Goal: Task Accomplishment & Management: Complete application form

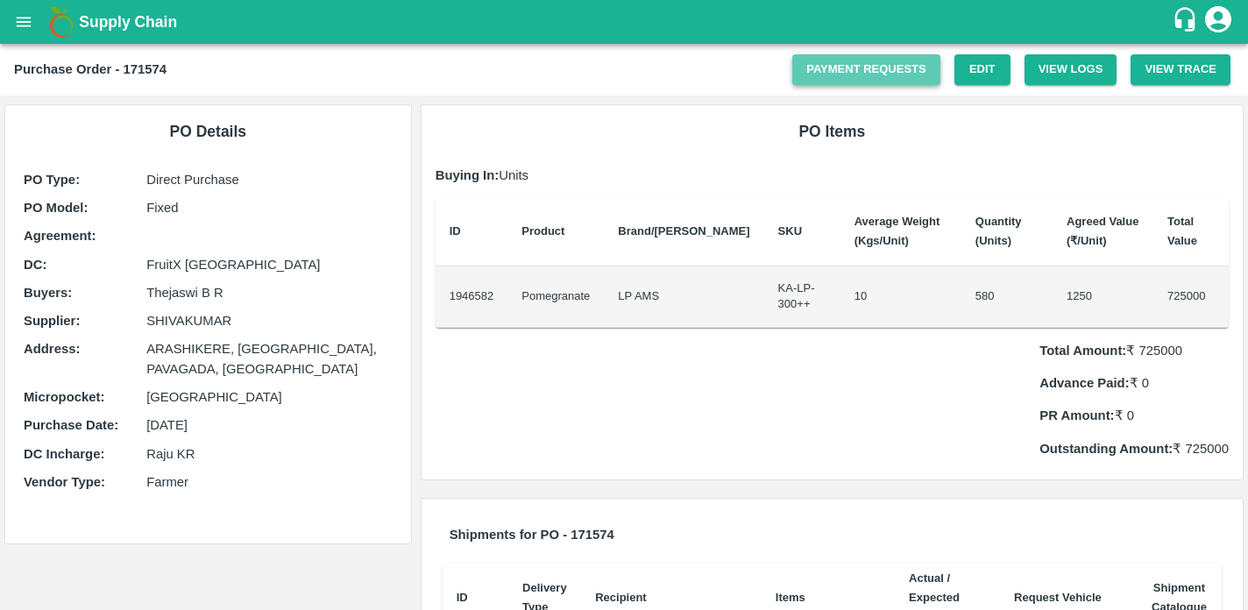
click at [855, 69] on link "Payment Requests" at bounding box center [867, 69] width 148 height 31
click at [815, 79] on link "Payment Requests" at bounding box center [867, 69] width 148 height 31
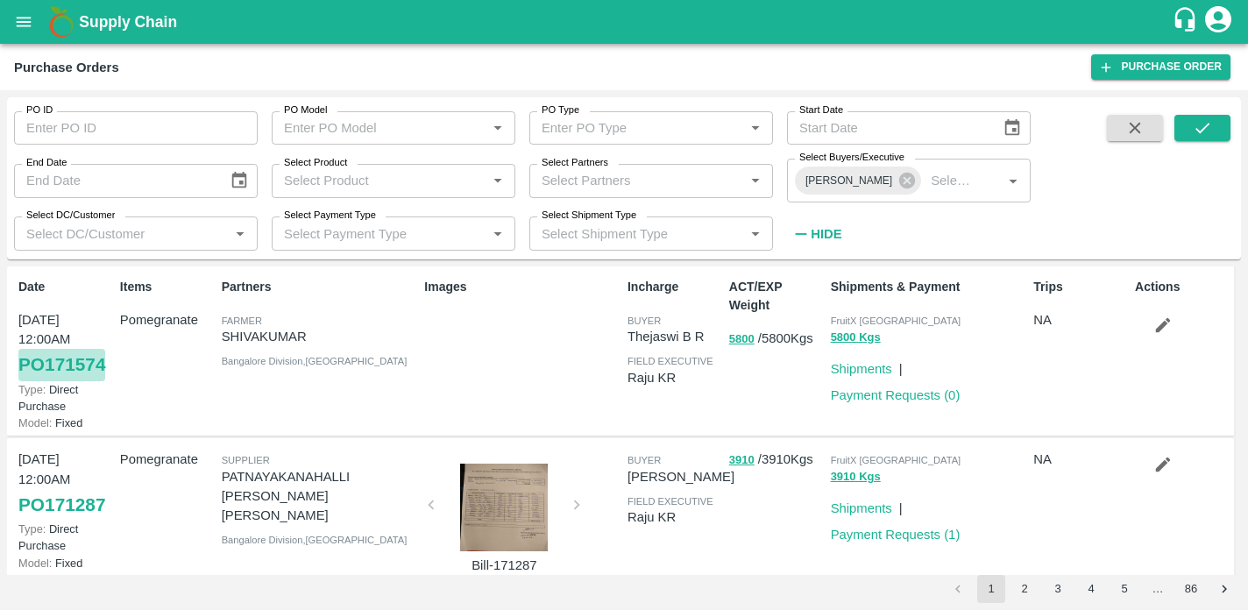
click at [51, 366] on link "PO 171574" at bounding box center [61, 365] width 87 height 32
click at [1126, 68] on link "Purchase Order" at bounding box center [1161, 66] width 139 height 25
click at [75, 367] on link "PO 171574" at bounding box center [61, 365] width 87 height 32
click at [68, 362] on link "PO 171574" at bounding box center [61, 365] width 87 height 32
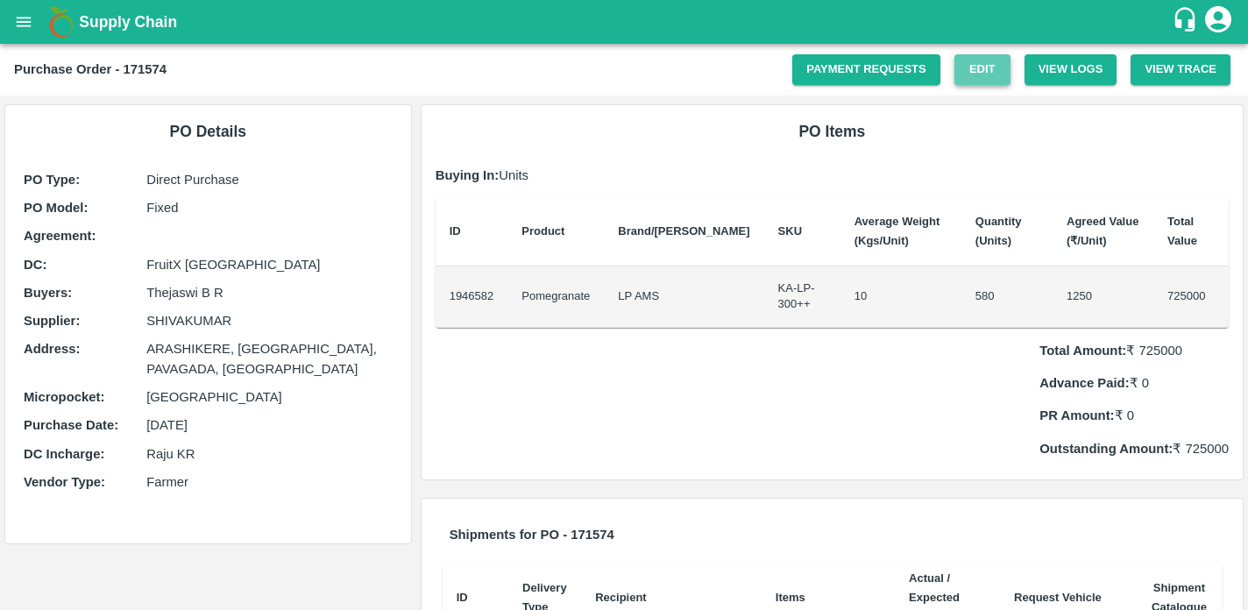
click at [964, 61] on link "Edit" at bounding box center [983, 69] width 56 height 31
click at [973, 65] on link "Edit" at bounding box center [983, 69] width 56 height 31
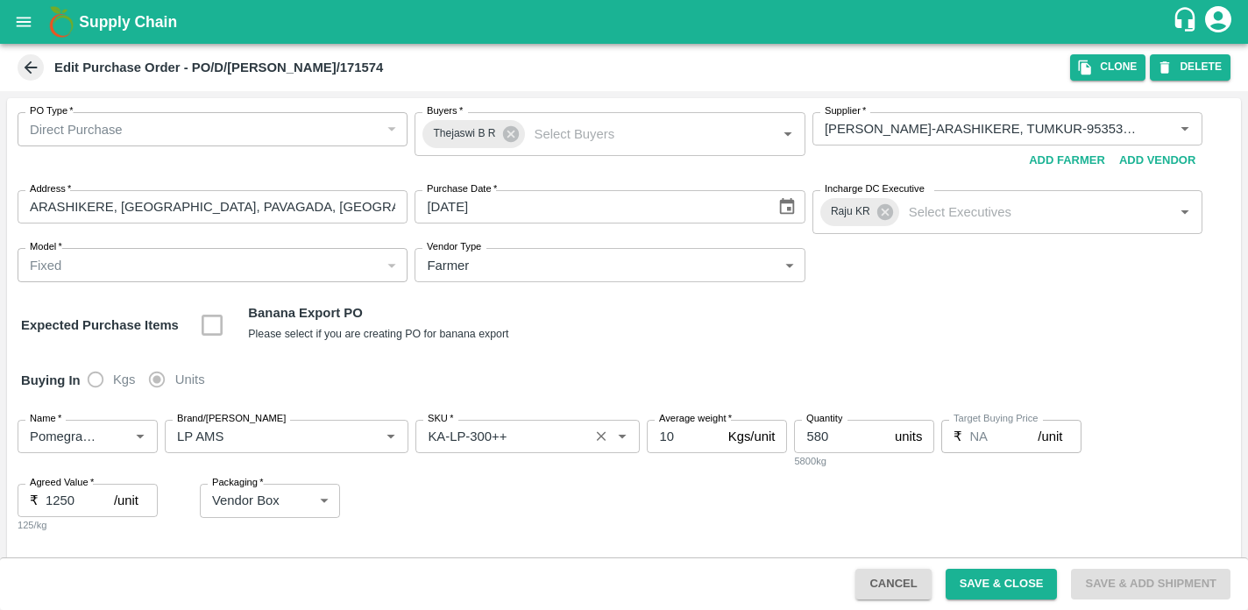
scroll to position [109, 0]
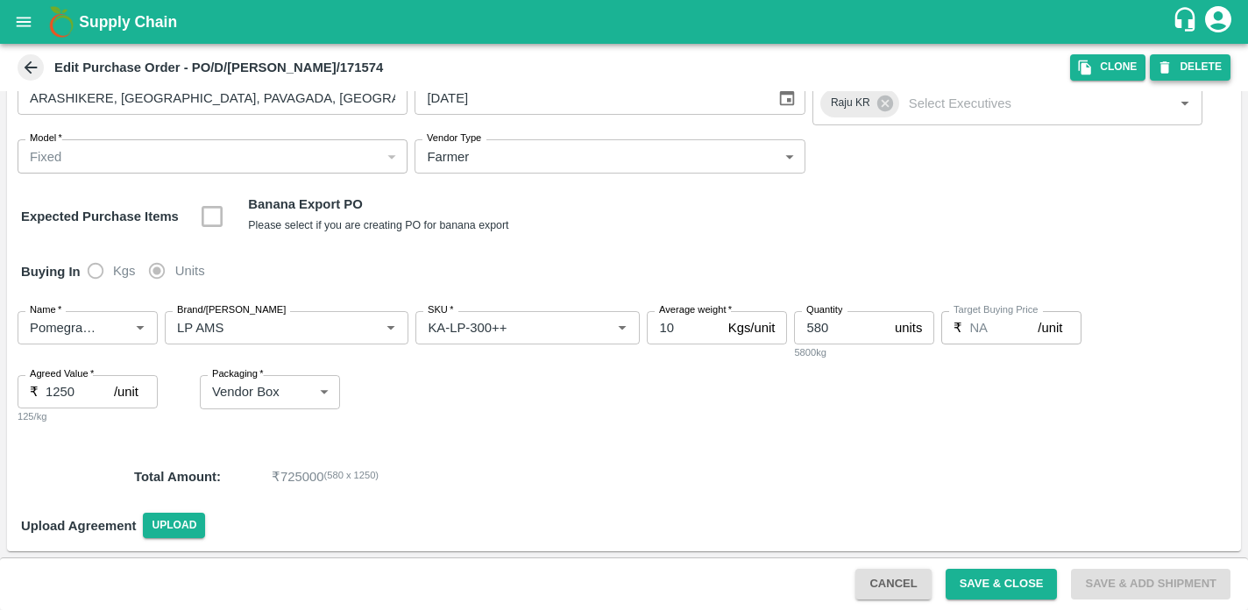
click at [1171, 68] on icon "button" at bounding box center [1165, 68] width 16 height 16
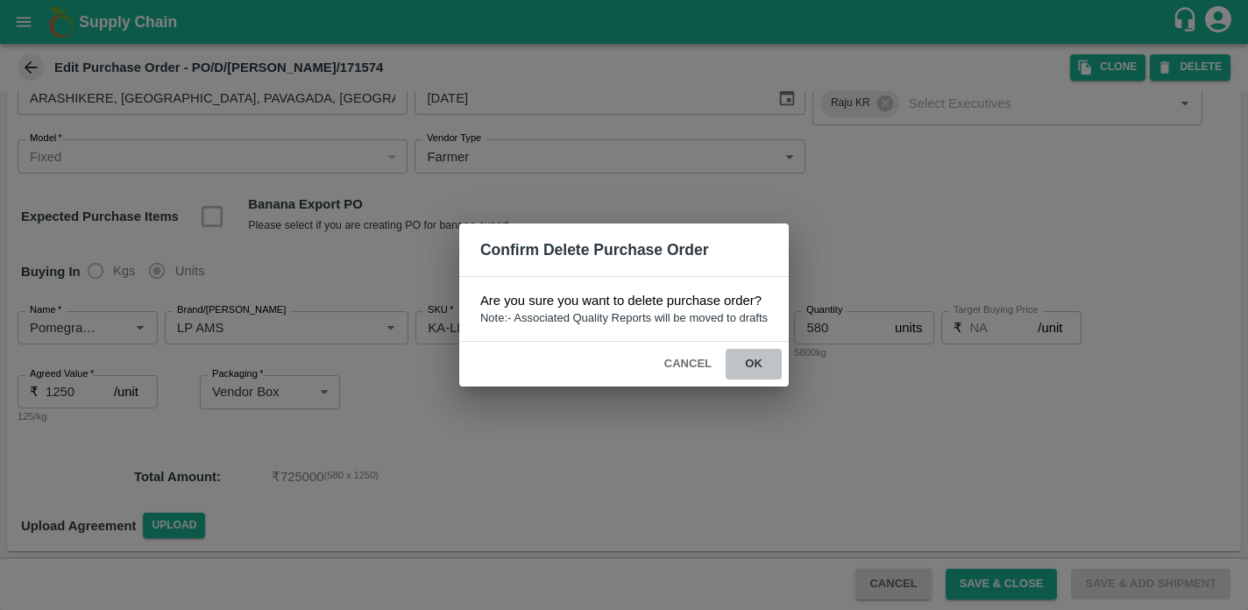
click at [756, 359] on button "ok" at bounding box center [754, 364] width 56 height 31
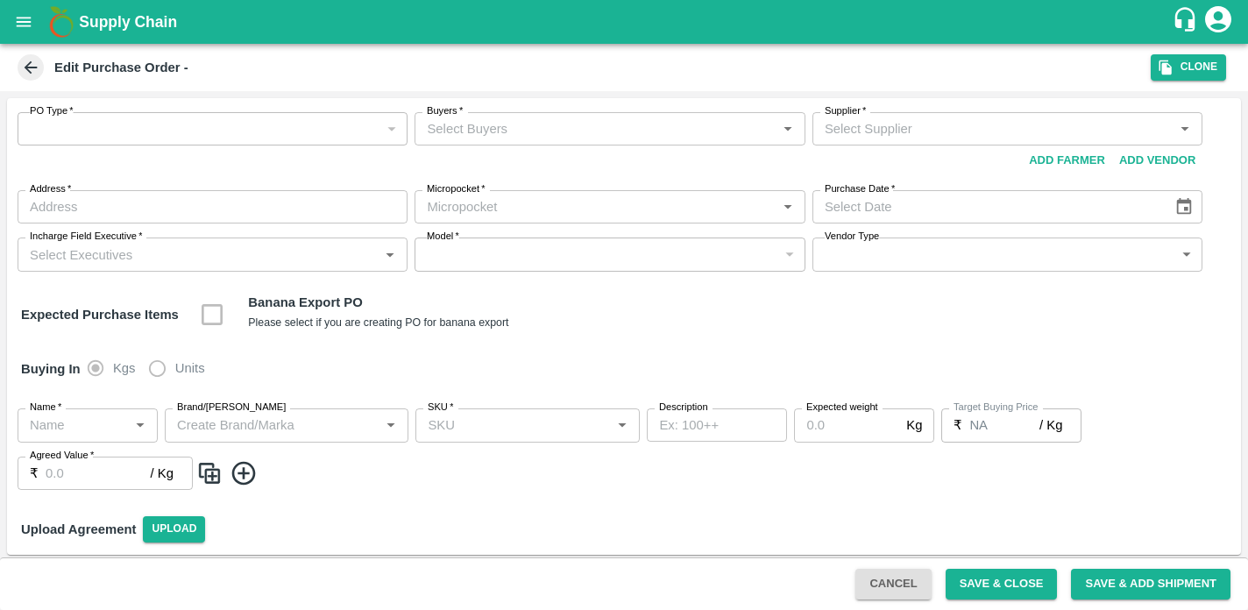
click at [25, 71] on icon at bounding box center [30, 67] width 19 height 19
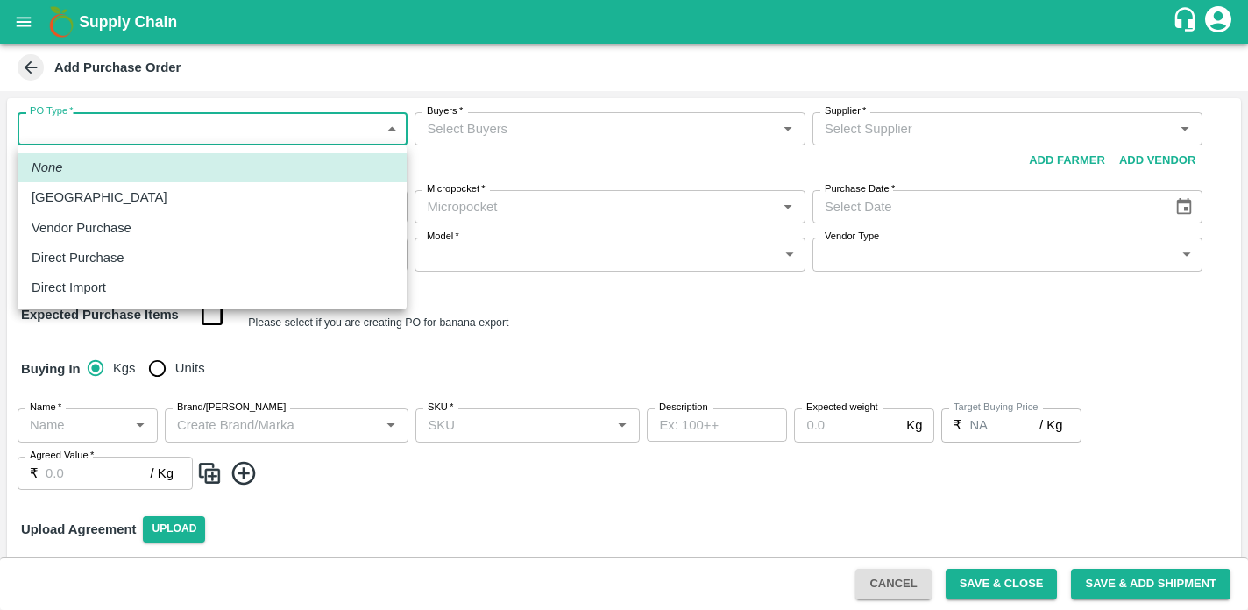
click at [388, 125] on body "Supply Chain Add Purchase Order PO Type   * ​ PO Type Buyers   * Buyers   * Sup…" at bounding box center [624, 305] width 1248 height 610
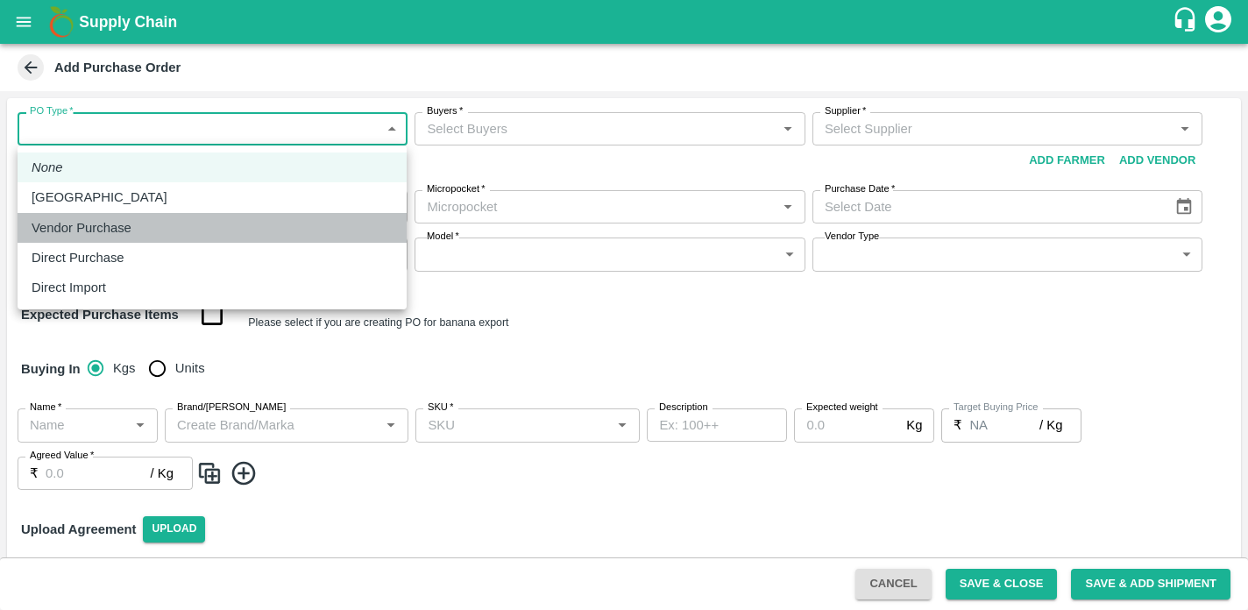
click at [111, 224] on p "Vendor Purchase" at bounding box center [82, 227] width 100 height 19
type input "2"
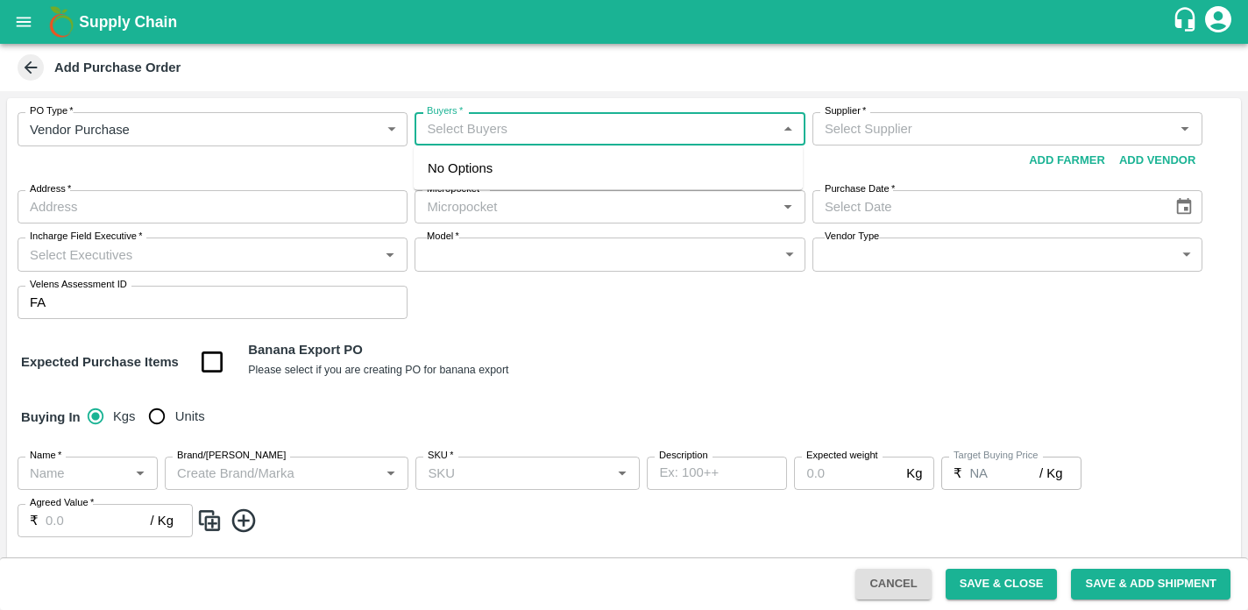
click at [614, 138] on input "Buyers   *" at bounding box center [595, 128] width 351 height 23
type input "thejaswi b r"
type input "the"
click at [605, 188] on div "Thejaswi B R" at bounding box center [608, 176] width 389 height 46
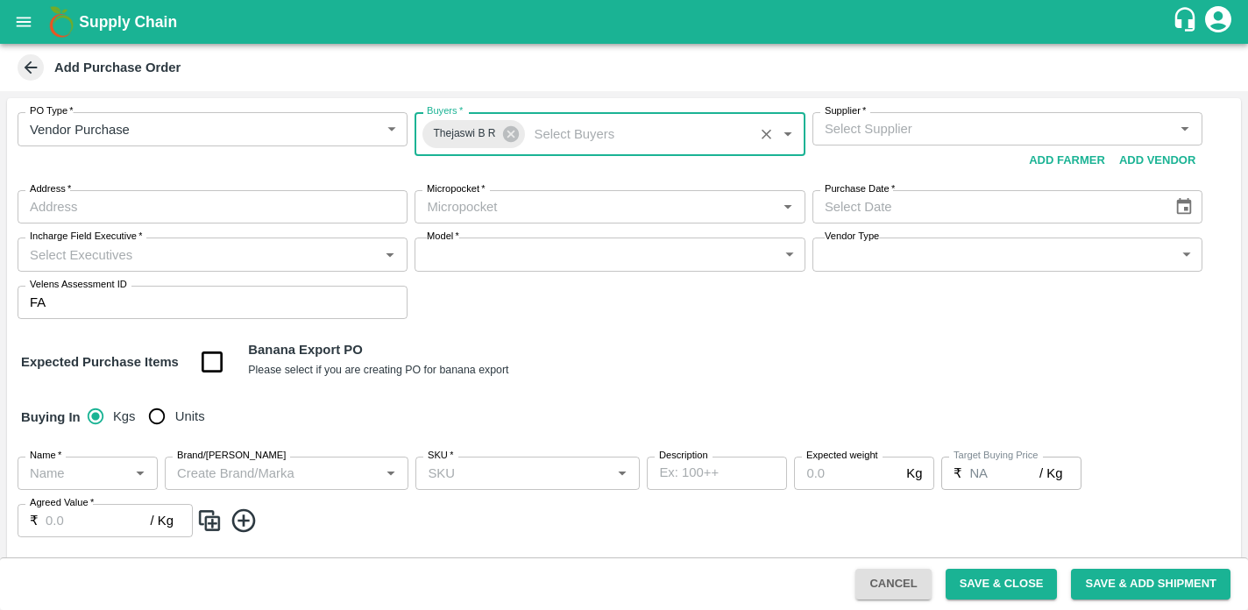
click at [875, 127] on input "Supplier   *" at bounding box center [993, 128] width 351 height 23
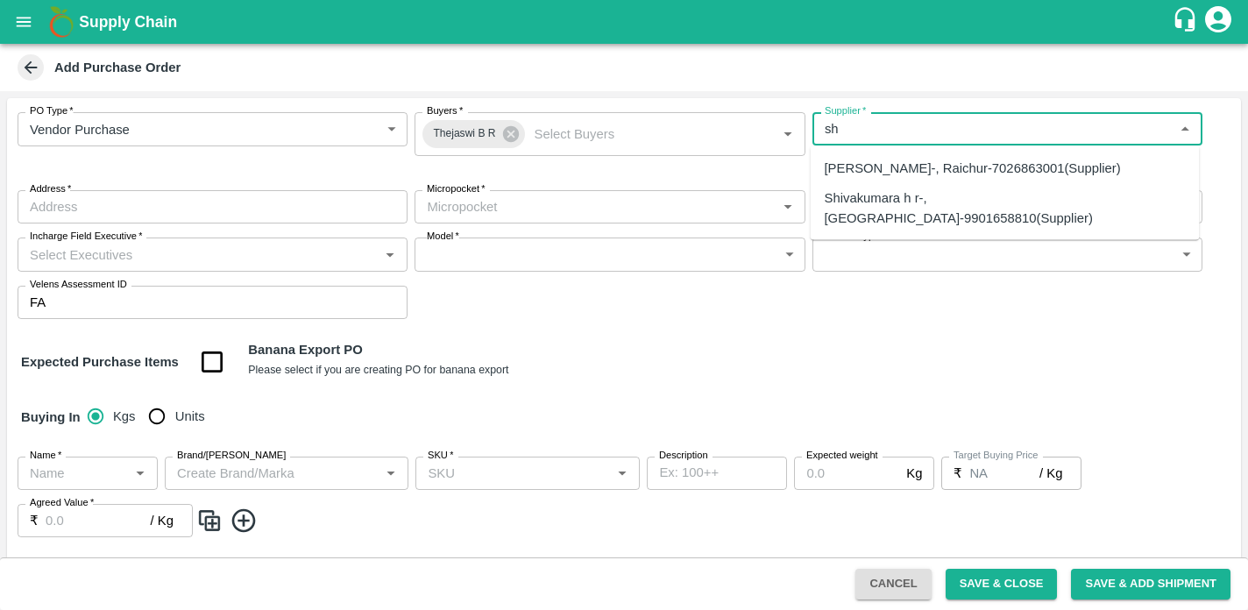
type input "s"
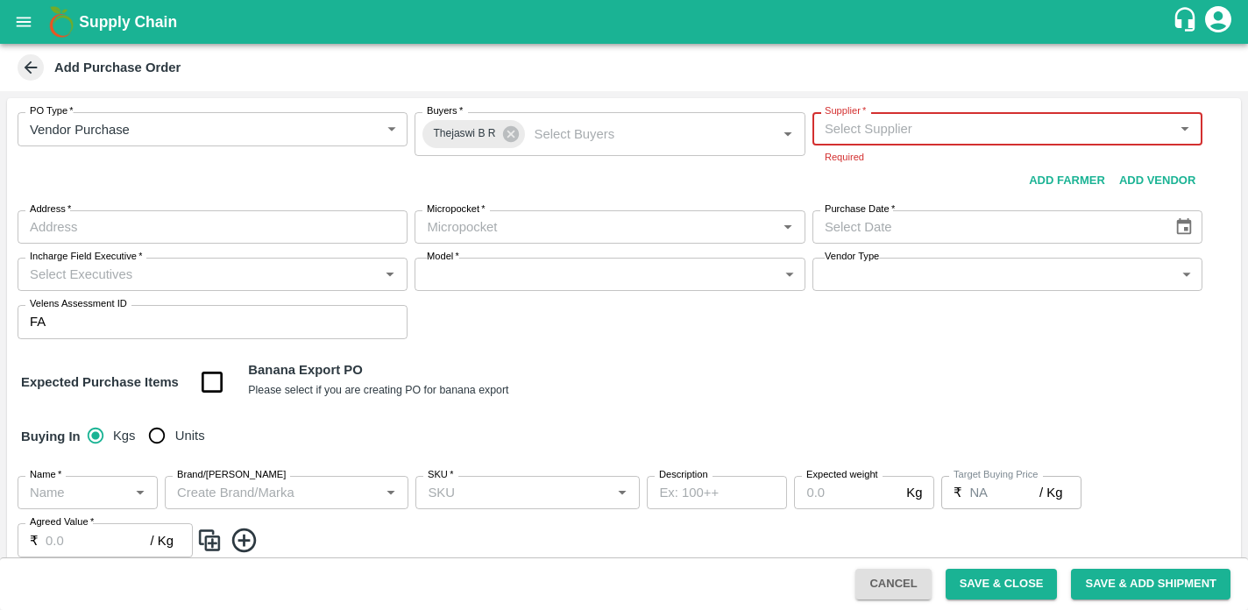
click at [843, 133] on input "Supplier   *" at bounding box center [993, 128] width 351 height 23
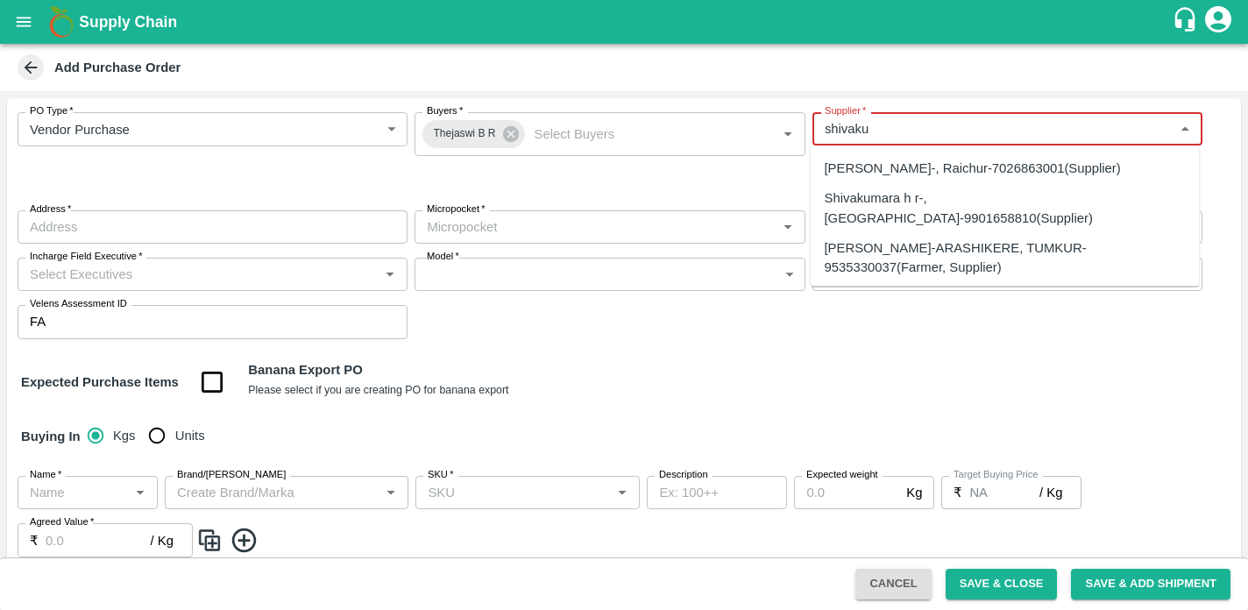
click at [940, 238] on div "SHIVAKUMAR-ARASHIKERE, TUMKUR-9535330037(Farmer, Supplier)" at bounding box center [1005, 257] width 361 height 39
type input "SHIVAKUMAR-ARASHIKERE, TUMKUR-9535330037(Farmer, Supplier)"
type input "ARASHIKERE, [GEOGRAPHIC_DATA], PAVAGADA, [GEOGRAPHIC_DATA]"
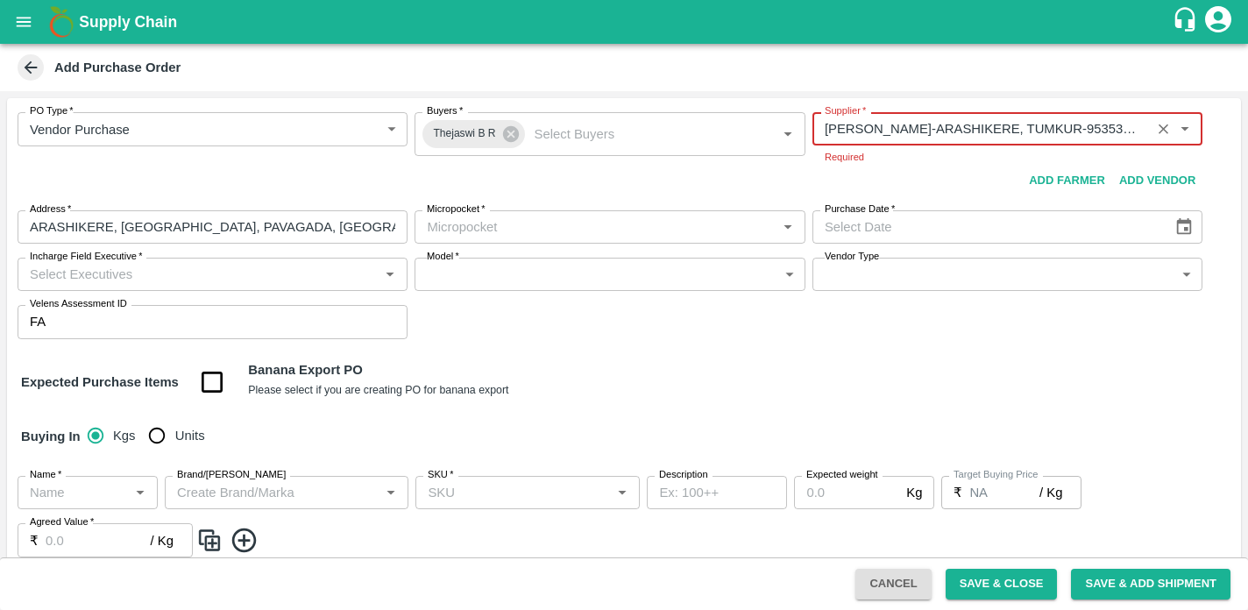
type input "SHIVAKUMAR-ARASHIKERE, TUMKUR-9535330037(Farmer, Supplier)"
click at [573, 237] on body "Supply Chain Add Purchase Order PO Type   * Vendor Purchase 2 PO Type Buyers   …" at bounding box center [624, 305] width 1248 height 610
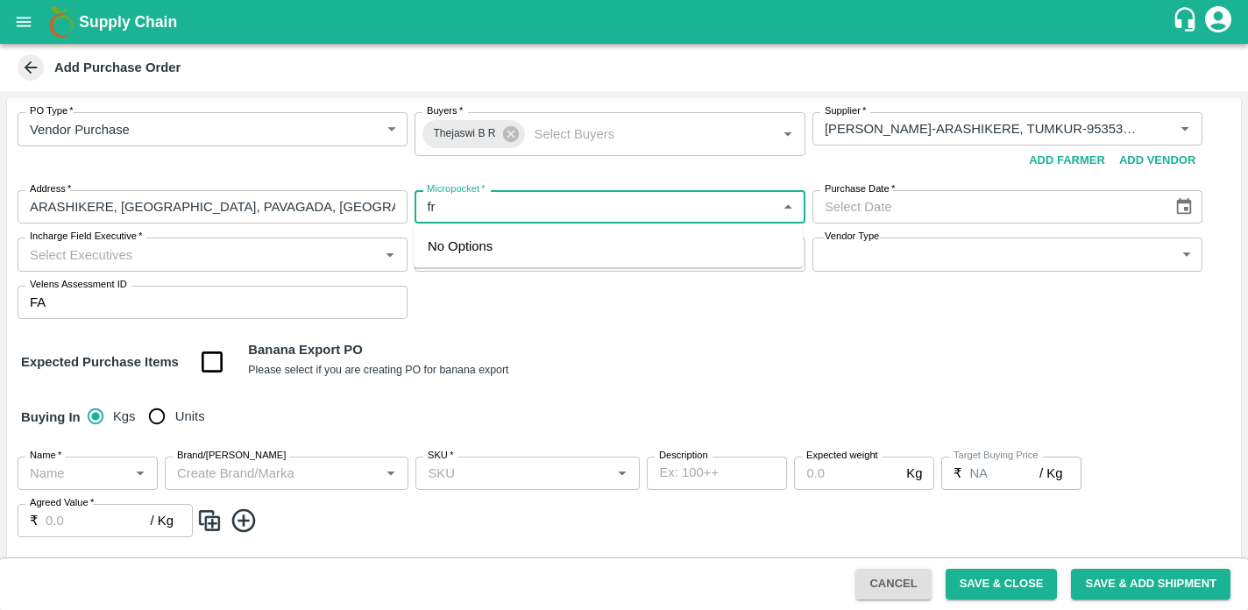
type input "f"
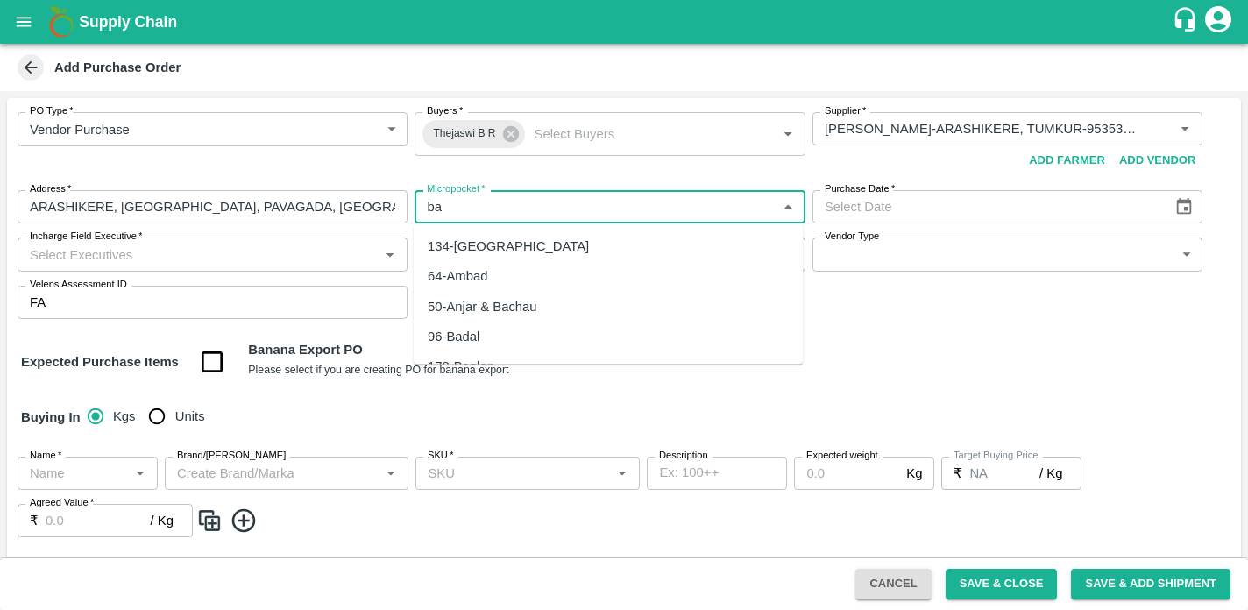
type input "b"
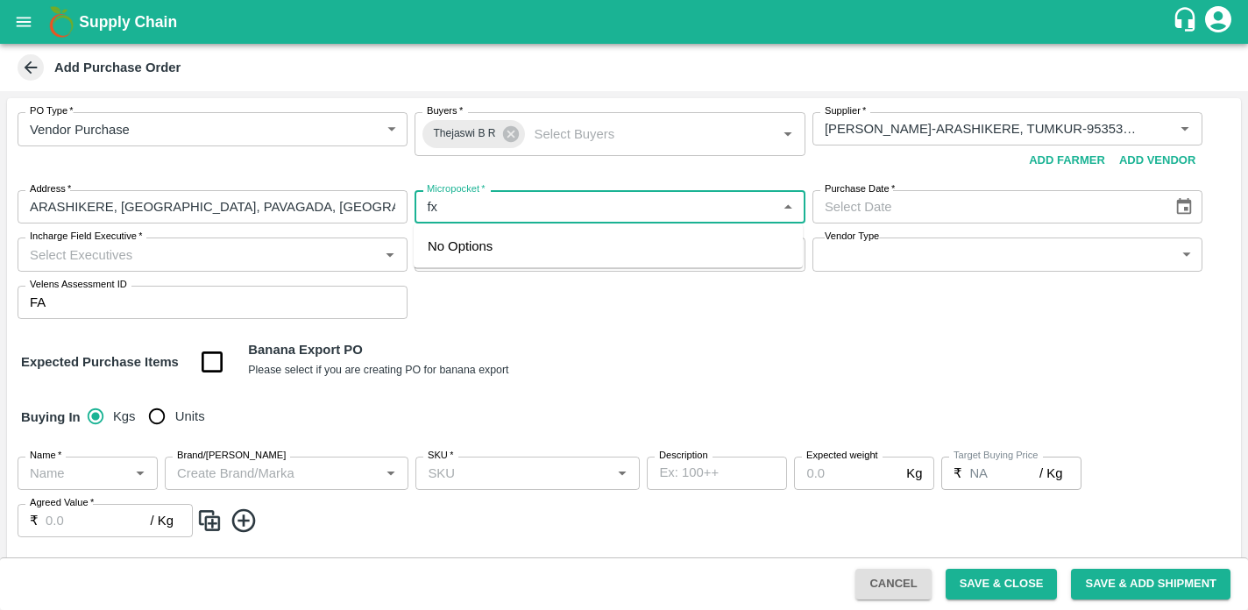
type input "f"
click at [537, 248] on div "81-Bangalore" at bounding box center [608, 246] width 389 height 30
type input "81-Bangalore"
click at [1178, 209] on icon "Choose date" at bounding box center [1184, 206] width 19 height 19
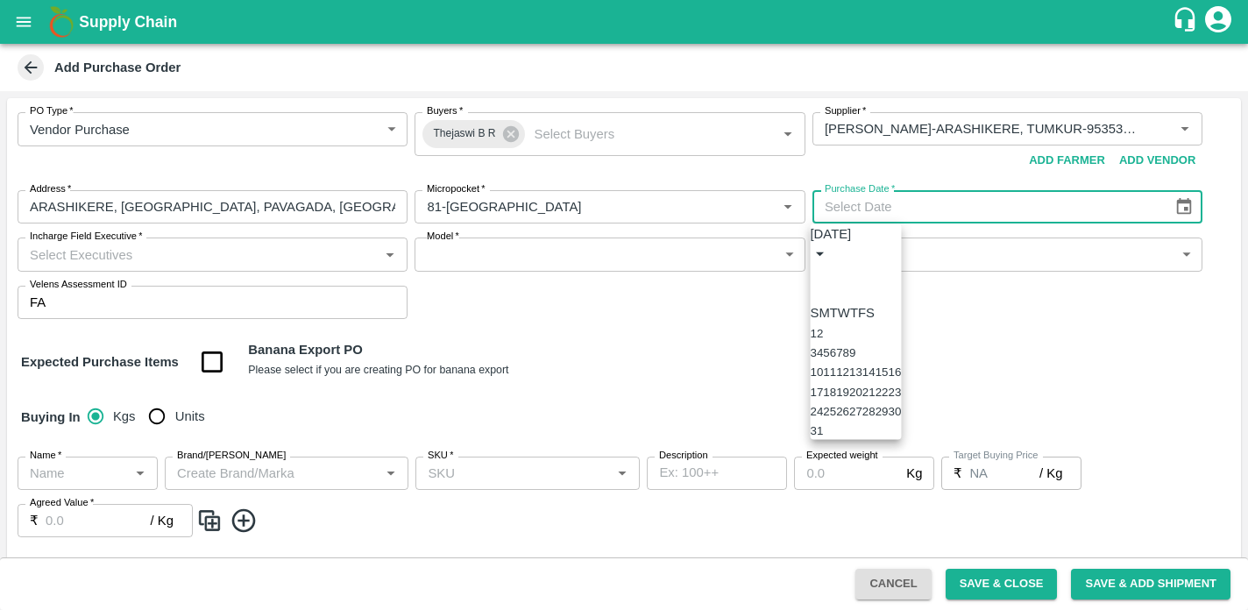
click at [836, 418] on button "25" at bounding box center [829, 411] width 13 height 13
type input "[DATE]"
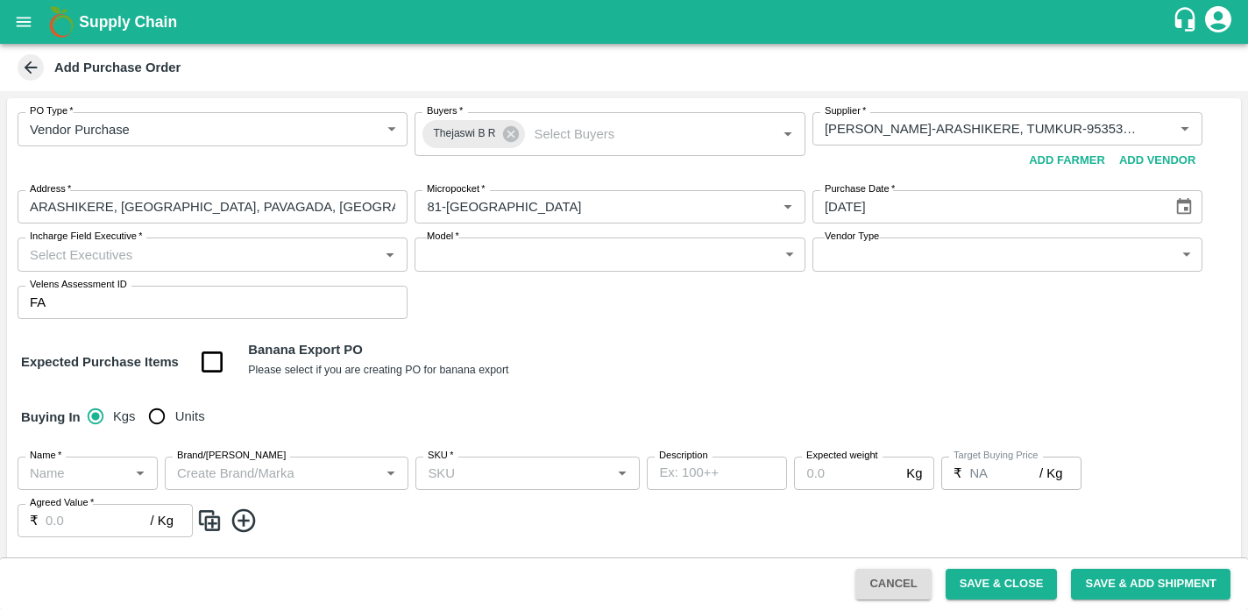
click at [103, 254] on input "Incharge Field Executive   *" at bounding box center [198, 254] width 351 height 23
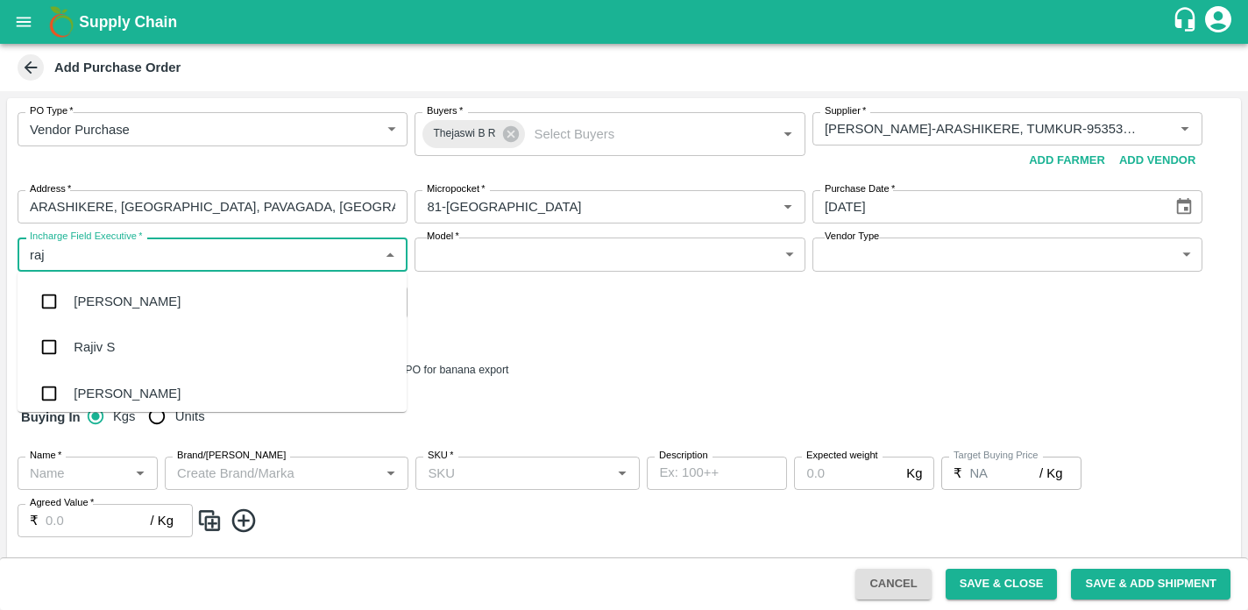
type input "raju"
click at [61, 344] on input "checkbox" at bounding box center [49, 347] width 35 height 35
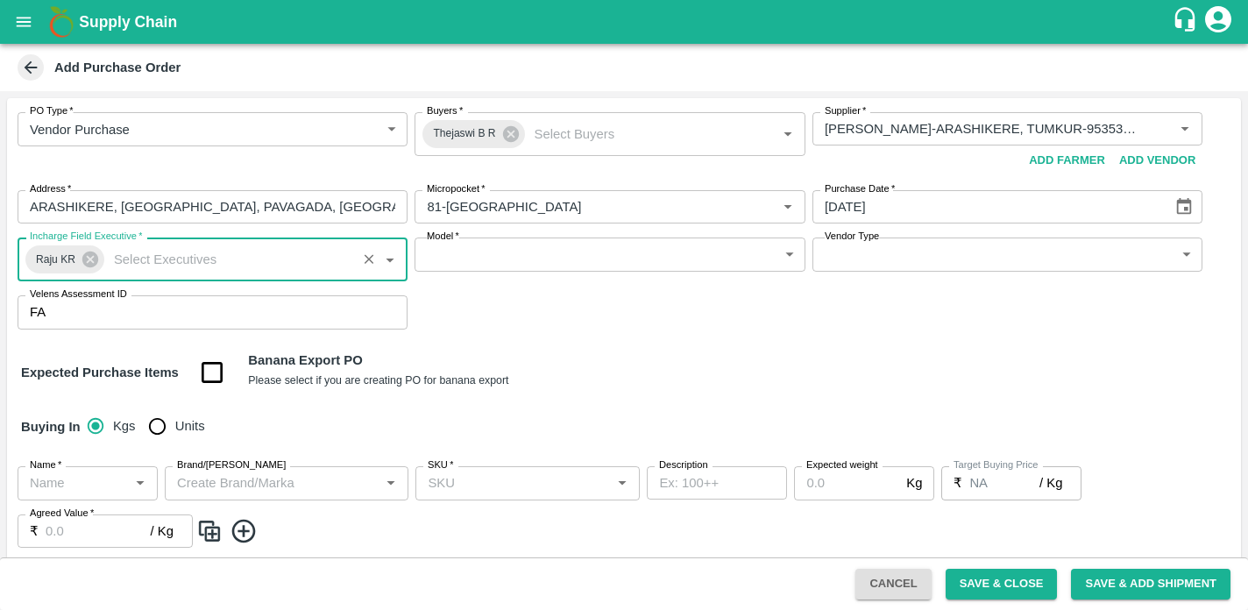
click at [480, 252] on body "Supply Chain Add Purchase Order PO Type   * Vendor Purchase 2 PO Type Buyers   …" at bounding box center [624, 305] width 1248 height 610
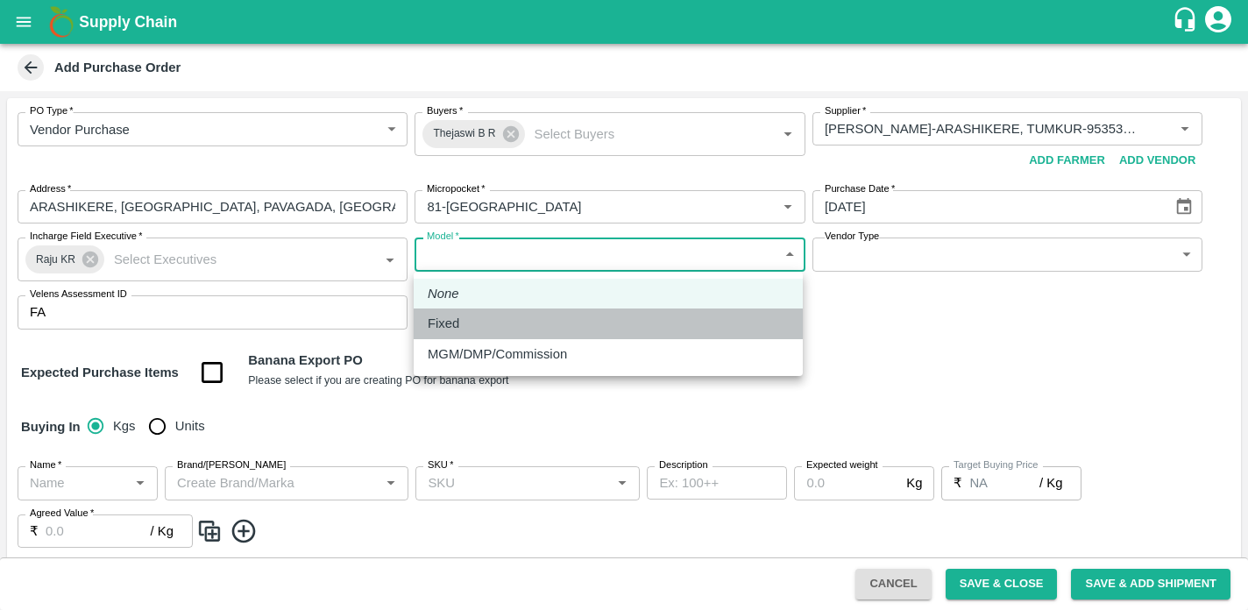
click at [446, 319] on p "Fixed" at bounding box center [444, 323] width 32 height 19
type input "Fixed"
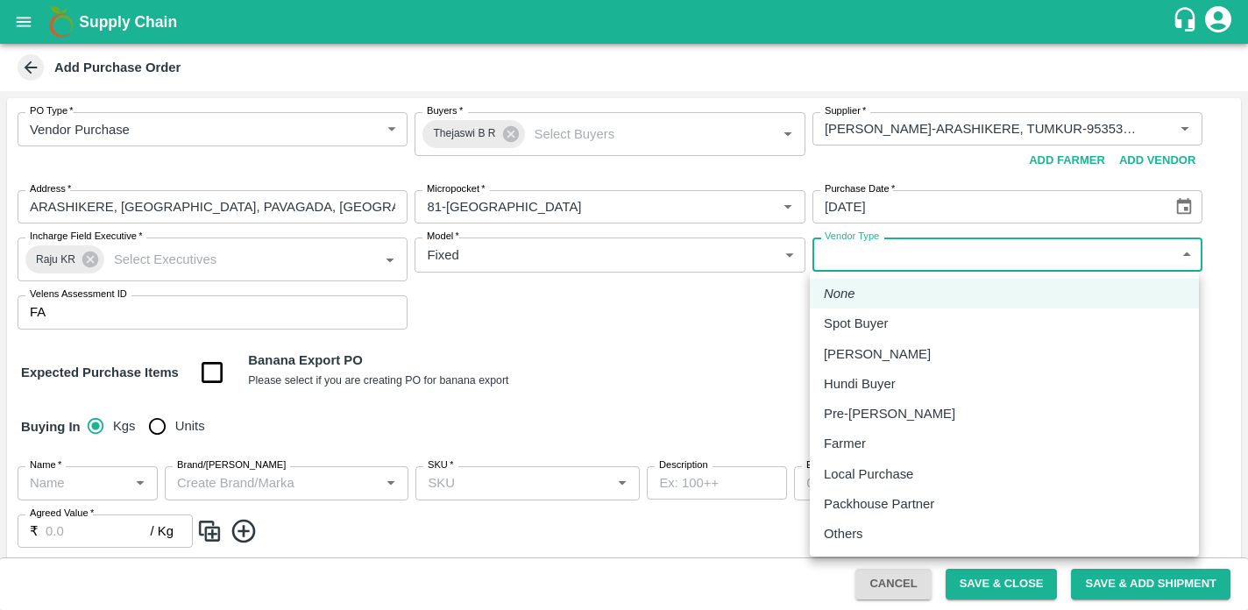
click at [832, 251] on body "Supply Chain Add Purchase Order PO Type   * Vendor Purchase 2 PO Type Buyers   …" at bounding box center [624, 305] width 1248 height 610
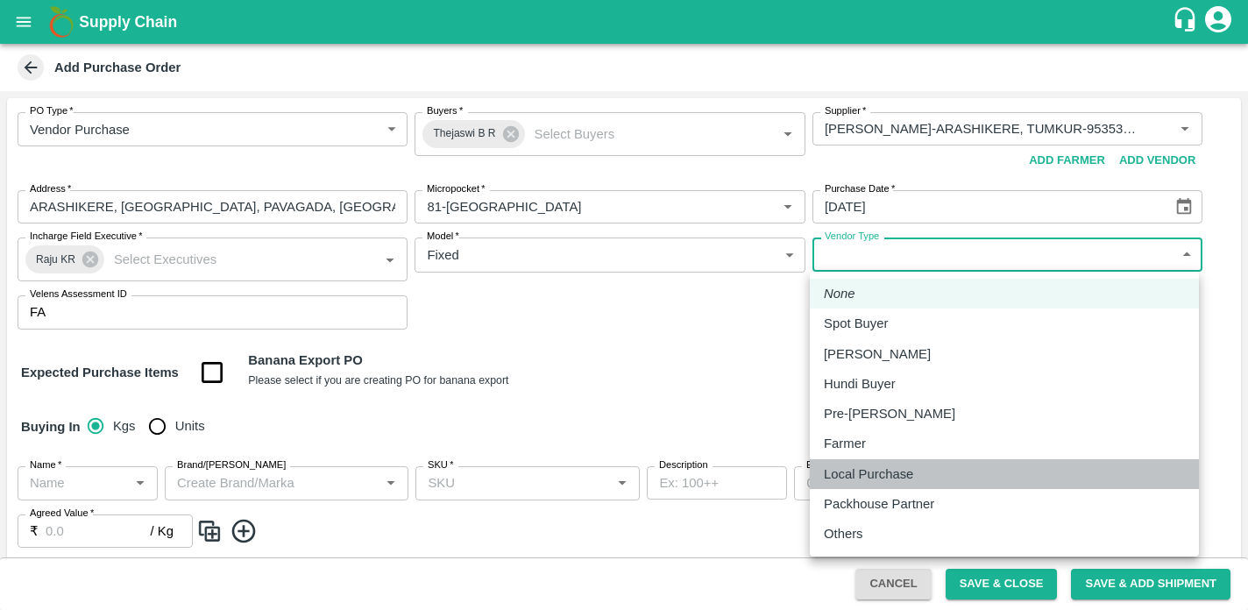
click at [857, 482] on p "Local Purchase" at bounding box center [868, 474] width 89 height 19
type input "LOCAL_PURCHASE"
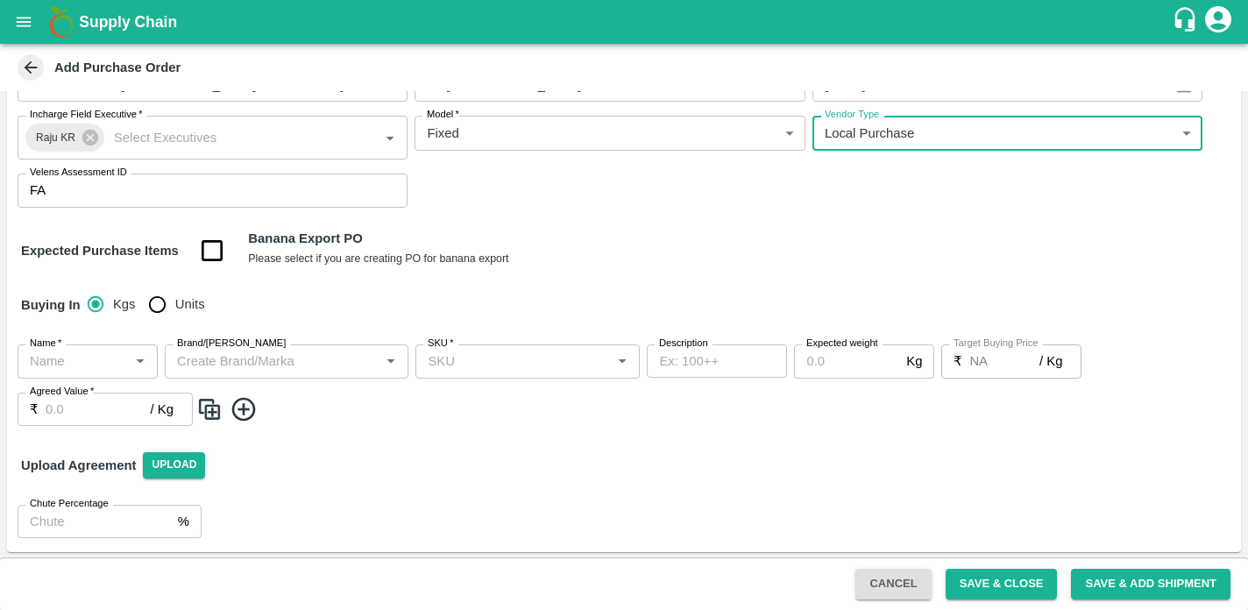
scroll to position [124, 0]
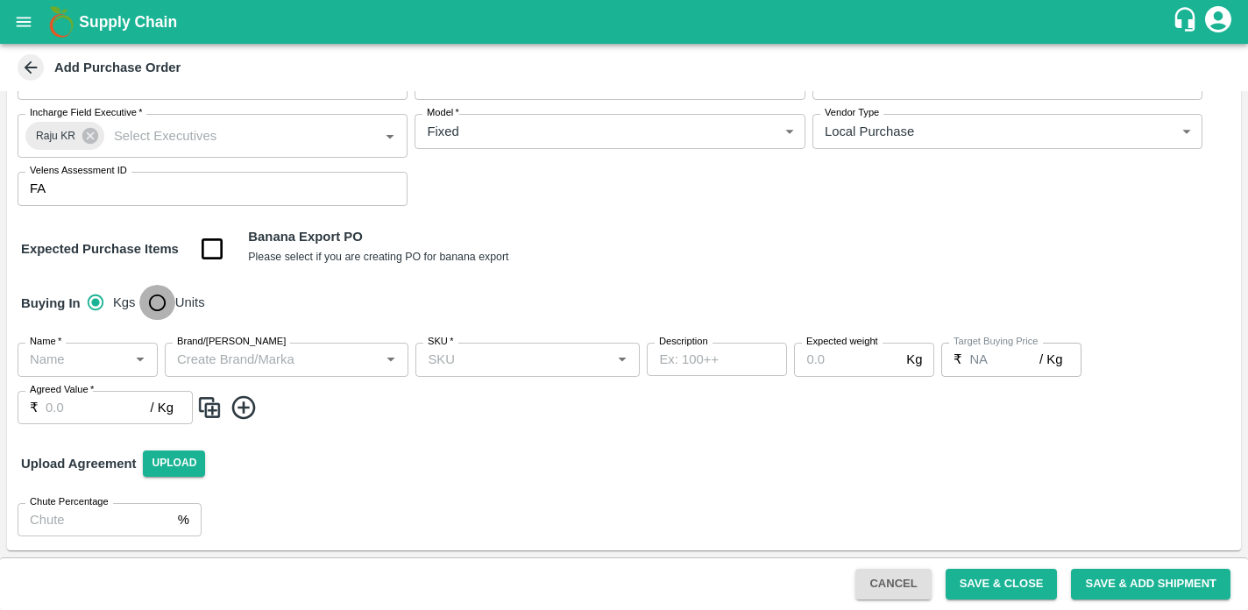
click at [162, 307] on input "Units" at bounding box center [156, 302] width 35 height 35
radio input "true"
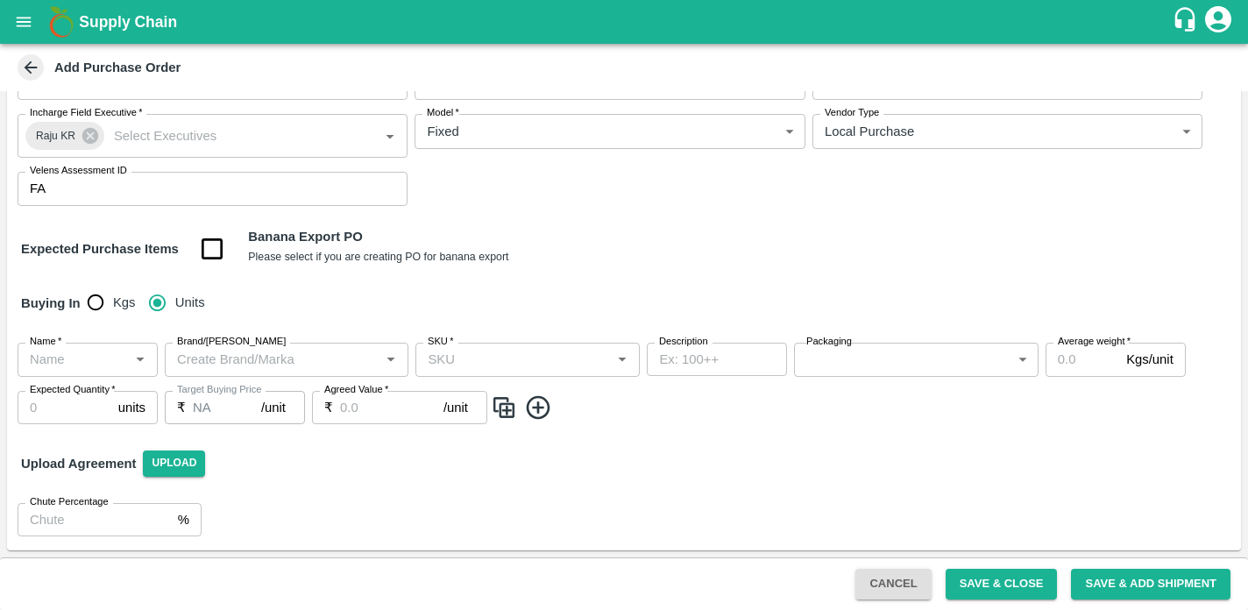
click at [102, 365] on input "Name   *" at bounding box center [73, 359] width 101 height 23
click at [140, 362] on icon "Close" at bounding box center [140, 359] width 19 height 19
type input "p"
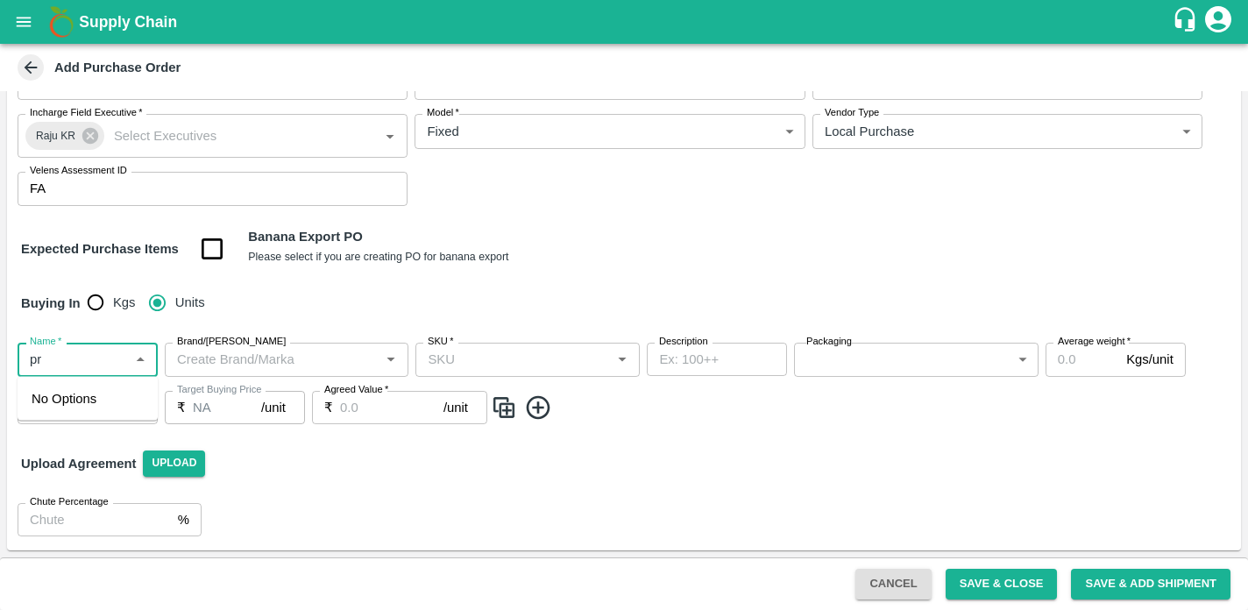
type input "p"
click at [320, 472] on div "Upload Agreement Upload" at bounding box center [624, 463] width 1234 height 51
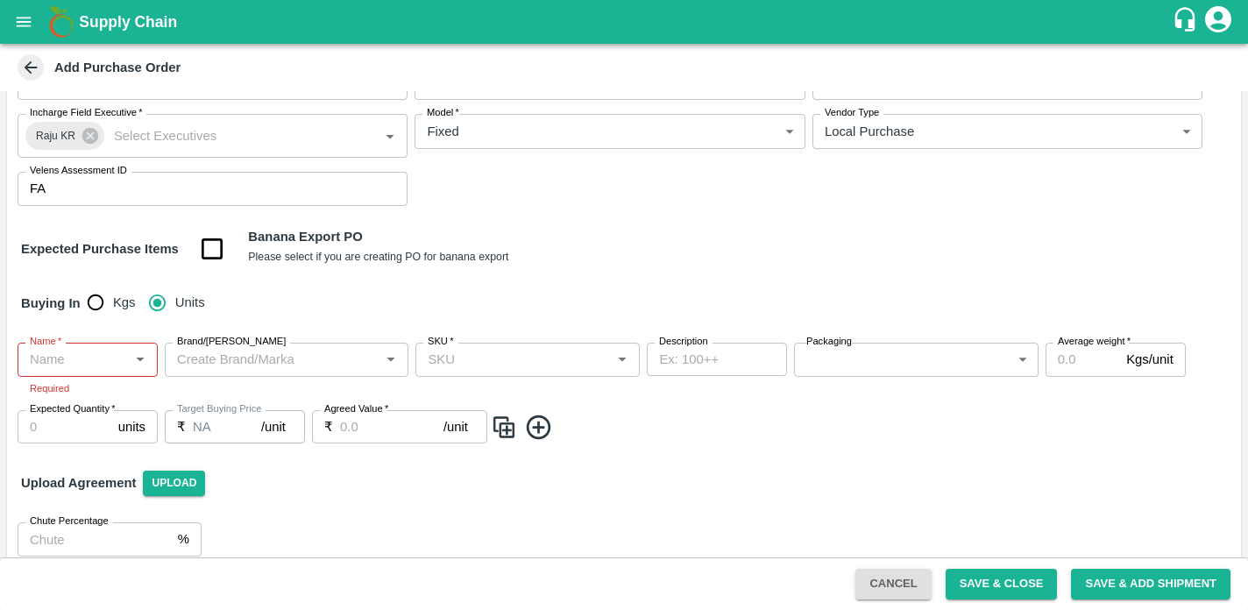
click at [144, 367] on icon "Open" at bounding box center [140, 359] width 19 height 19
click at [144, 367] on icon "Close" at bounding box center [140, 359] width 19 height 19
click at [144, 367] on icon "Open" at bounding box center [140, 359] width 19 height 19
click at [92, 310] on input "Kgs" at bounding box center [95, 302] width 35 height 35
radio input "true"
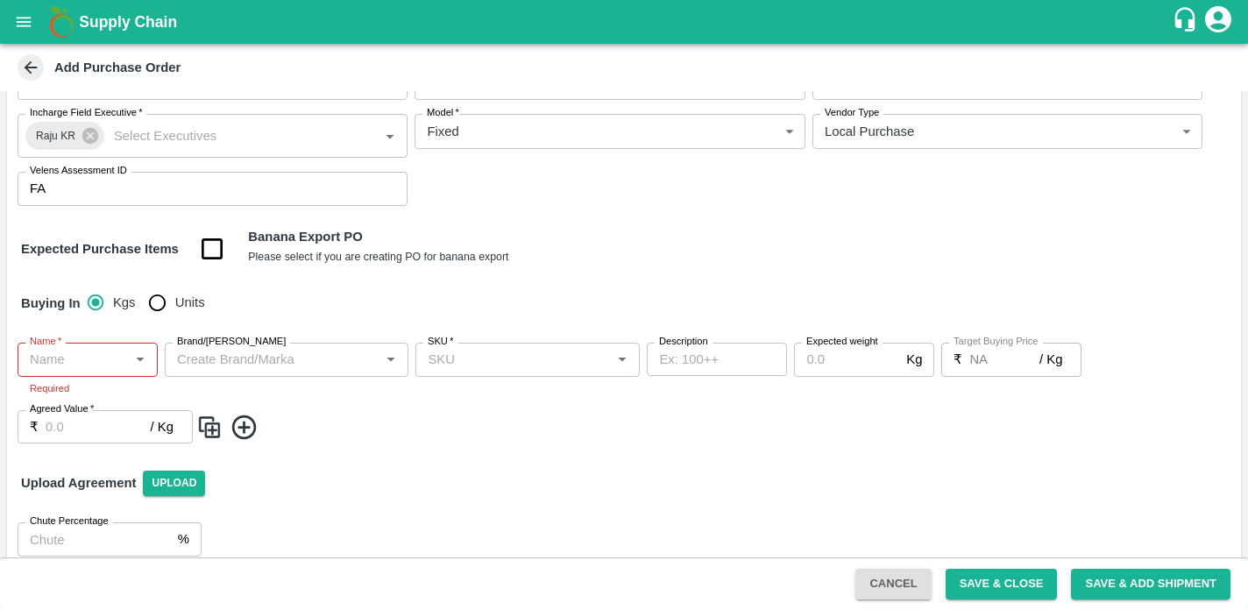
click at [139, 364] on icon "Open" at bounding box center [140, 359] width 19 height 19
click at [139, 364] on icon "Close" at bounding box center [140, 359] width 19 height 19
click at [139, 364] on icon "Open" at bounding box center [140, 359] width 19 height 19
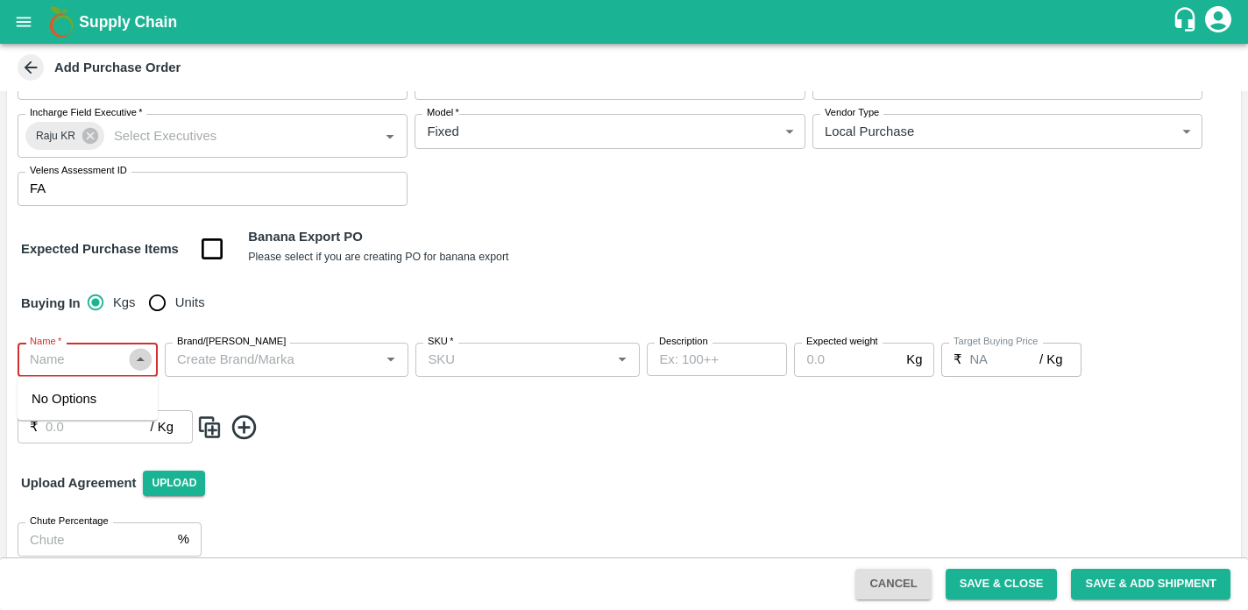
click at [139, 364] on icon "Close" at bounding box center [140, 359] width 19 height 19
click at [139, 364] on icon "Open" at bounding box center [140, 359] width 19 height 19
click at [139, 364] on icon "Close" at bounding box center [140, 359] width 19 height 19
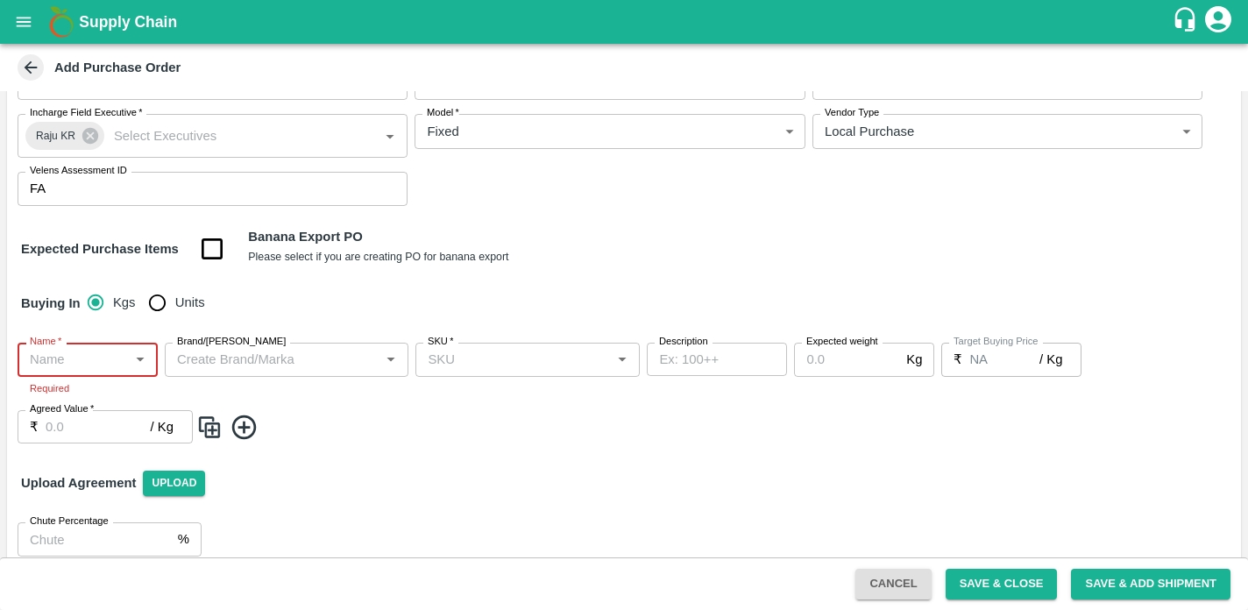
click at [139, 364] on icon "Open" at bounding box center [140, 359] width 19 height 19
click at [139, 364] on icon "Close" at bounding box center [140, 359] width 19 height 19
click at [139, 364] on icon "Open" at bounding box center [140, 359] width 19 height 19
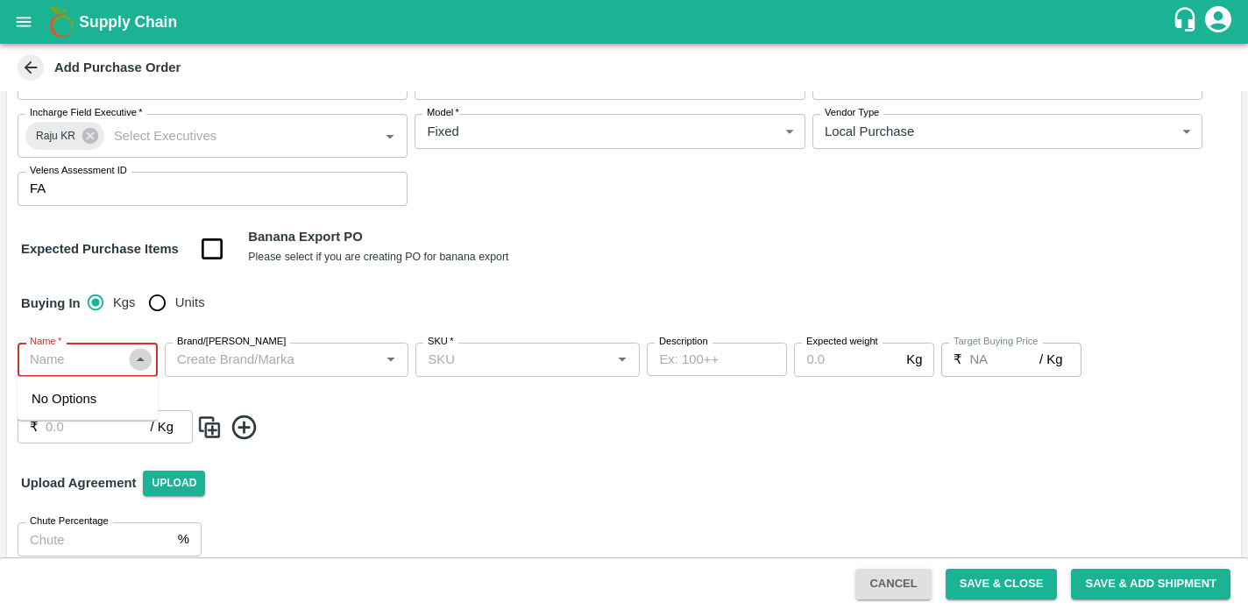
click at [139, 364] on icon "Close" at bounding box center [140, 359] width 19 height 19
click at [139, 364] on icon "Open" at bounding box center [140, 359] width 19 height 19
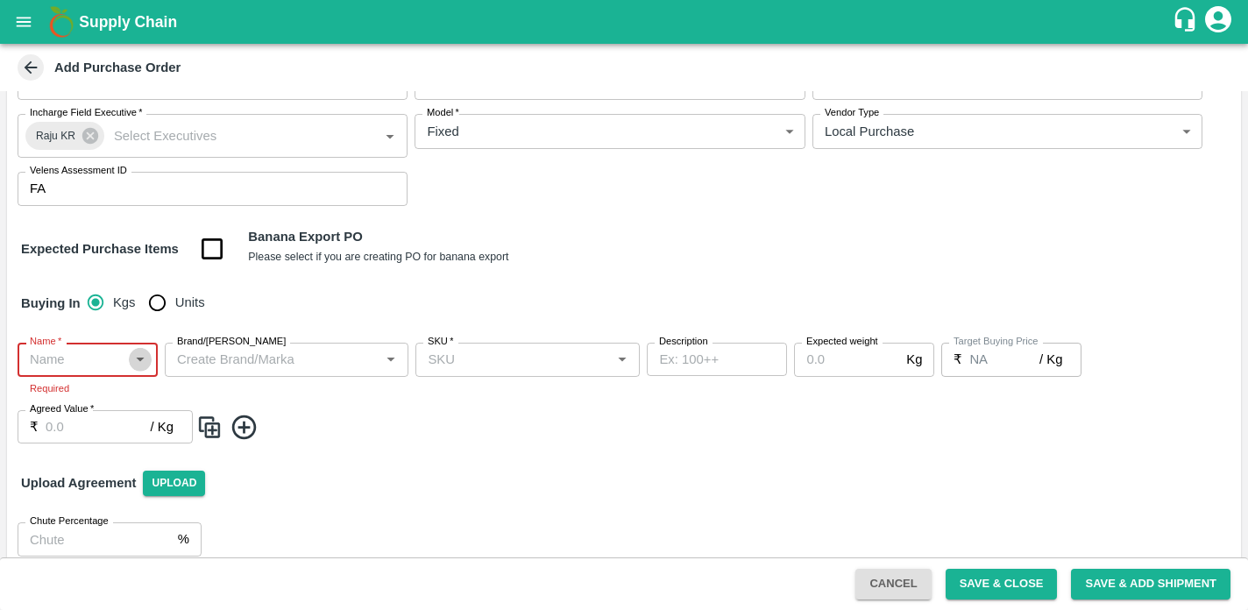
click at [139, 364] on icon "Open" at bounding box center [140, 359] width 19 height 19
click at [139, 364] on icon "Close" at bounding box center [140, 359] width 19 height 19
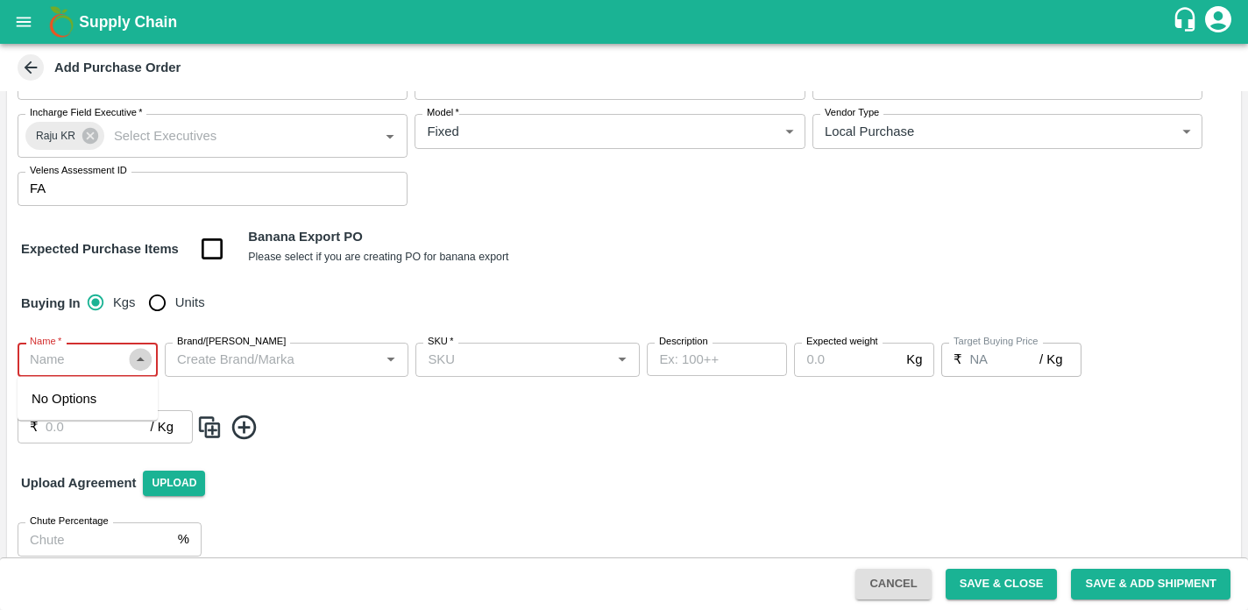
click at [139, 364] on icon "Close" at bounding box center [140, 359] width 19 height 19
click at [139, 364] on icon "Open" at bounding box center [140, 359] width 19 height 19
click at [139, 364] on icon "Close" at bounding box center [140, 359] width 19 height 19
click at [139, 364] on icon "Open" at bounding box center [140, 359] width 19 height 19
click at [139, 364] on icon "Close" at bounding box center [140, 359] width 19 height 19
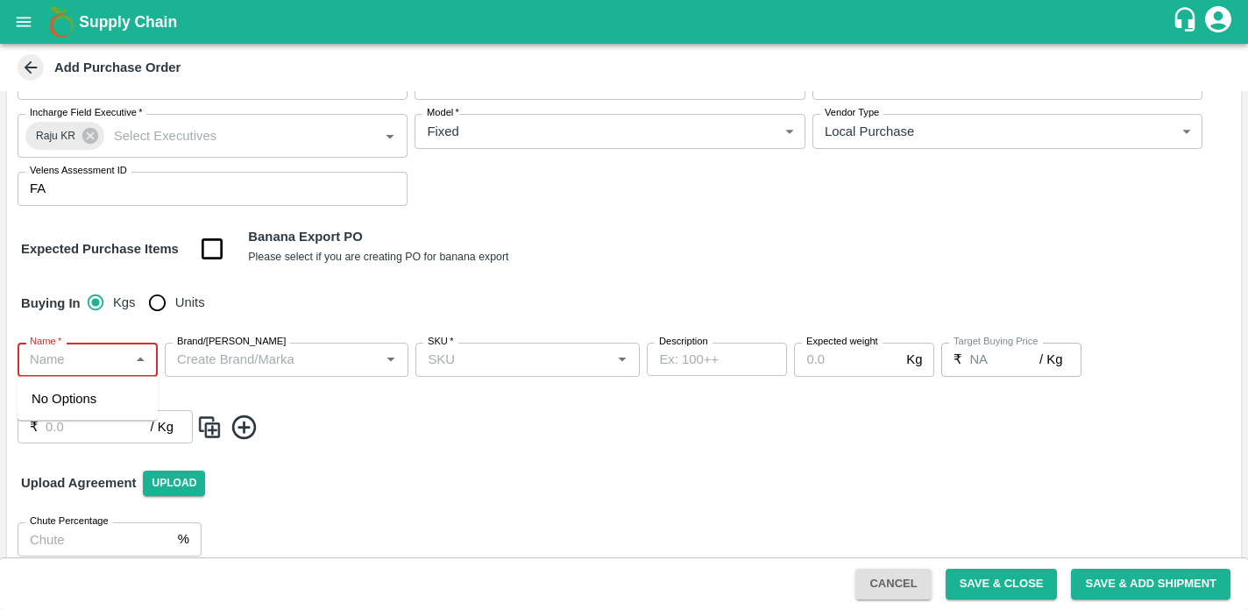
click at [139, 364] on icon "Close" at bounding box center [140, 359] width 19 height 19
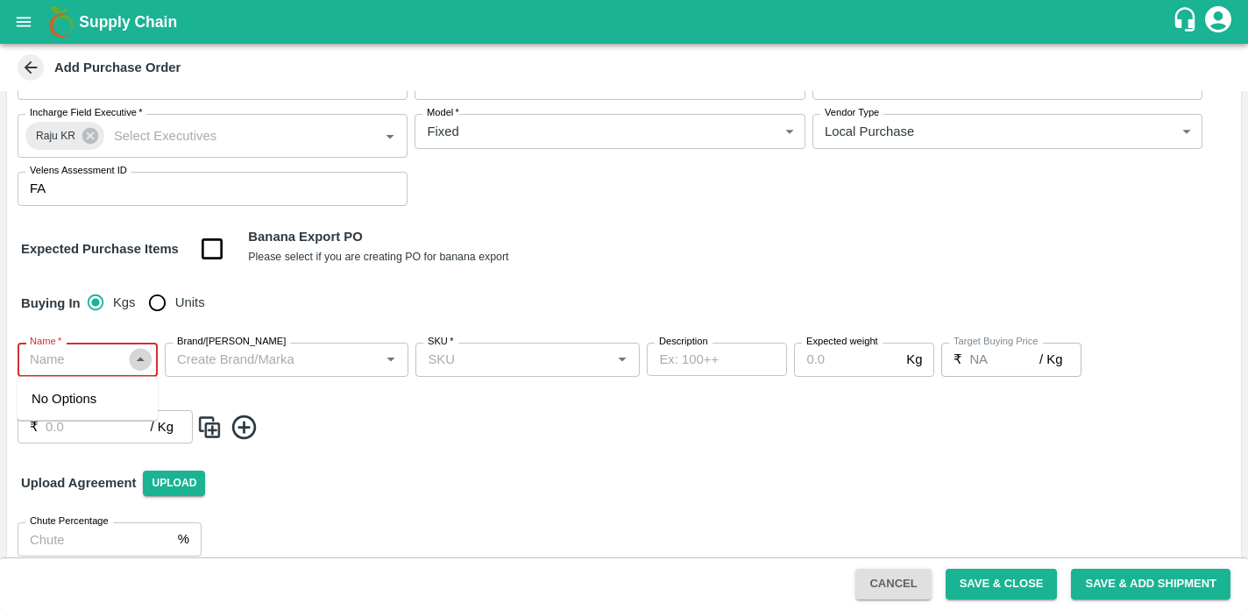
click at [139, 364] on icon "Close" at bounding box center [140, 359] width 19 height 19
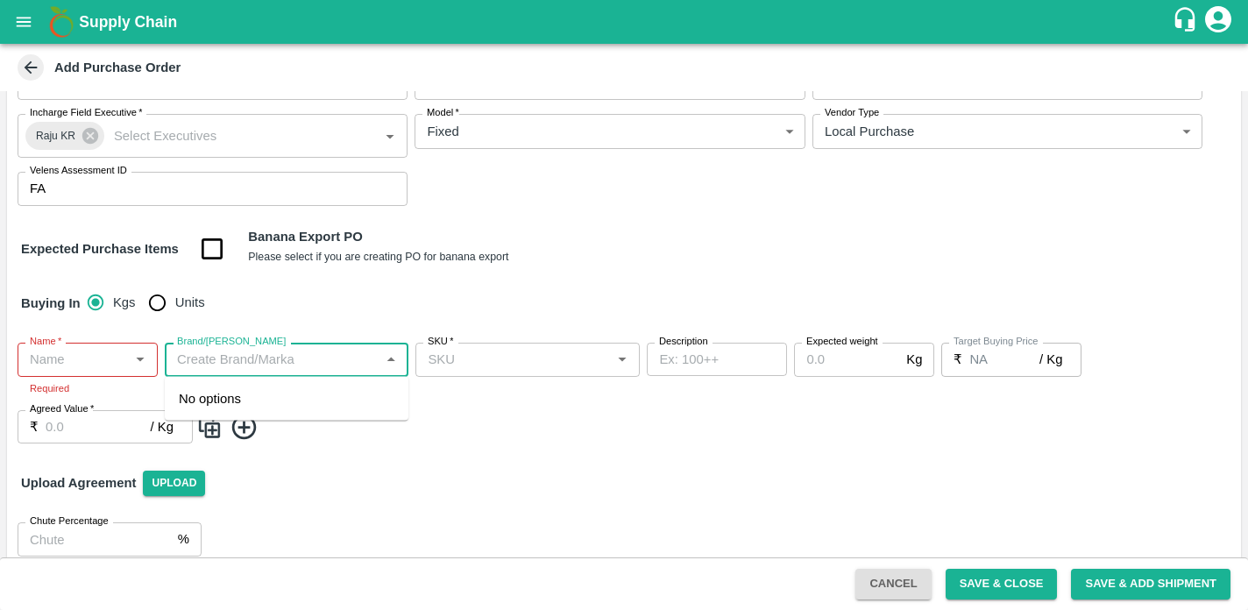
click at [321, 361] on input "Brand/[PERSON_NAME]" at bounding box center [272, 359] width 204 height 23
click at [387, 356] on icon "Close" at bounding box center [390, 359] width 19 height 19
click at [142, 365] on icon "Open" at bounding box center [140, 359] width 19 height 19
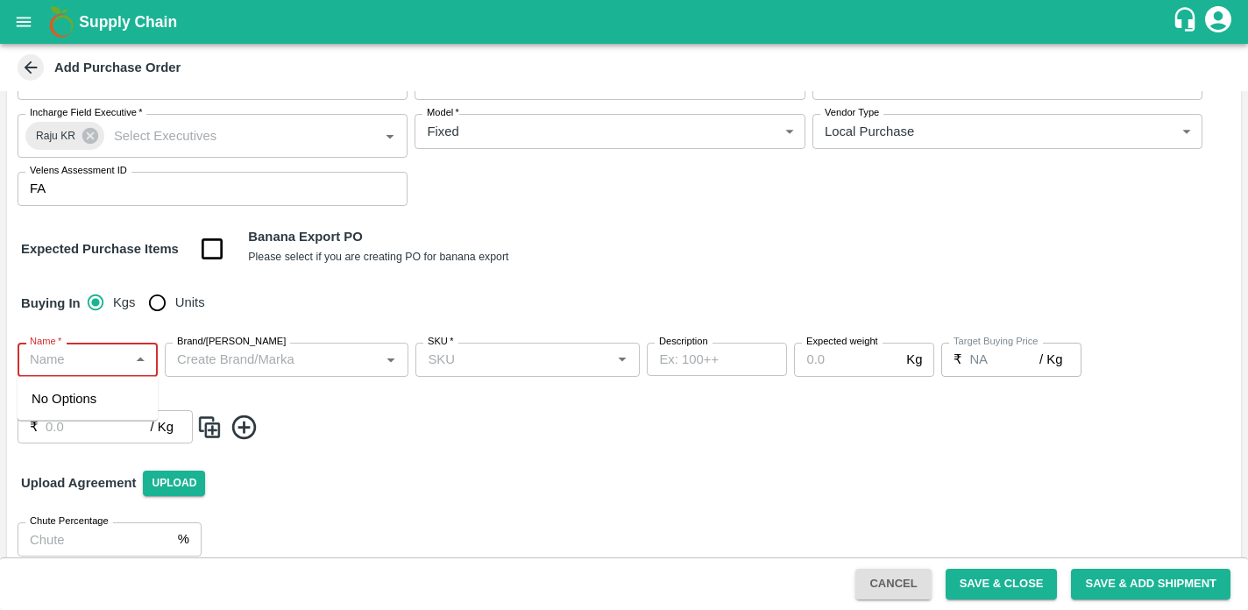
click at [142, 365] on icon "Close" at bounding box center [140, 359] width 19 height 19
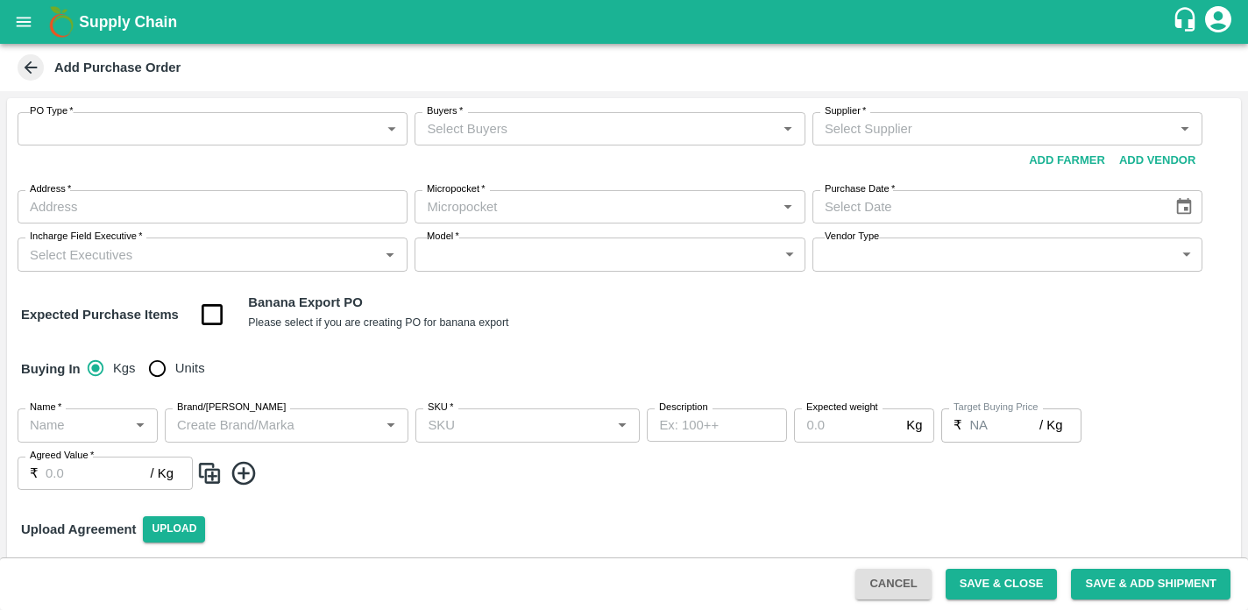
click at [391, 125] on body "Supply Chain Add Purchase Order PO Type   * ​ PO Type Buyers   * Buyers   * Sup…" at bounding box center [624, 305] width 1248 height 610
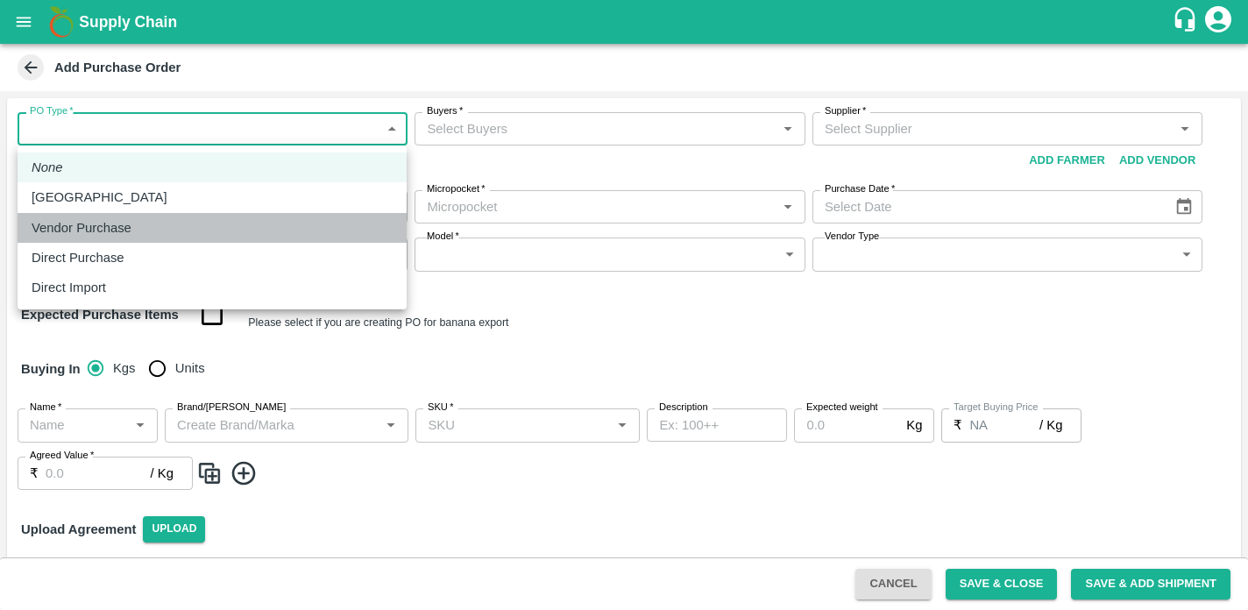
click at [106, 224] on p "Vendor Purchase" at bounding box center [82, 227] width 100 height 19
type input "2"
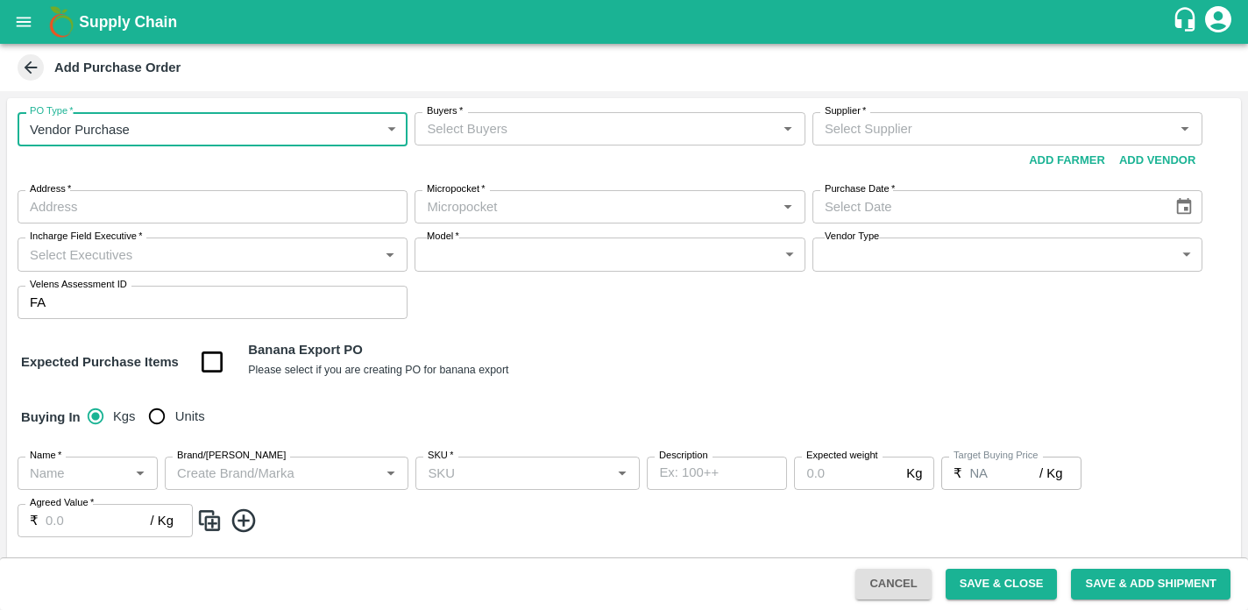
click at [506, 134] on input "Buyers   *" at bounding box center [595, 128] width 351 height 23
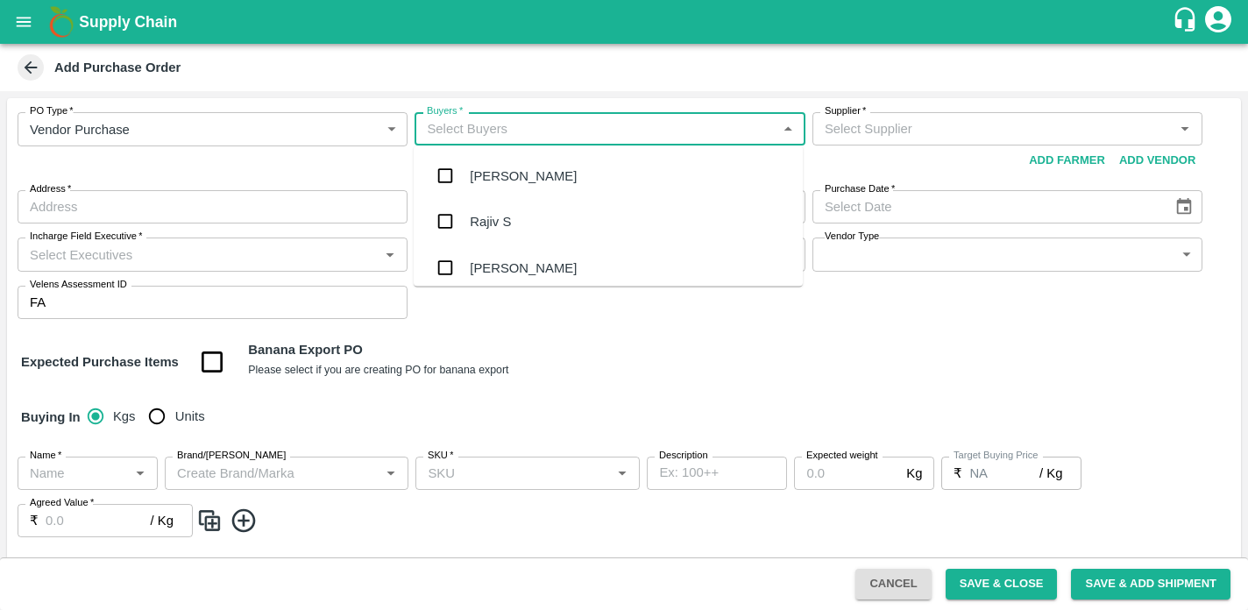
type input "t"
type input "h"
type input "the"
click at [464, 178] on div "Thejaswi B R" at bounding box center [608, 176] width 389 height 46
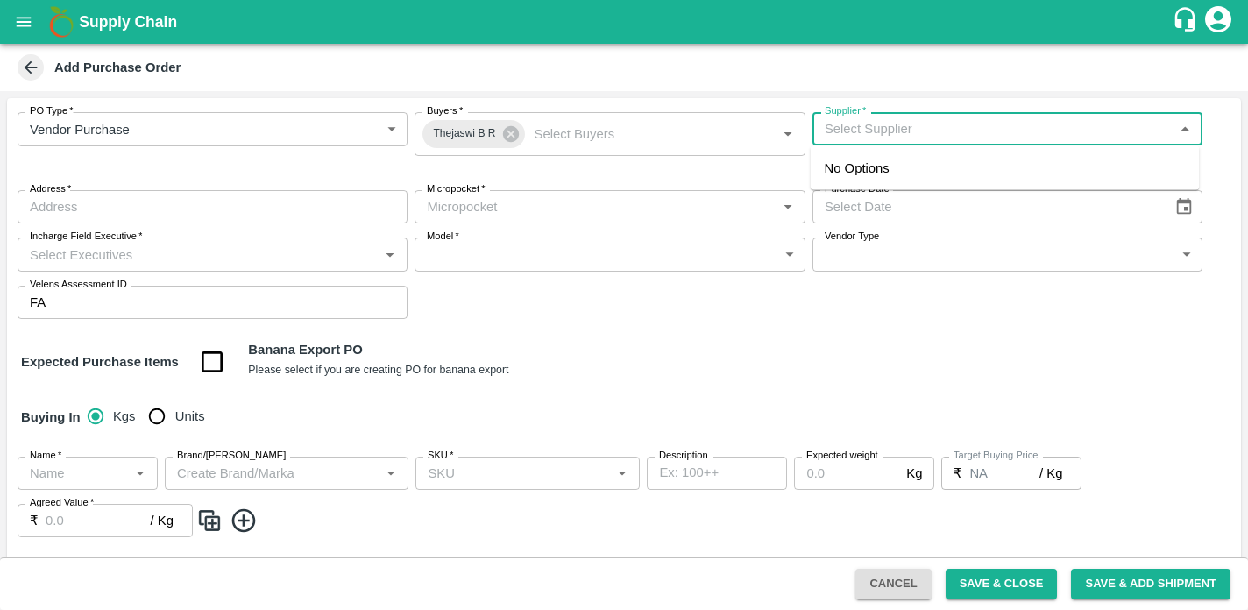
click at [878, 135] on input "Supplier   *" at bounding box center [993, 128] width 351 height 23
type input "s"
click at [733, 39] on div "Supply Chain" at bounding box center [624, 22] width 1248 height 44
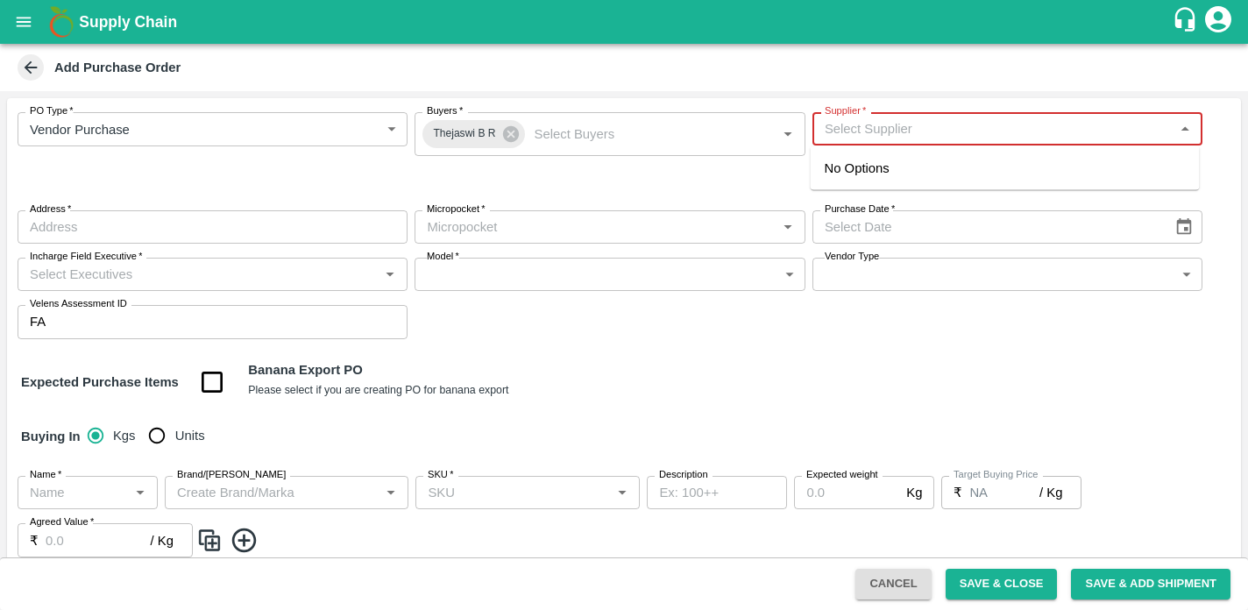
click at [870, 139] on input "Supplier   *" at bounding box center [993, 128] width 351 height 23
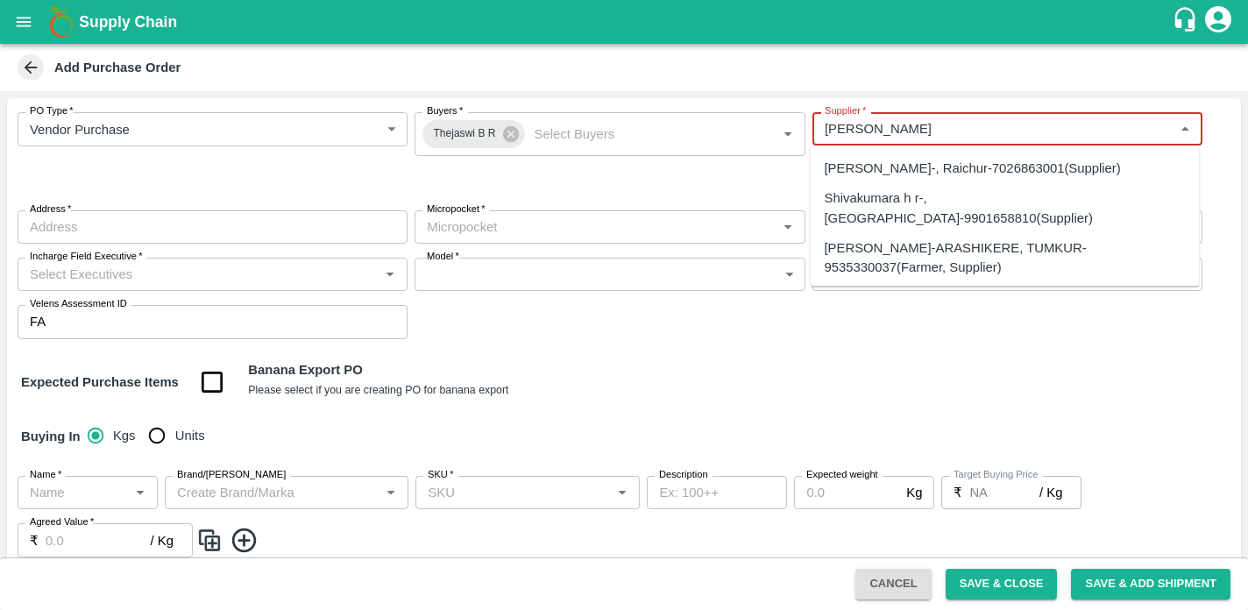
click at [901, 238] on div "SHIVAKUMAR-ARASHIKERE, TUMKUR-9535330037(Farmer, Supplier)" at bounding box center [1005, 257] width 361 height 39
type input "SHIVAKUMAR-ARASHIKERE, TUMKUR-9535330037(Farmer, Supplier)"
type input "ARASHIKERE, [GEOGRAPHIC_DATA], PAVAGADA, [GEOGRAPHIC_DATA]"
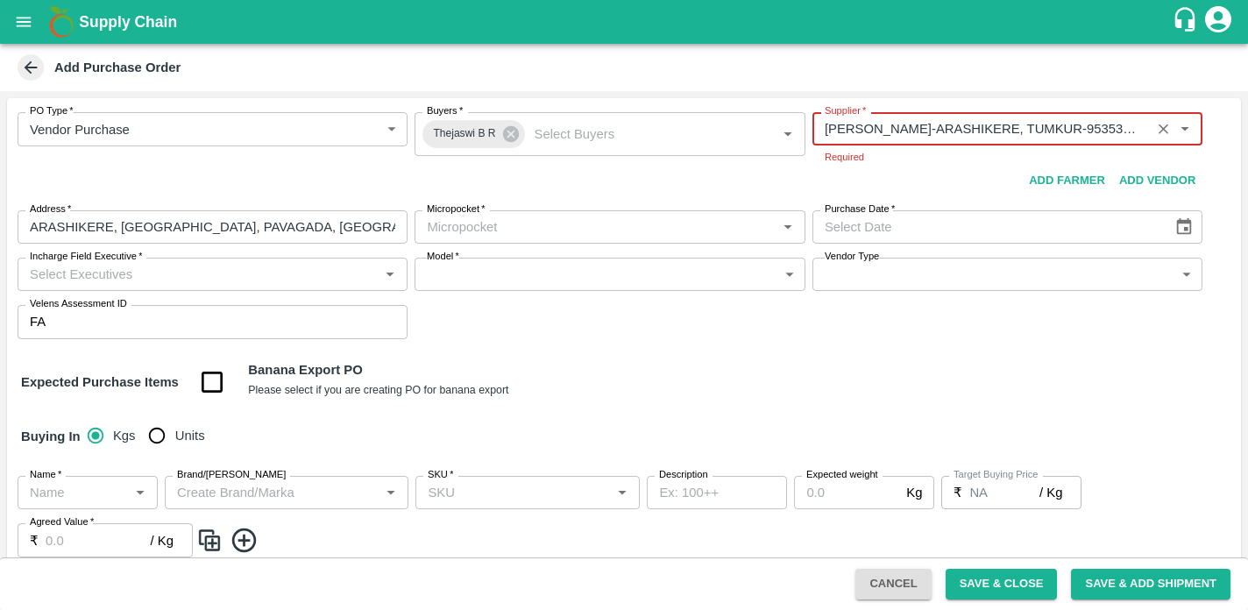
type input "SHIVAKUMAR-ARASHIKERE, TUMKUR-9535330037(Farmer, Supplier)"
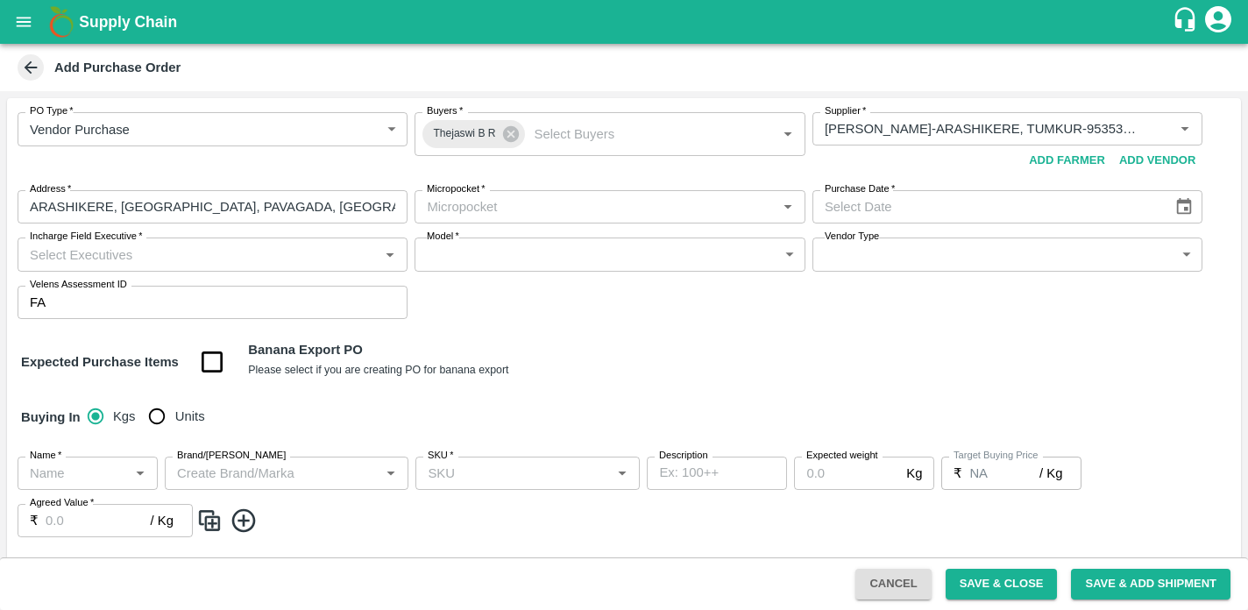
click at [1184, 231] on div "PO Type   * Vendor Purchase 2 PO Type Buyers   * Thejaswi B R Buyers   * Suppli…" at bounding box center [624, 215] width 1234 height 235
click at [1181, 216] on icon "Choose date" at bounding box center [1184, 206] width 19 height 19
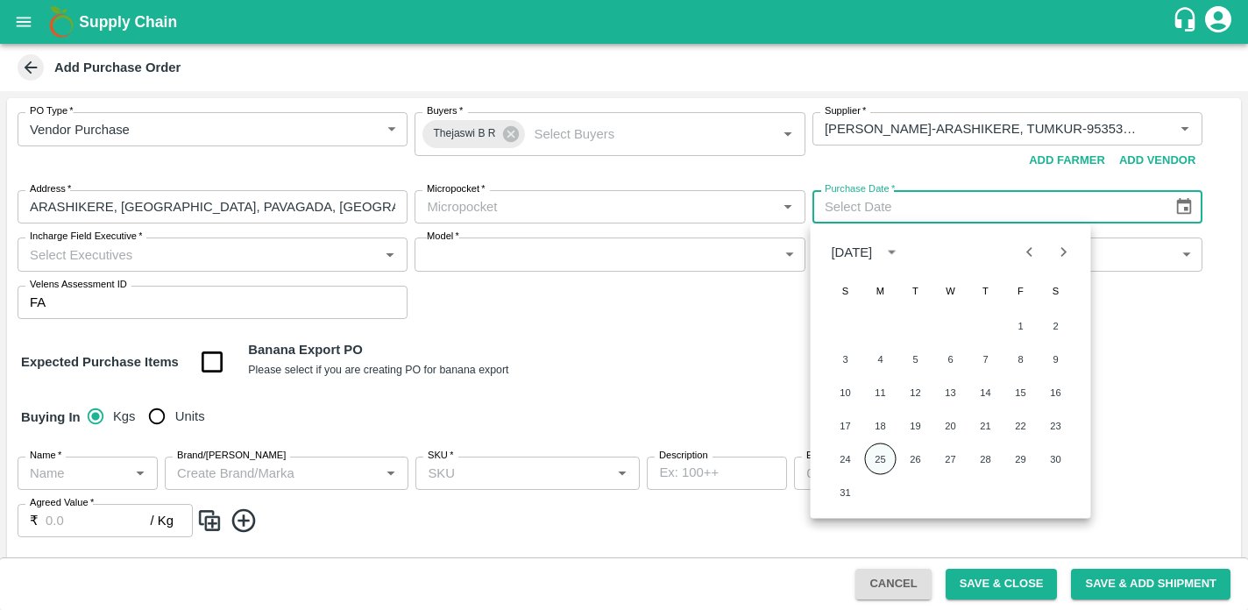
click at [879, 457] on button "25" at bounding box center [881, 460] width 32 height 32
type input "[DATE]"
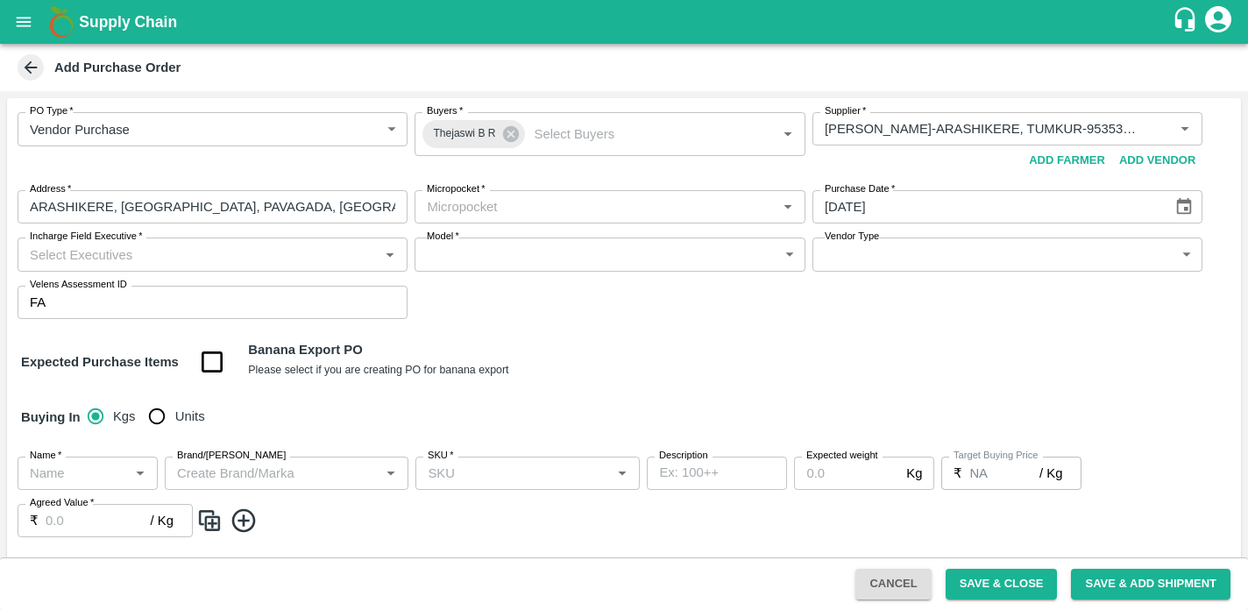
click at [180, 263] on input "Incharge Field Executive   *" at bounding box center [198, 254] width 351 height 23
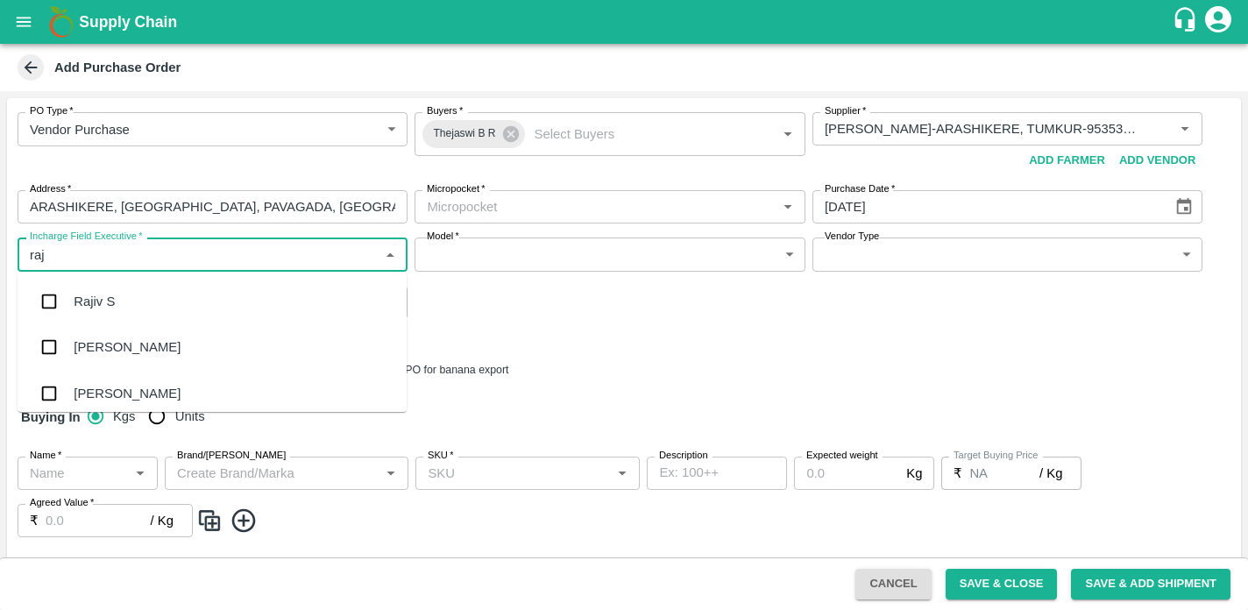
type input "raju"
click at [59, 359] on input "checkbox" at bounding box center [49, 347] width 35 height 35
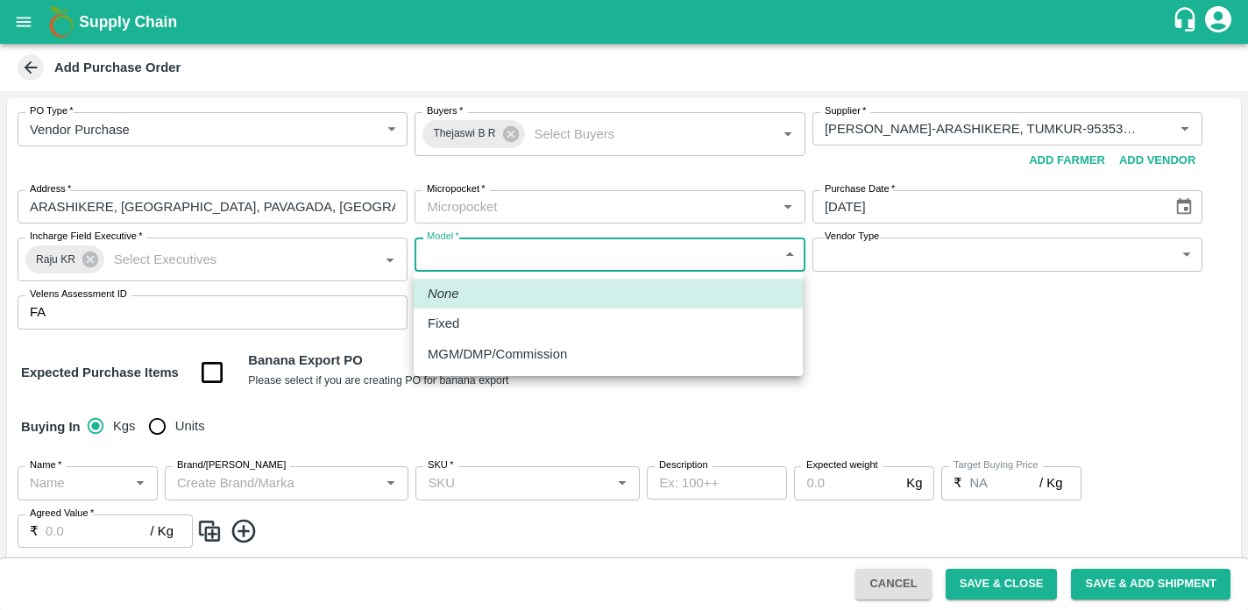
click at [578, 253] on body "Supply Chain Add Purchase Order PO Type   * Vendor Purchase 2 PO Type Buyers   …" at bounding box center [624, 305] width 1248 height 610
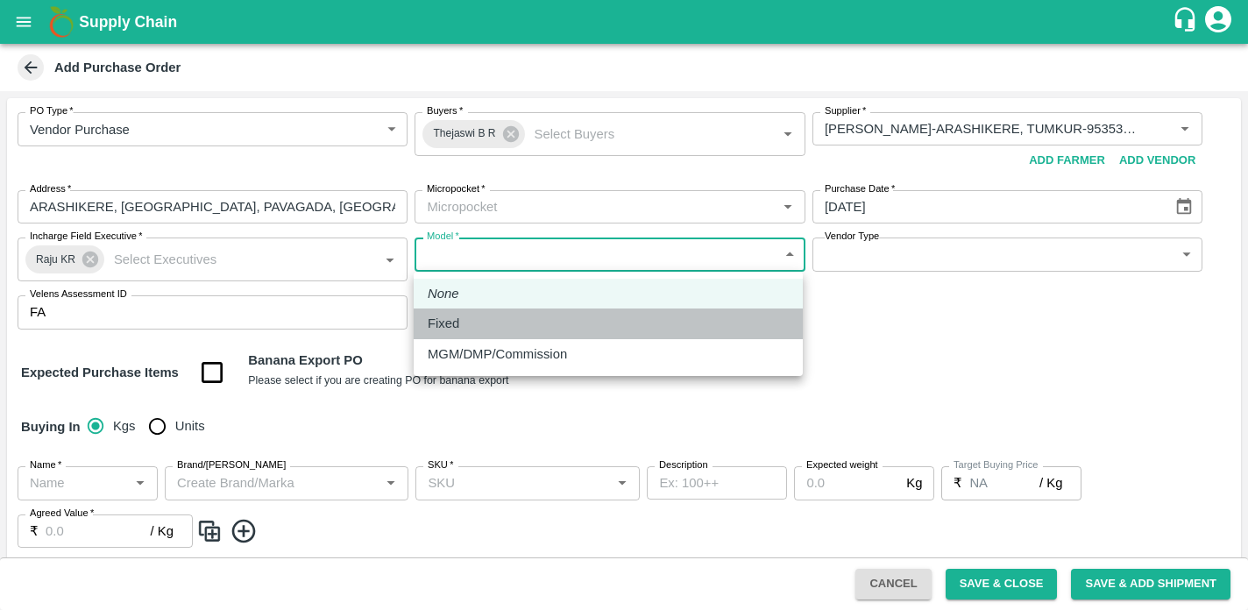
click at [455, 322] on p "Fixed" at bounding box center [444, 323] width 32 height 19
type input "Fixed"
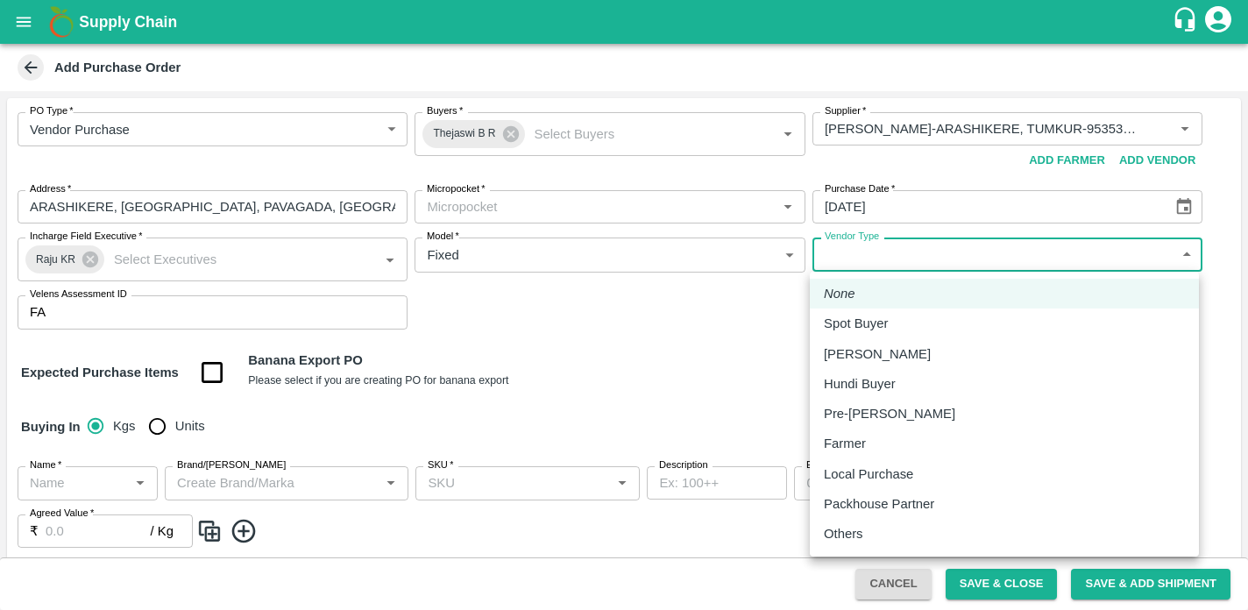
click at [863, 253] on body "Supply Chain Add Purchase Order PO Type   * Vendor Purchase 2 PO Type Buyers   …" at bounding box center [624, 305] width 1248 height 610
click at [846, 472] on p "Local Purchase" at bounding box center [868, 474] width 89 height 19
type input "LOCAL_PURCHASE"
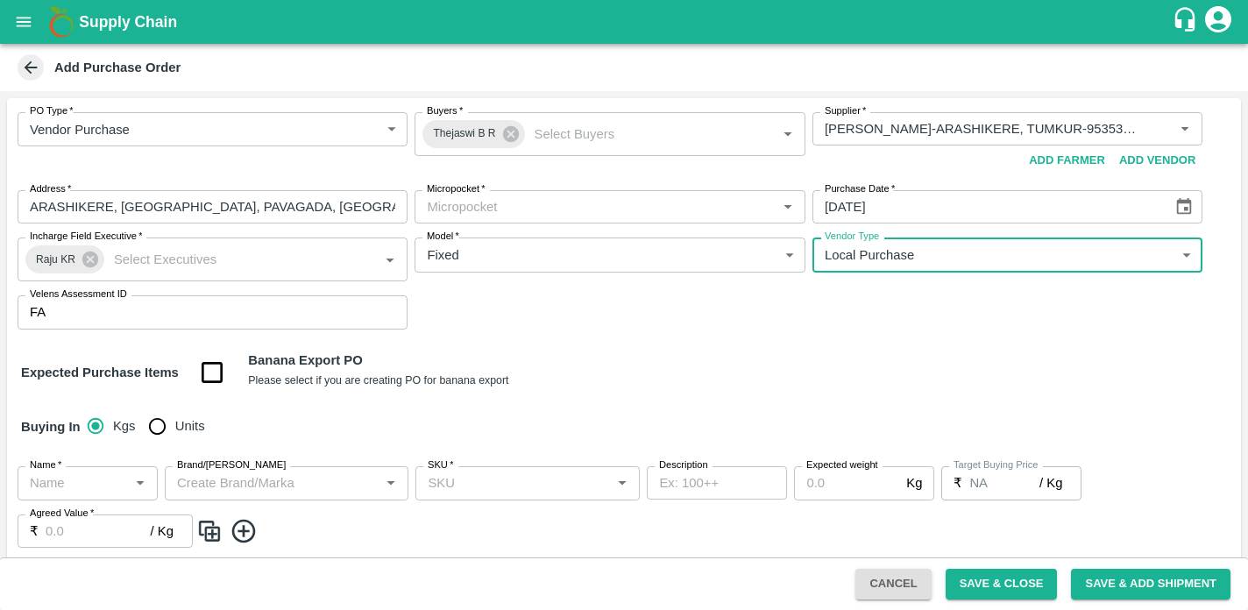
click at [143, 485] on icon "Open" at bounding box center [140, 482] width 19 height 19
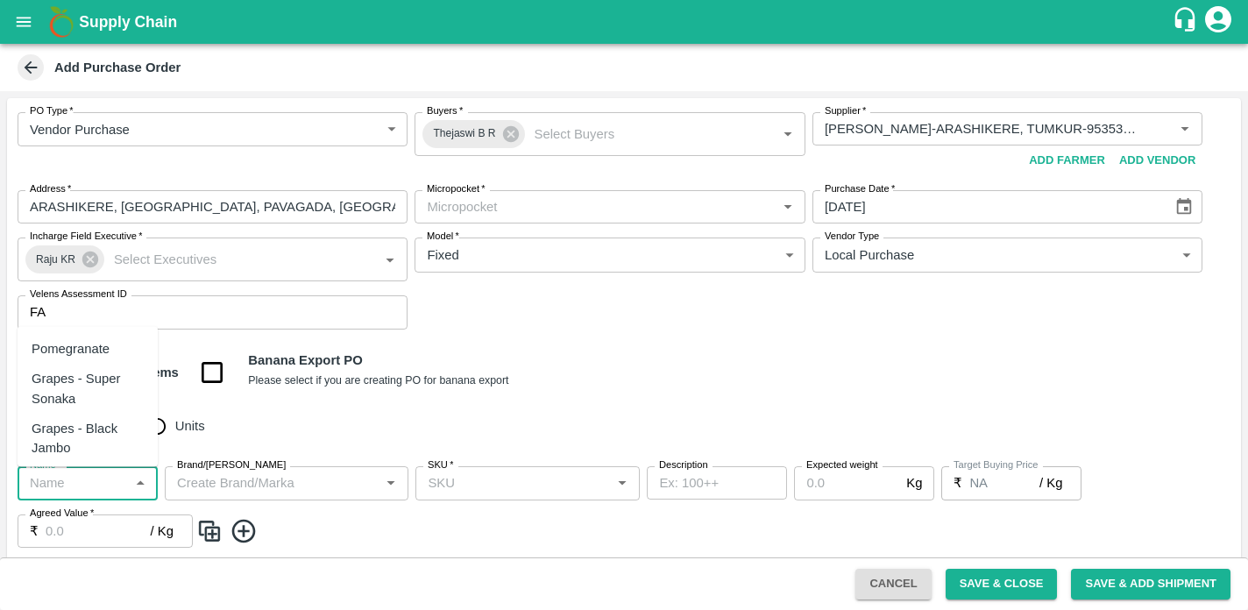
click at [76, 352] on div "Pomegranate" at bounding box center [71, 348] width 78 height 19
type input "Pomegranate"
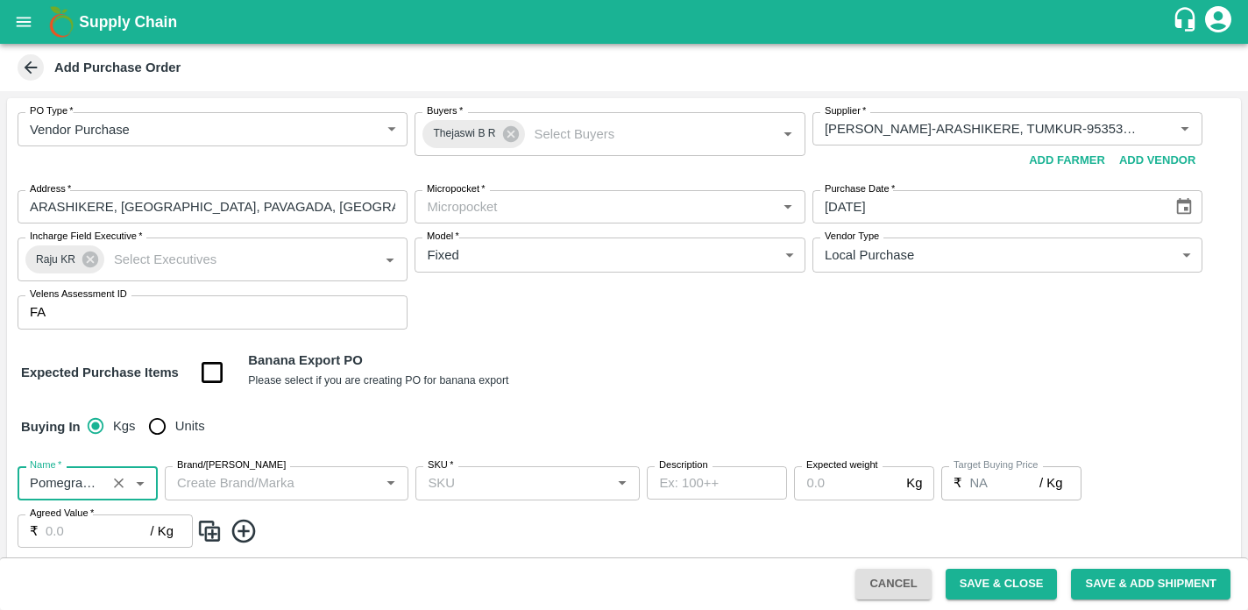
click at [159, 428] on input "Units" at bounding box center [156, 426] width 35 height 35
radio input "true"
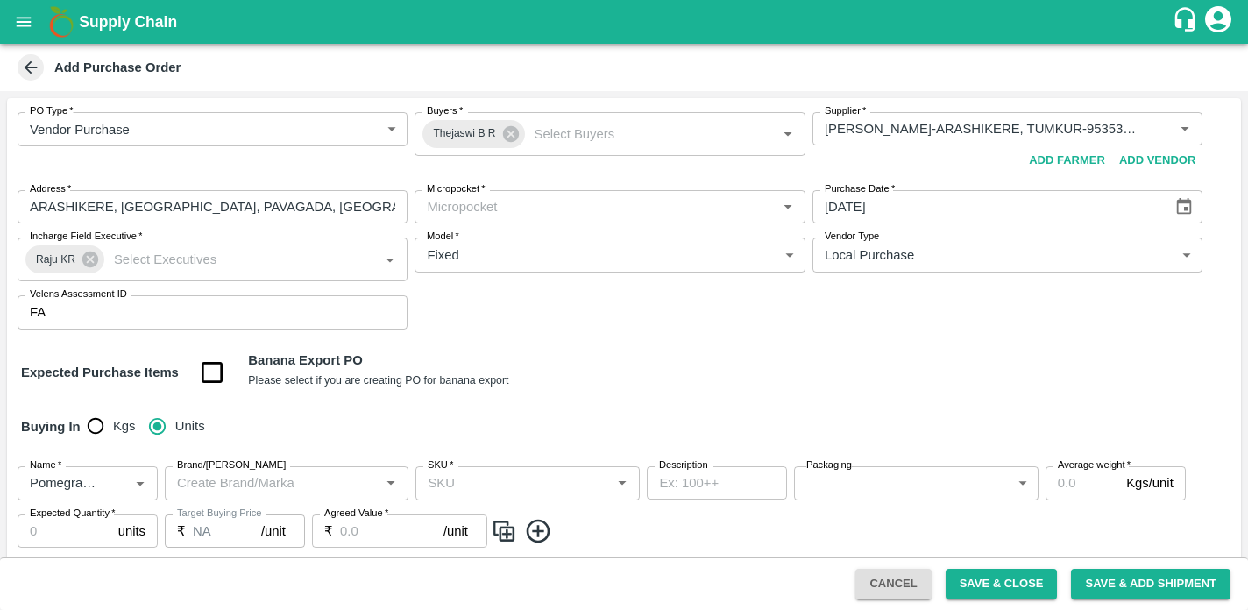
click at [394, 488] on icon "Open" at bounding box center [390, 482] width 19 height 19
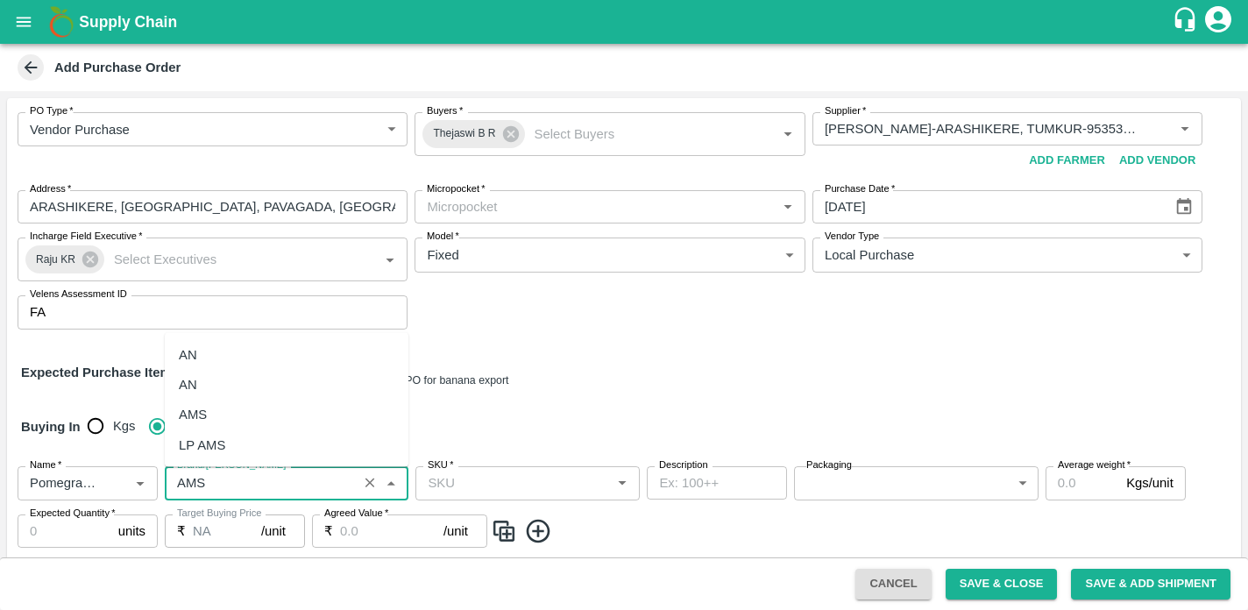
click at [241, 457] on div "LP AMS" at bounding box center [287, 445] width 244 height 30
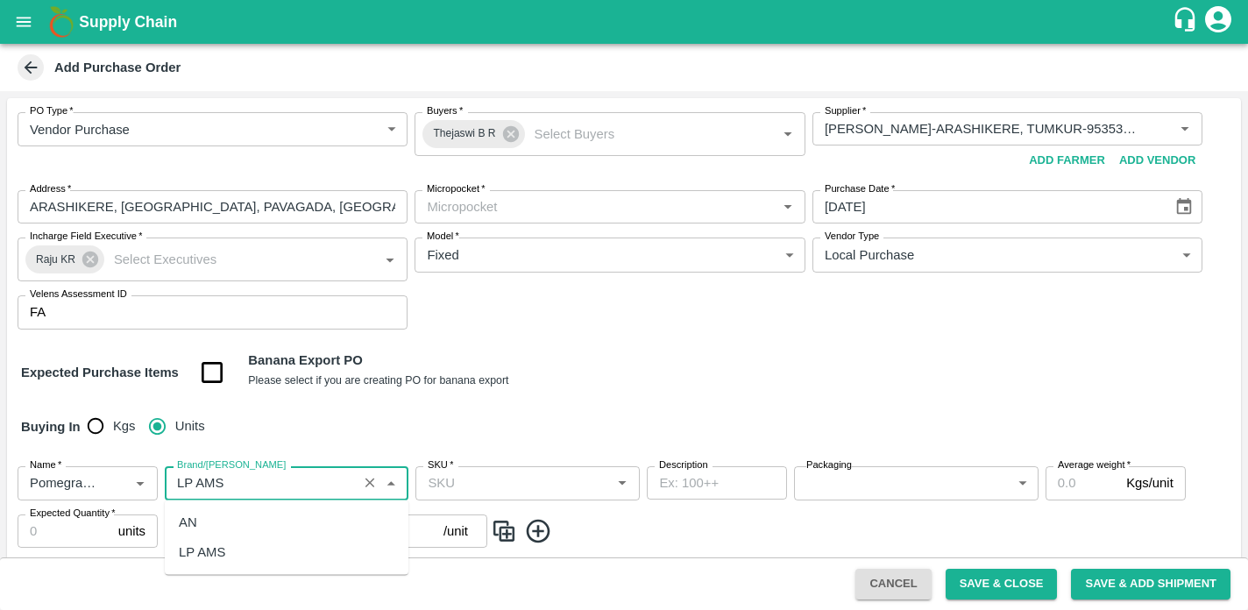
click at [269, 562] on div "LP AMS" at bounding box center [287, 552] width 244 height 30
type input "LP AMS"
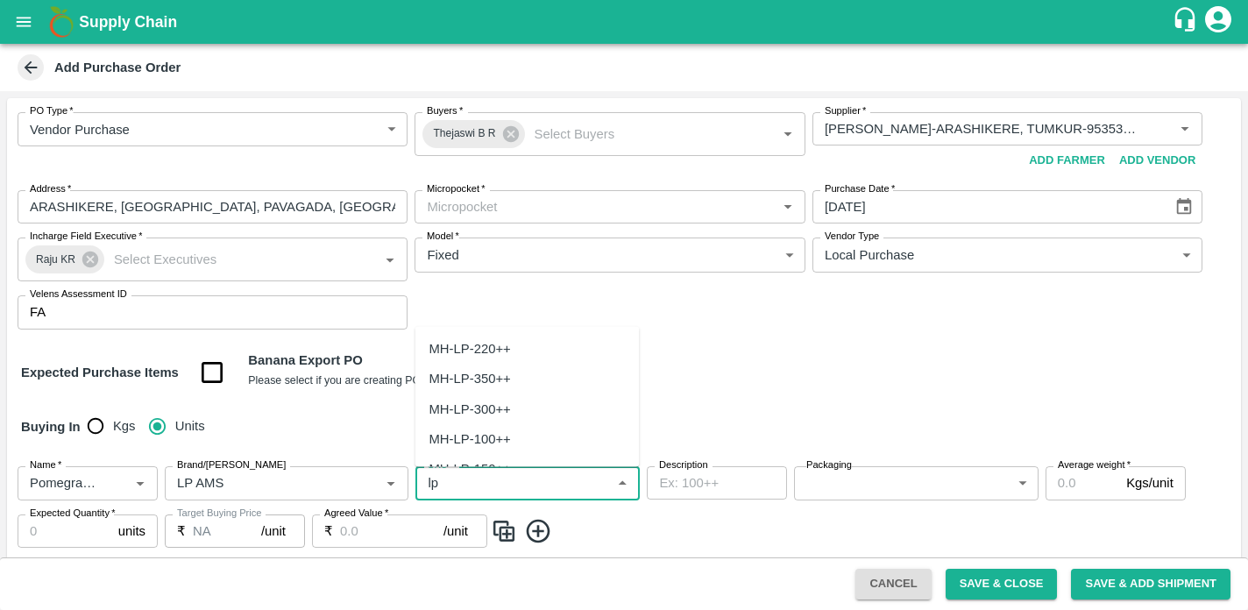
type input "l"
click at [480, 349] on div "KA-LP-300++" at bounding box center [469, 348] width 79 height 19
type input "KA-LP-300++"
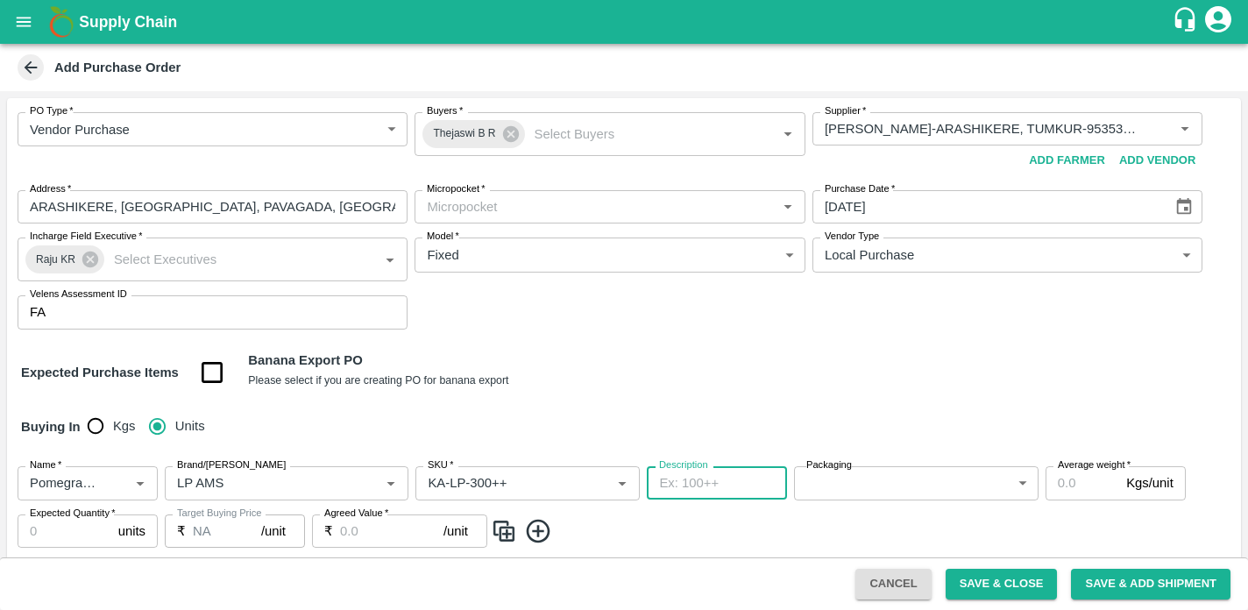
click at [713, 487] on textarea "Description" at bounding box center [717, 483] width 116 height 18
type textarea "S"
type textarea "P"
type textarea "U"
type textarea "RYL"
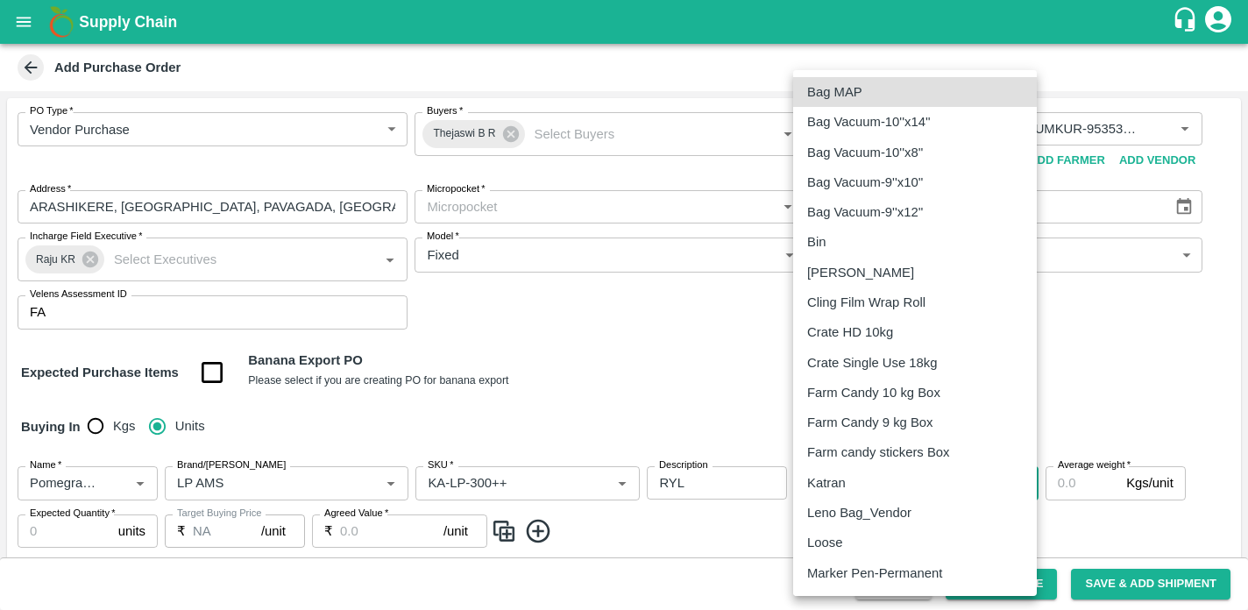
click at [1023, 482] on body "Supply Chain Add Purchase Order PO Type   * Vendor Purchase 2 PO Type Buyers   …" at bounding box center [624, 305] width 1248 height 610
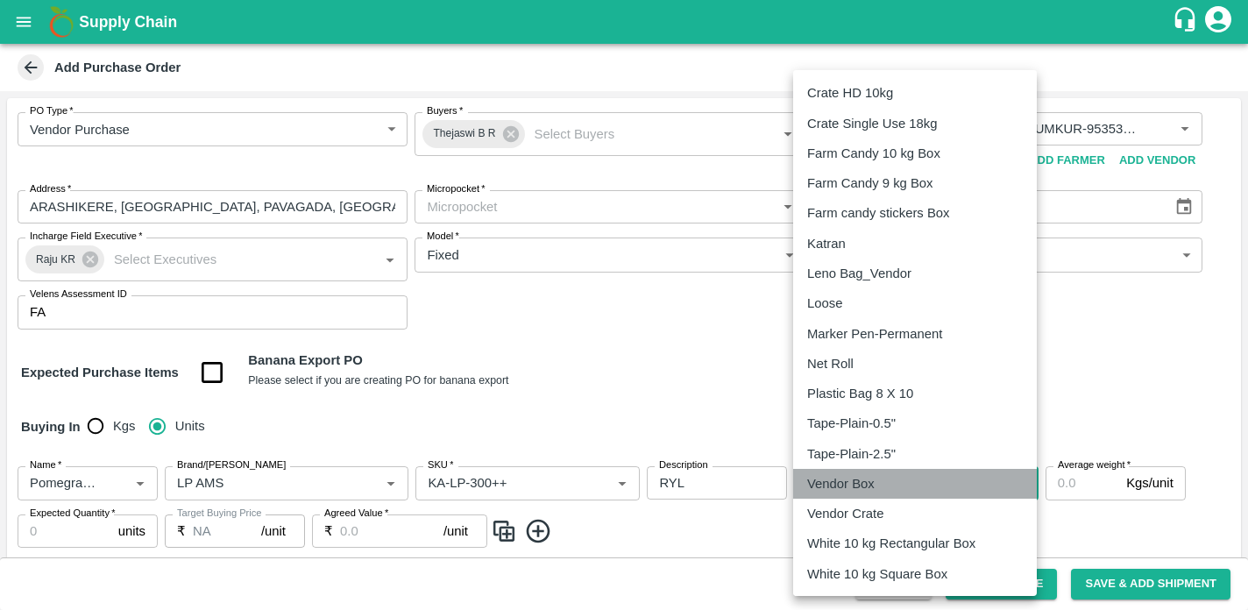
click at [967, 480] on div "Vendor Box" at bounding box center [915, 483] width 216 height 19
type input "276"
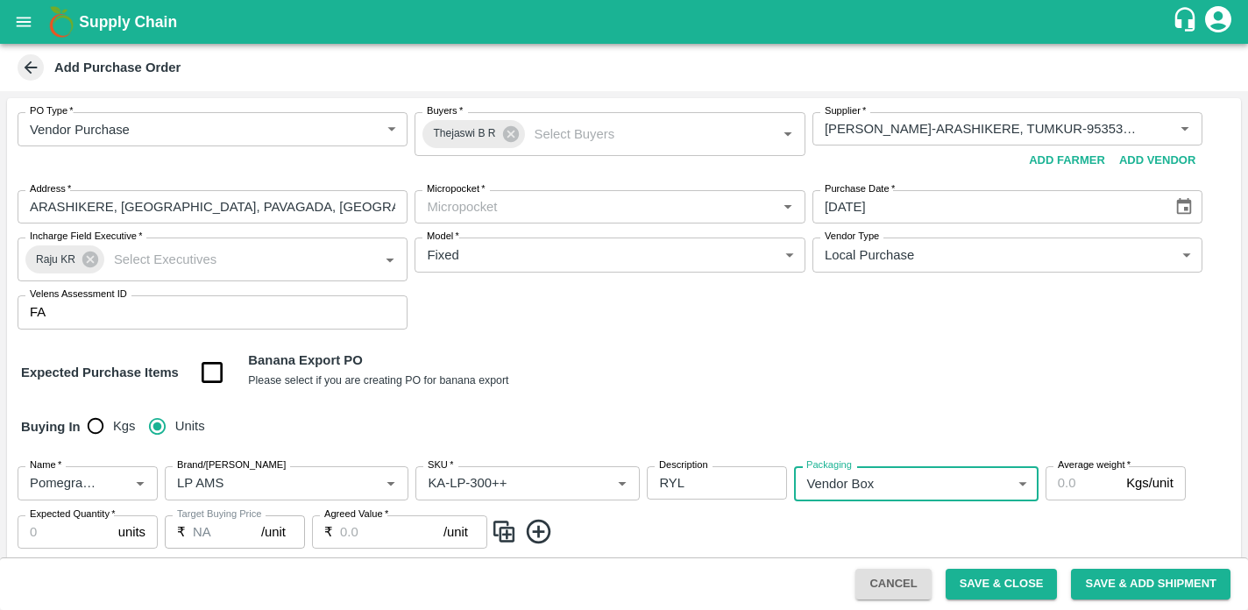
click at [1072, 489] on input "Average weight   *" at bounding box center [1083, 482] width 74 height 33
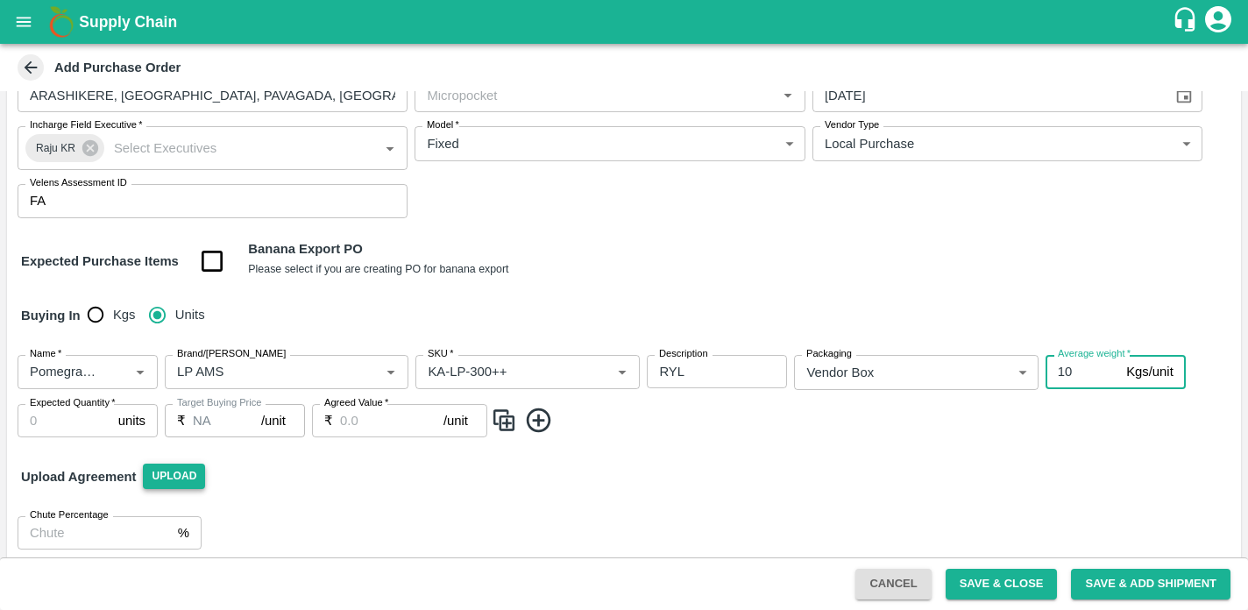
scroll to position [124, 0]
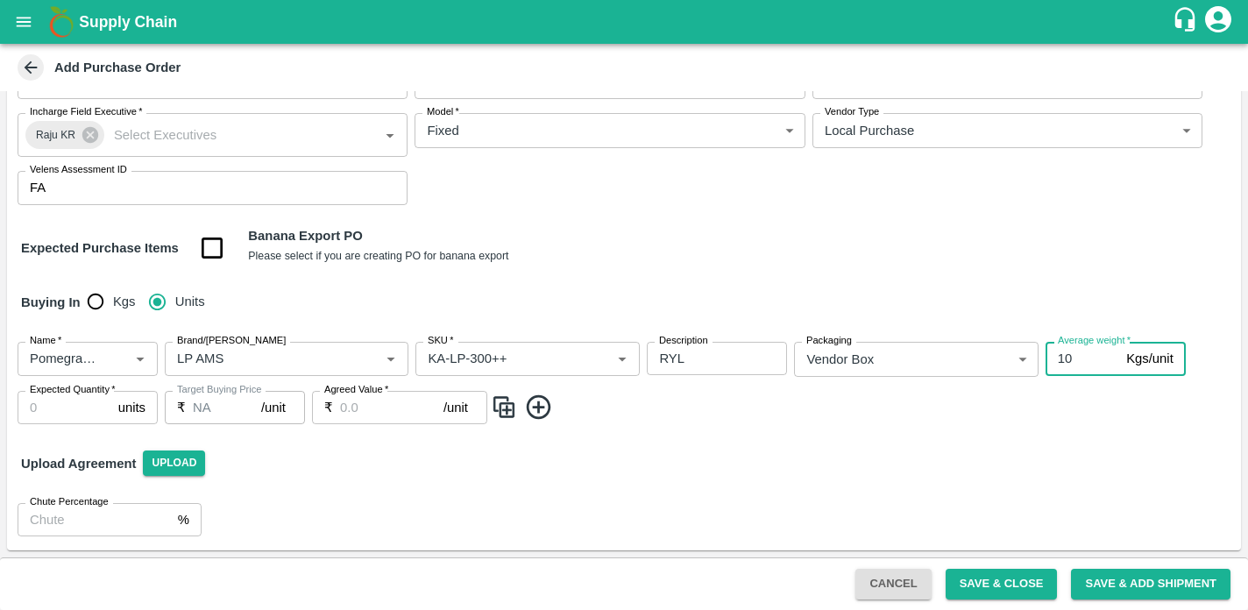
type input "10"
click at [75, 402] on input "Expected Quantity   *" at bounding box center [65, 407] width 94 height 33
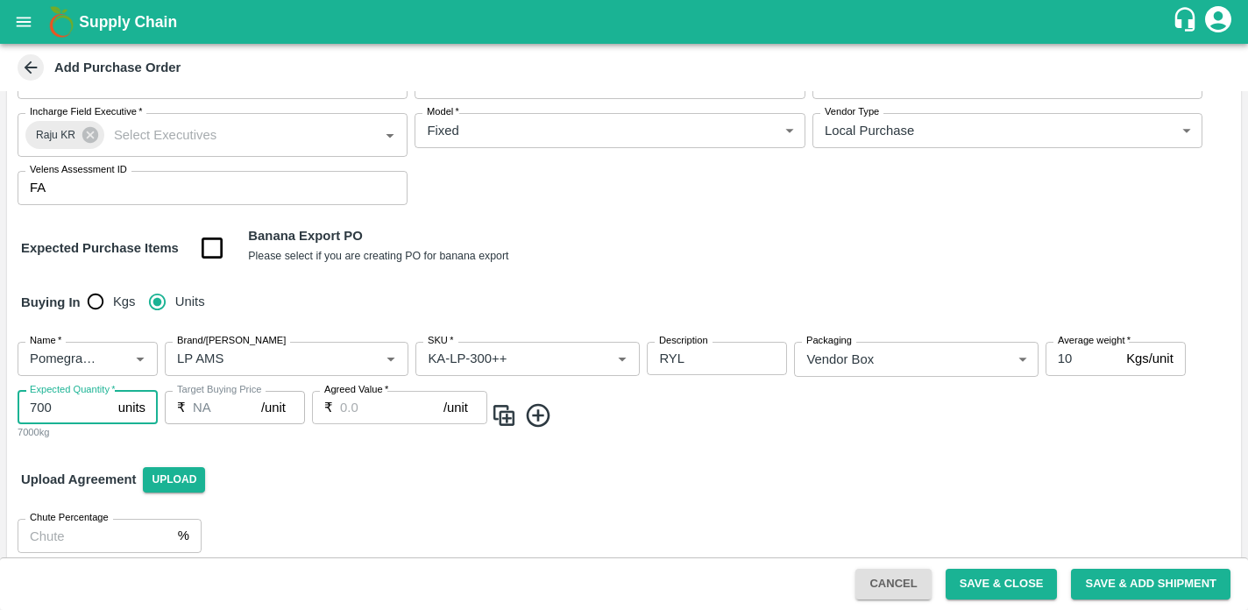
type input "700"
click at [352, 408] on input "Agreed Value   *" at bounding box center [391, 407] width 103 height 33
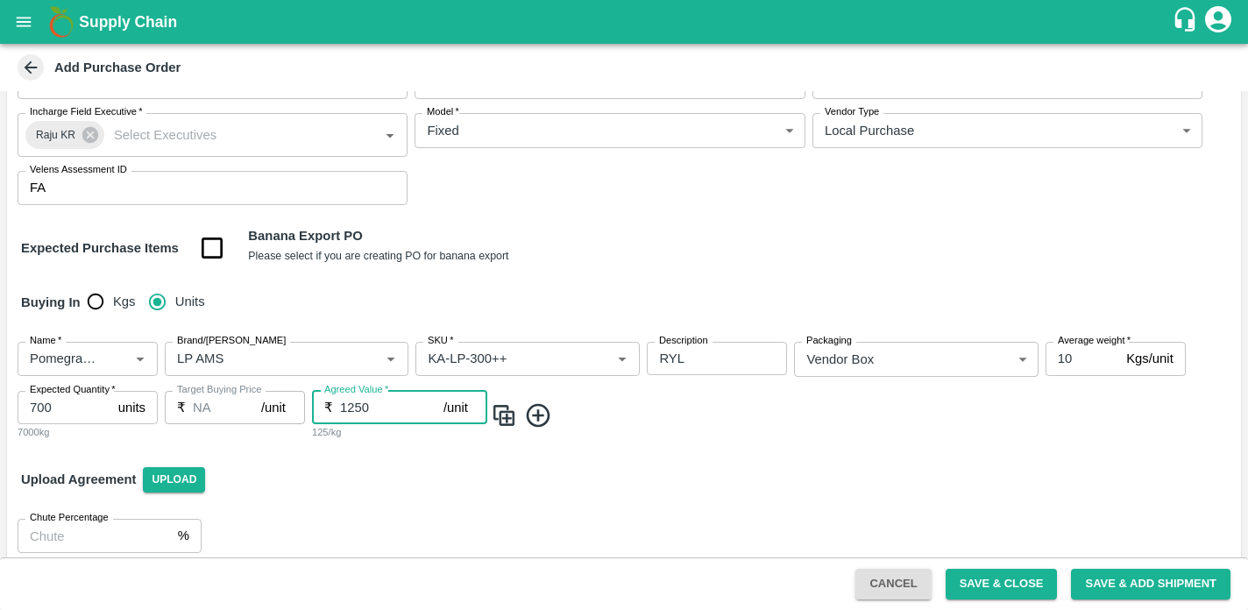
scroll to position [140, 0]
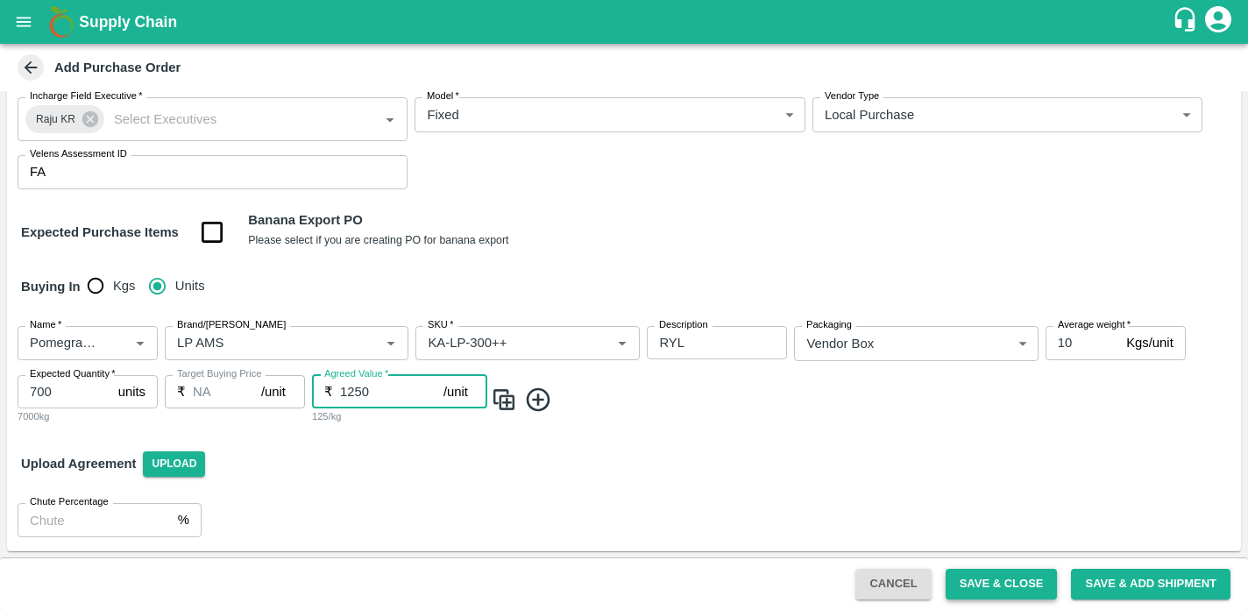
type input "1250"
click at [992, 580] on button "Save & Close" at bounding box center [1002, 584] width 112 height 31
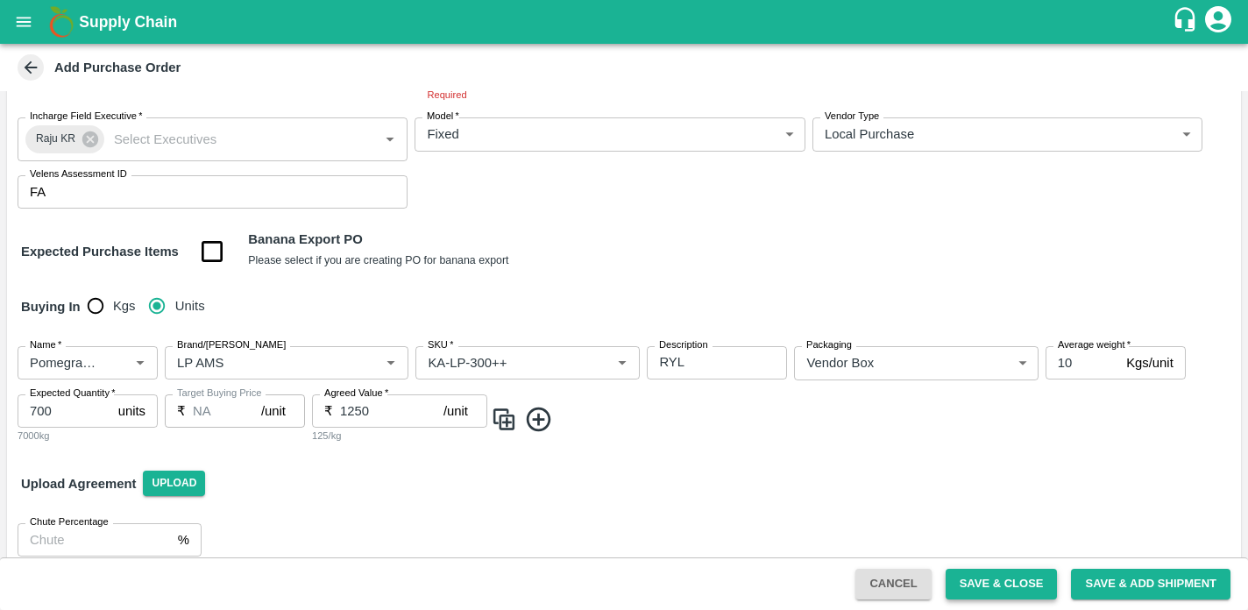
scroll to position [160, 0]
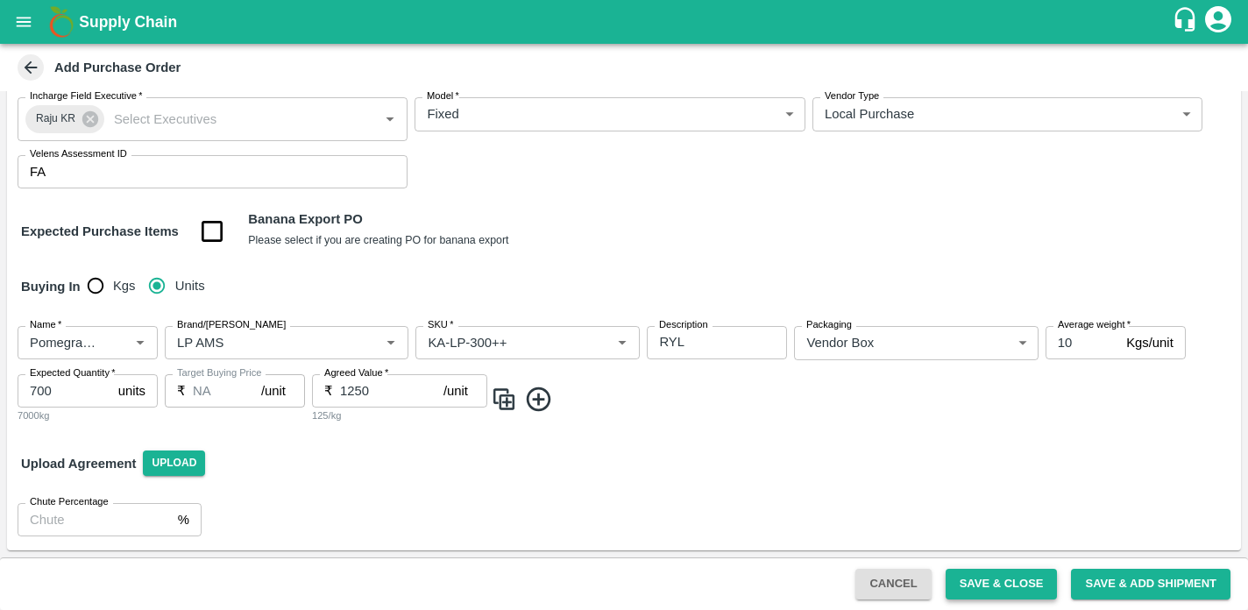
click at [1004, 582] on button "Save & Close" at bounding box center [1002, 584] width 112 height 31
click at [999, 588] on button "Save & Close" at bounding box center [1002, 584] width 112 height 31
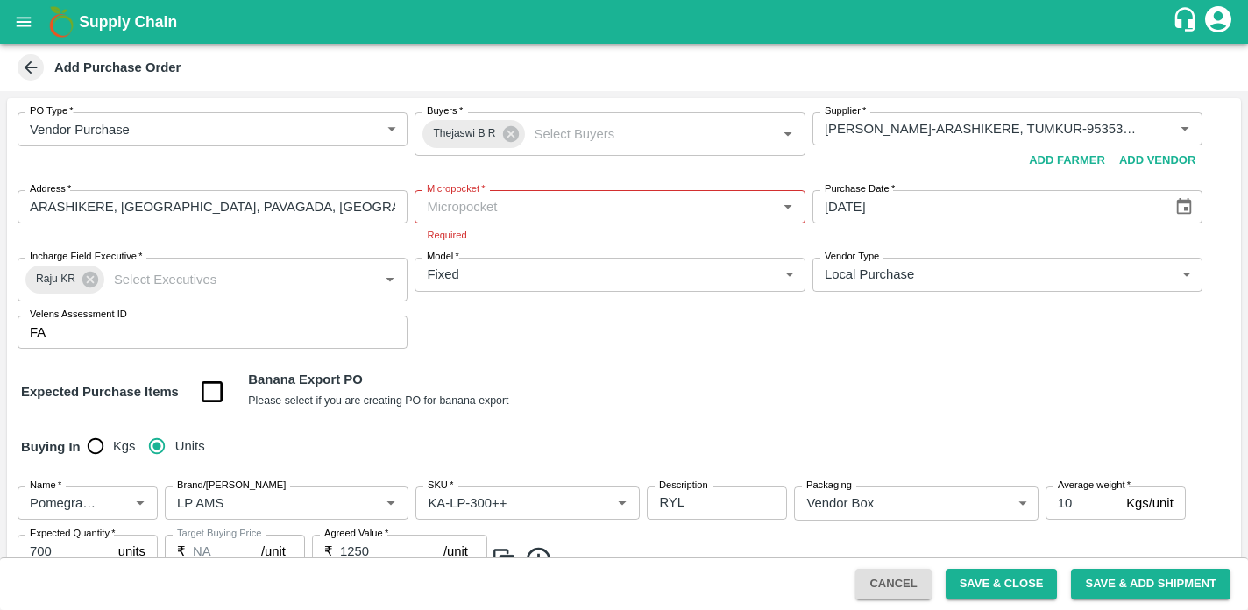
click at [789, 217] on button "Open" at bounding box center [788, 207] width 23 height 23
click at [702, 257] on div "81-Bangalore" at bounding box center [608, 246] width 389 height 30
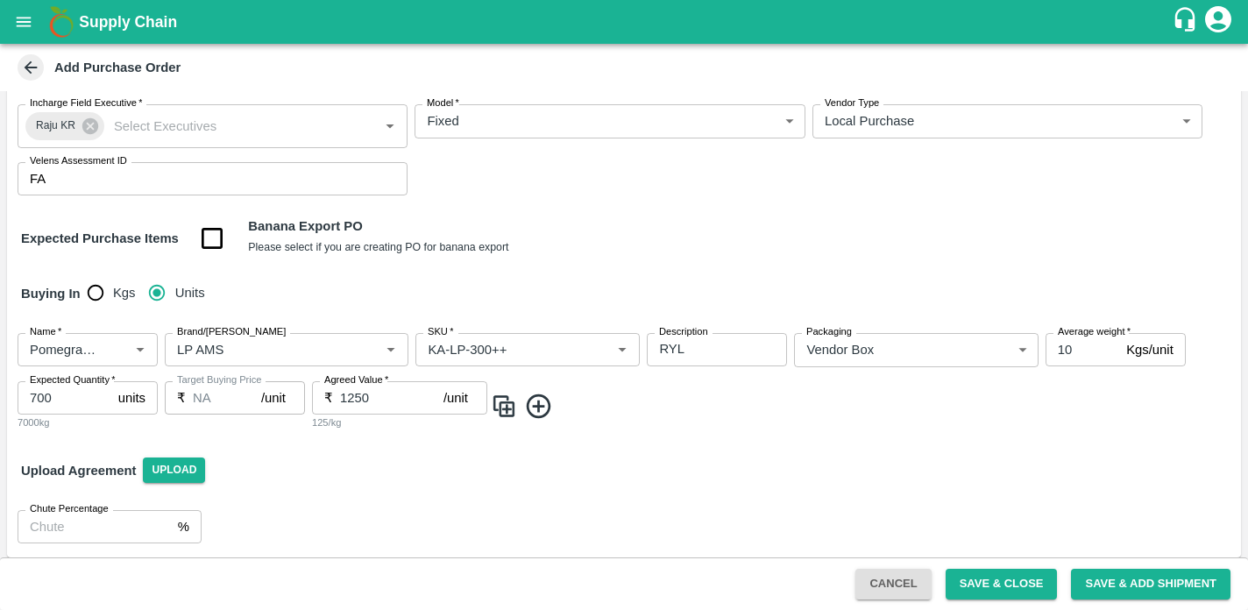
scroll to position [160, 0]
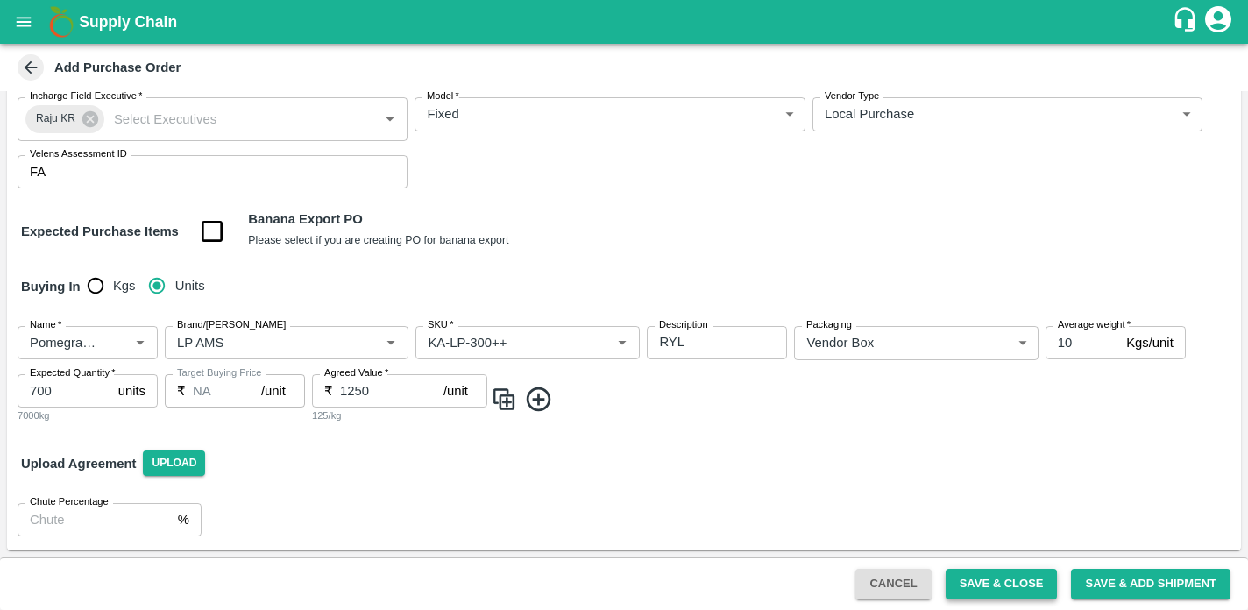
type input "81-Bangalore"
click at [984, 587] on button "Save & Close" at bounding box center [1002, 584] width 112 height 31
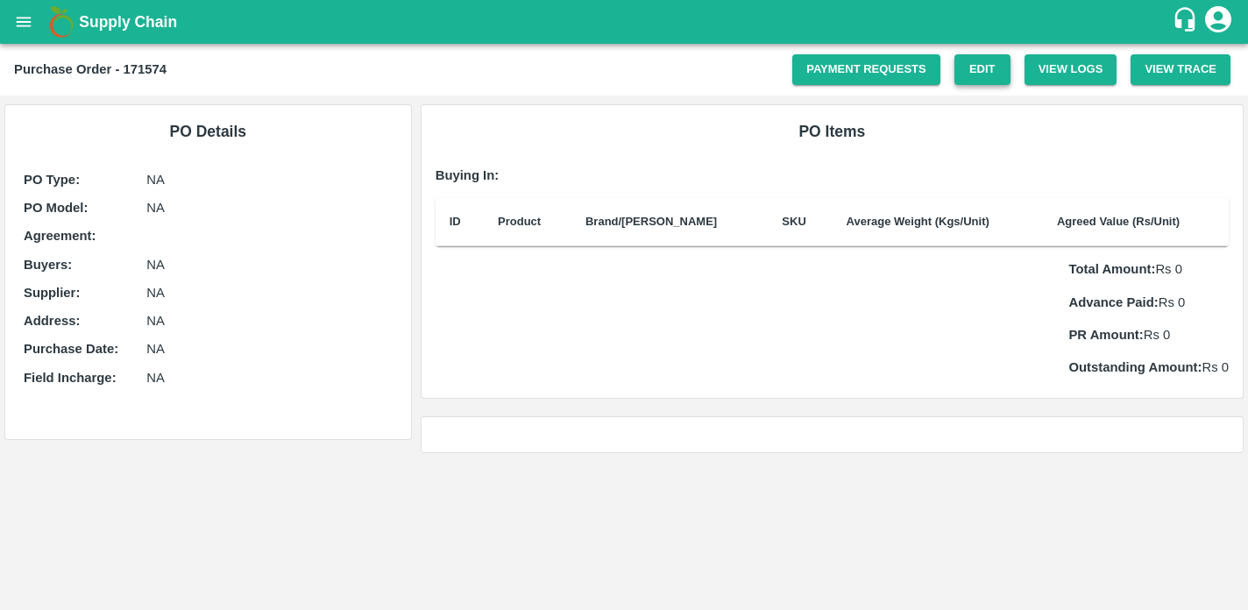
click at [970, 75] on link "Edit" at bounding box center [983, 69] width 56 height 31
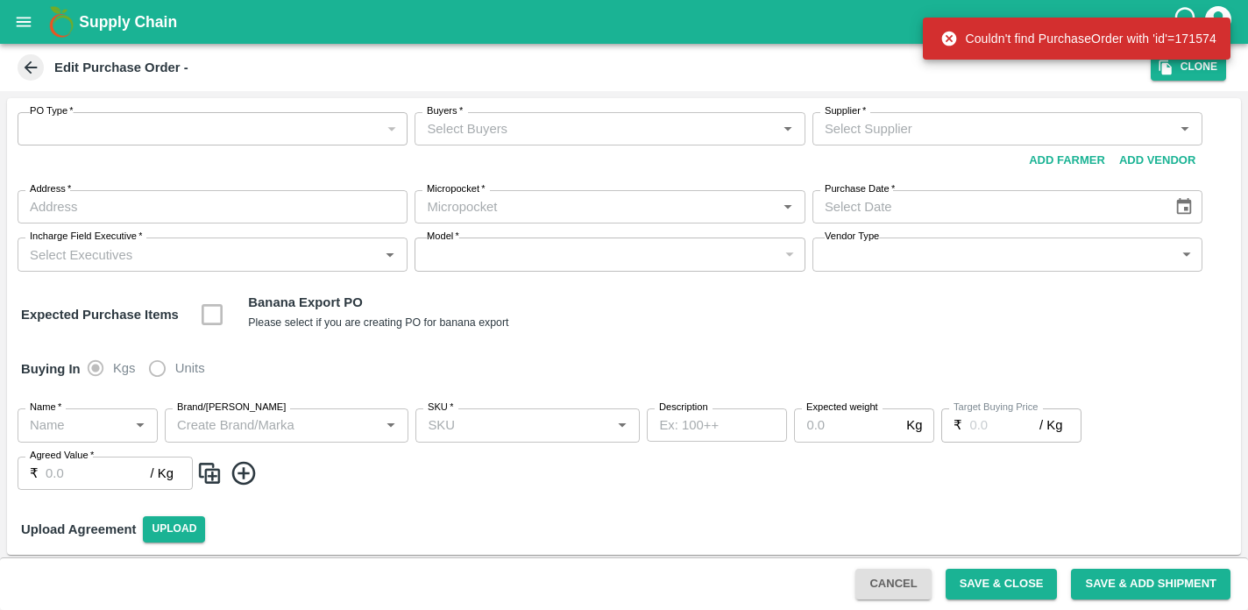
type input "NA"
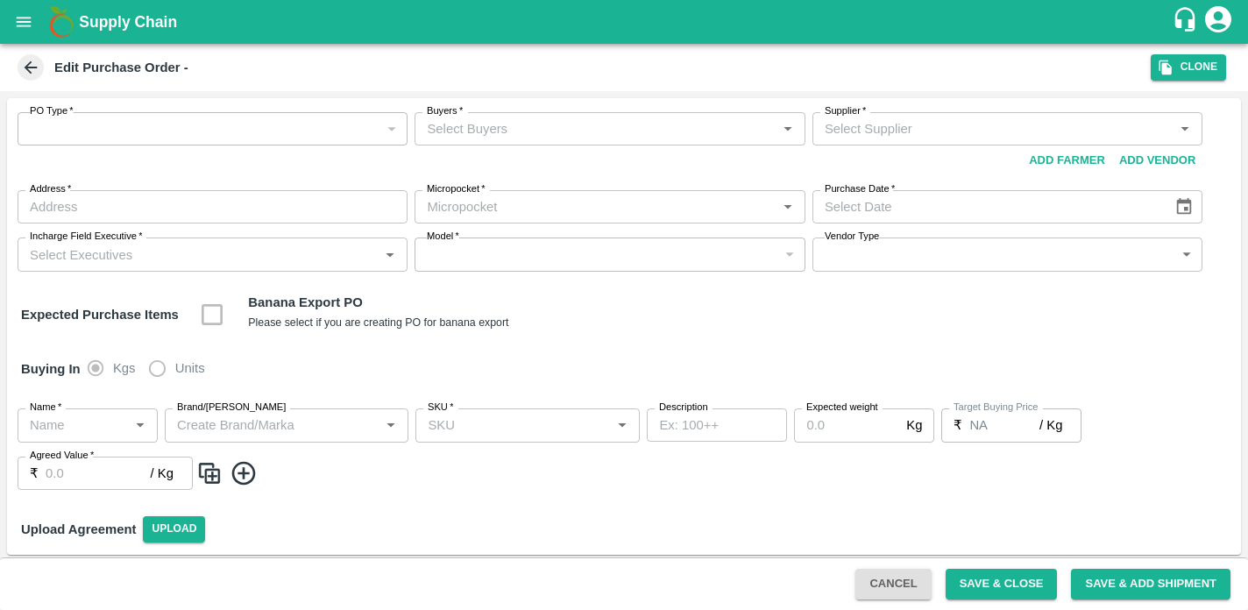
click at [30, 72] on icon at bounding box center [31, 67] width 13 height 13
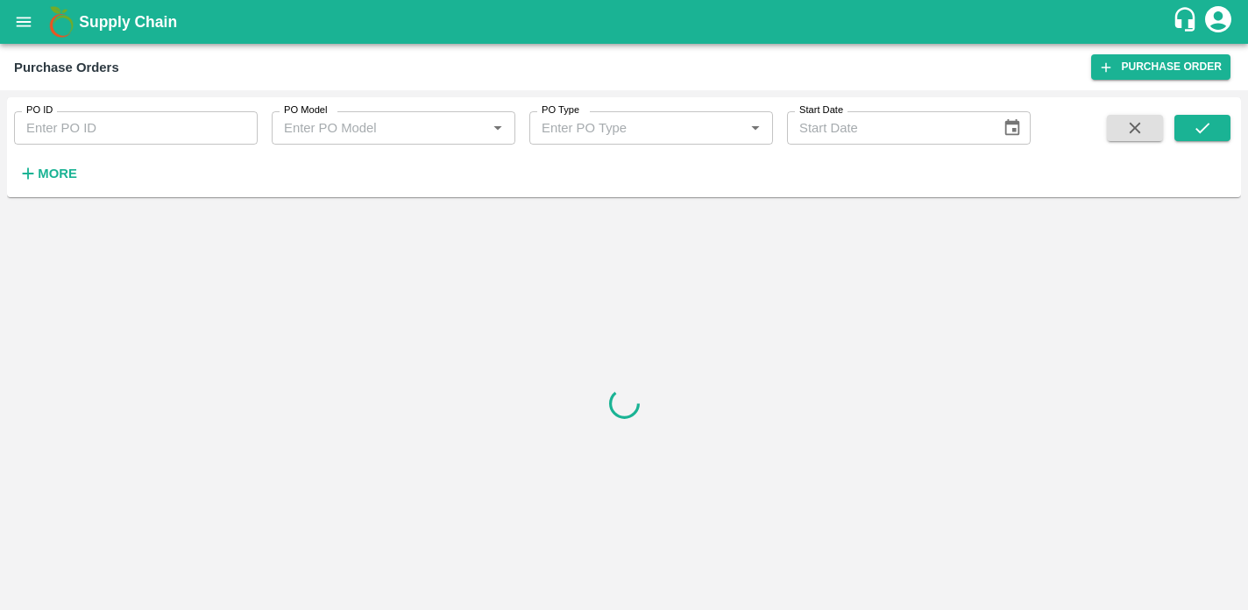
click at [48, 177] on strong "More" at bounding box center [57, 174] width 39 height 14
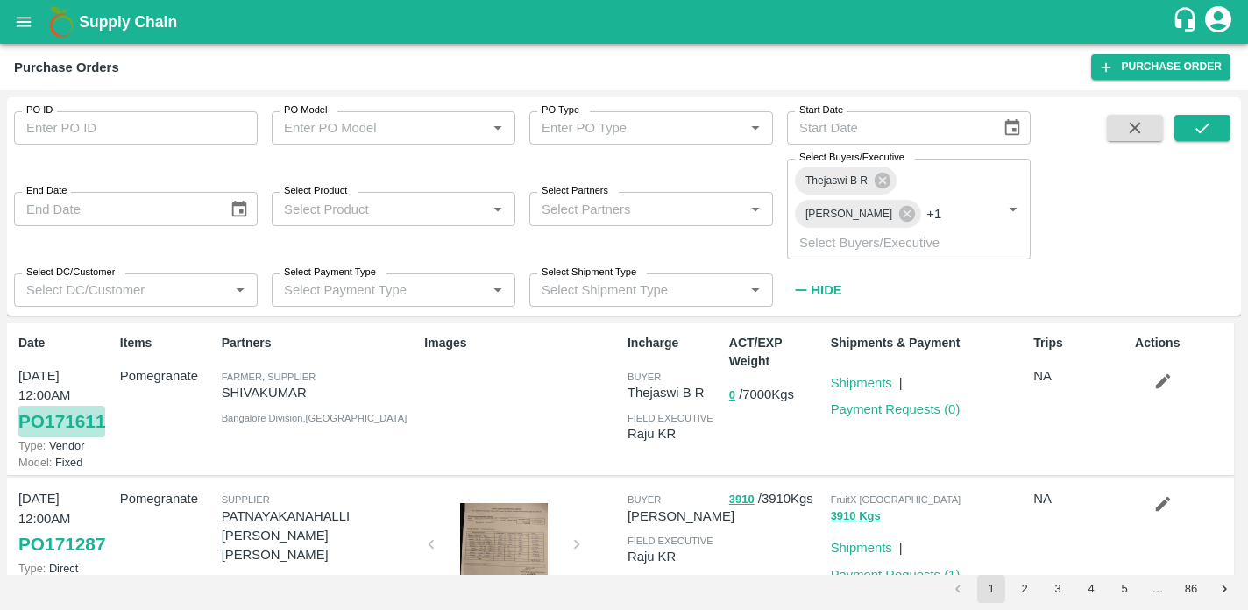
click at [63, 406] on link "PO 171611" at bounding box center [61, 422] width 87 height 32
click at [1159, 374] on icon "button" at bounding box center [1163, 381] width 15 height 15
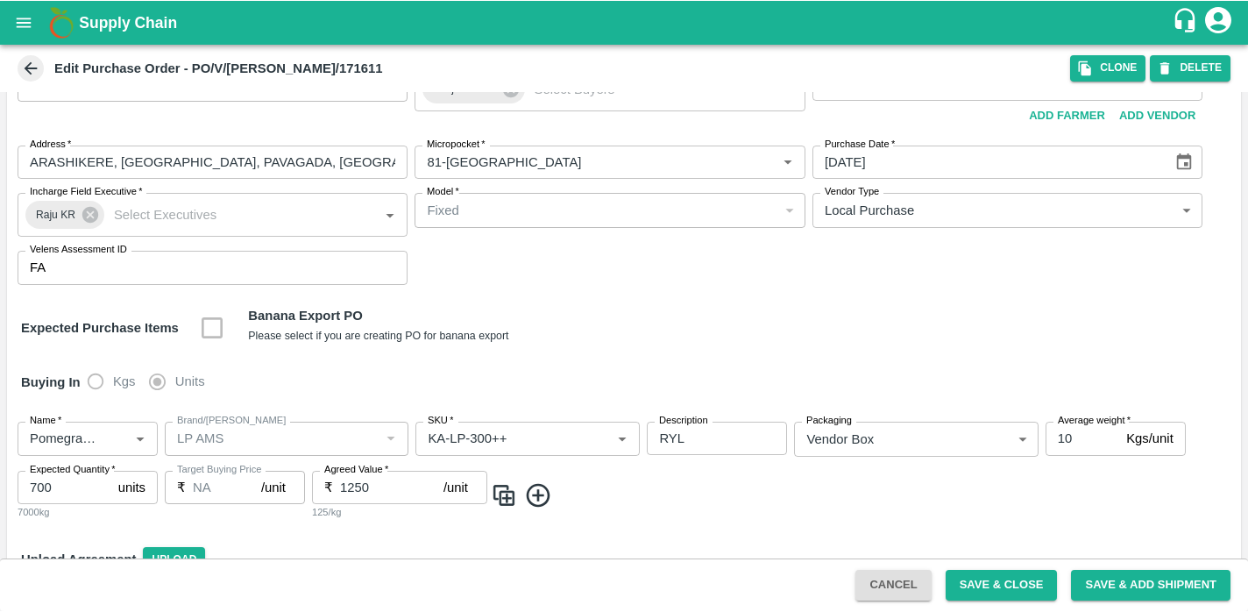
scroll to position [79, 0]
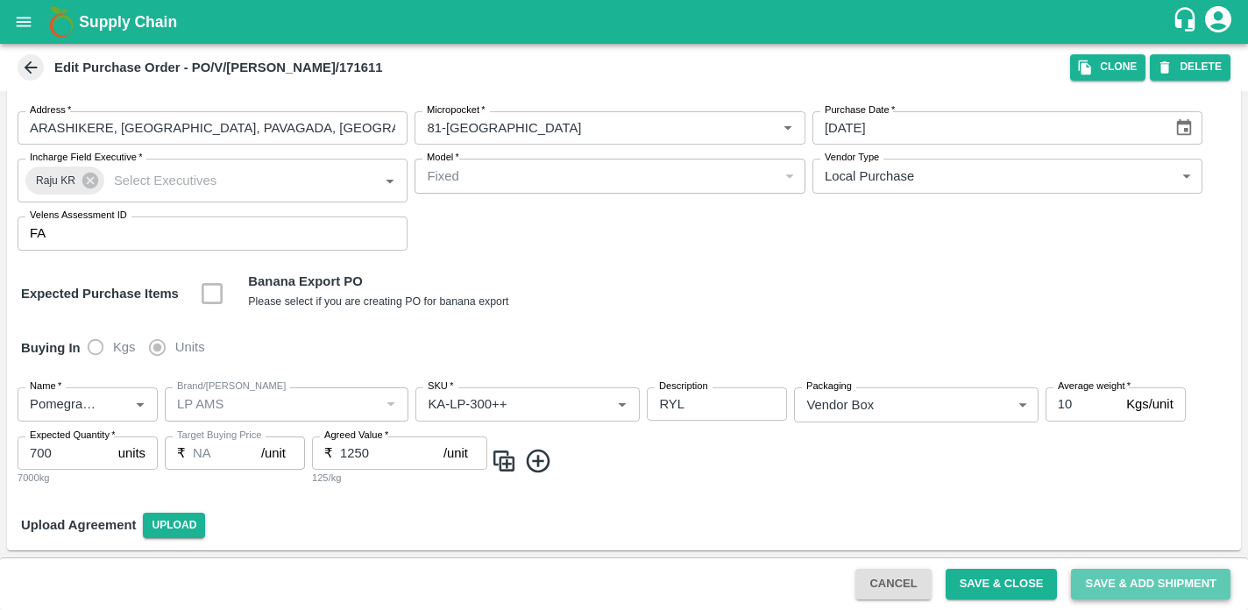
click at [1146, 580] on button "Save & Add Shipment" at bounding box center [1151, 584] width 160 height 31
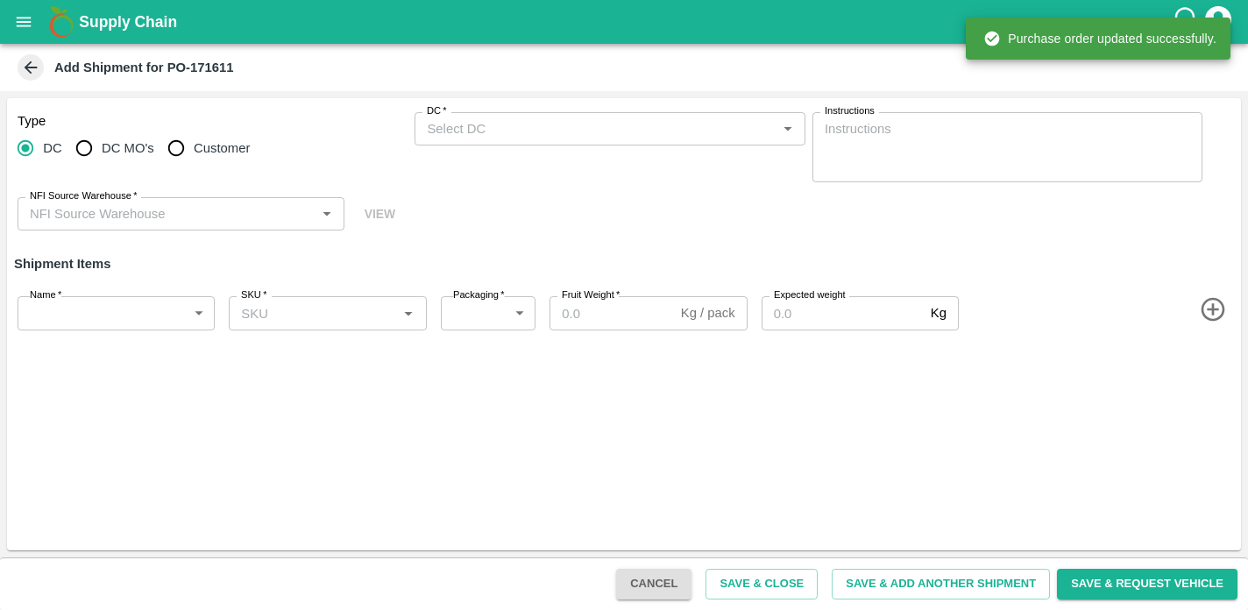
click at [1028, 588] on button "Save & Add Another Shipment" at bounding box center [941, 584] width 218 height 31
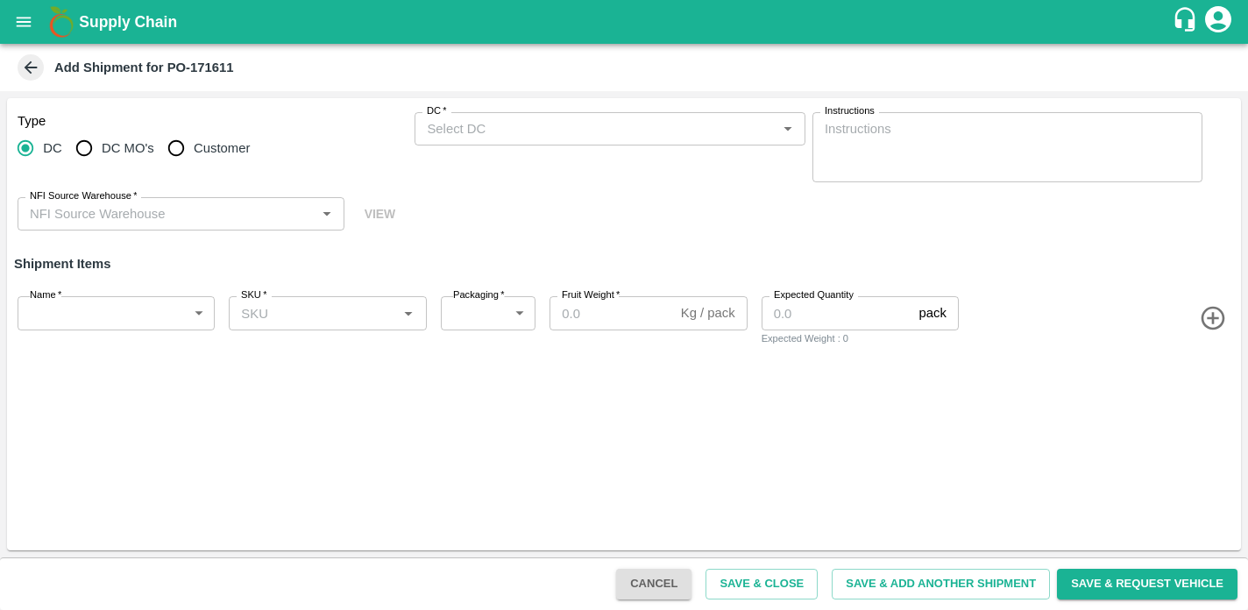
click at [33, 64] on icon at bounding box center [30, 67] width 19 height 19
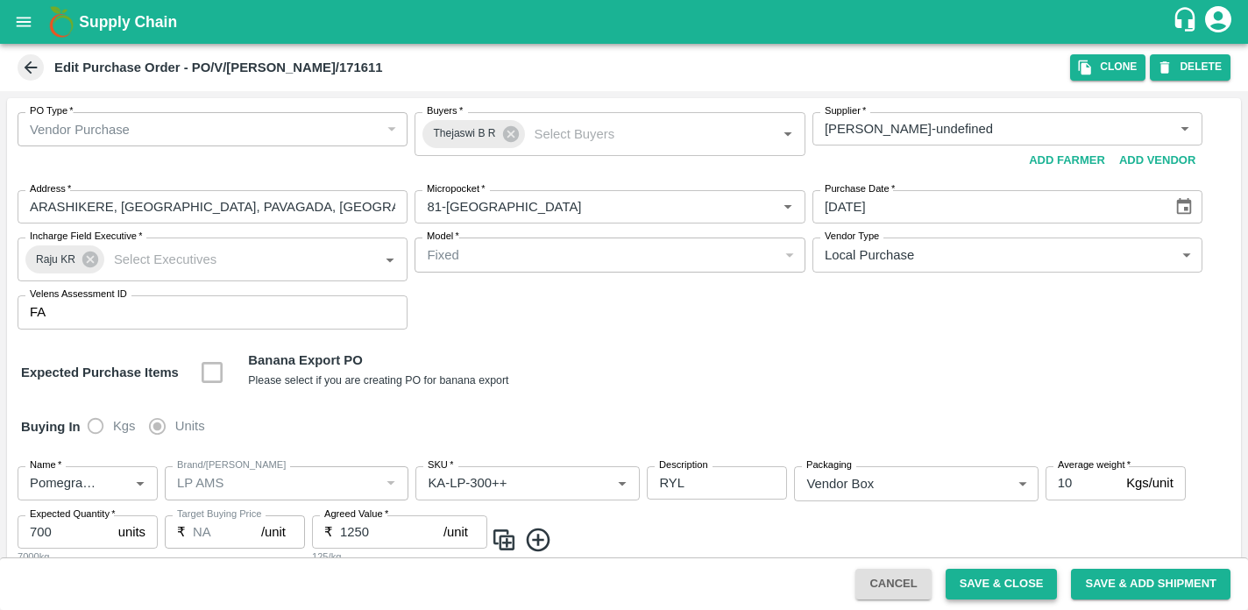
click at [989, 588] on button "Save & Close" at bounding box center [1002, 584] width 112 height 31
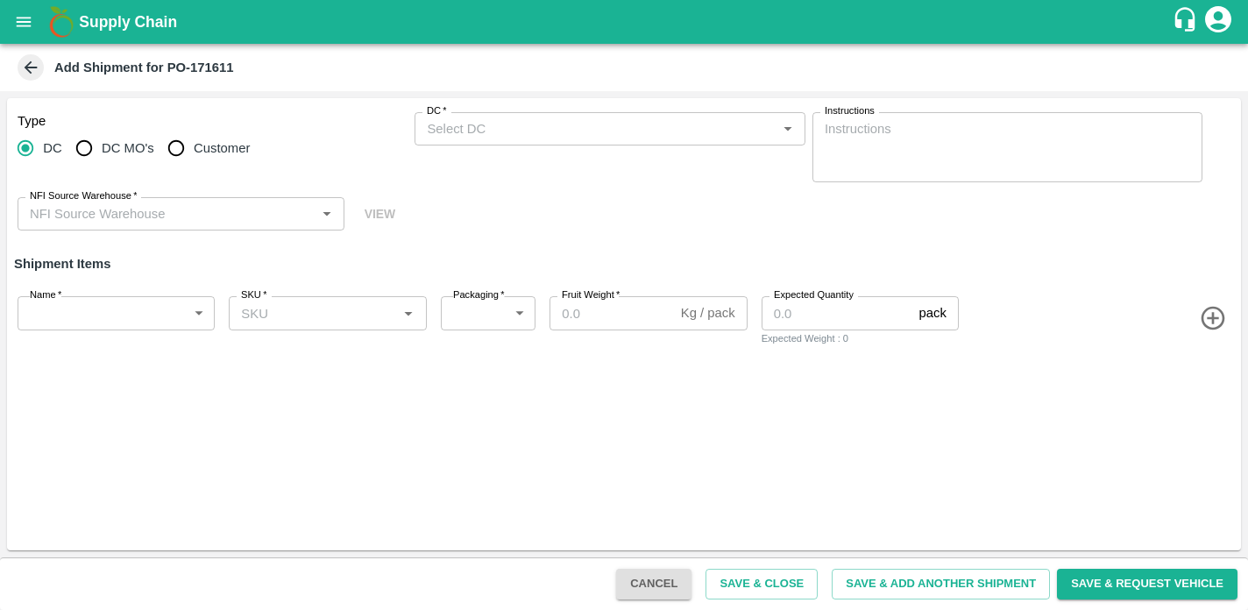
click at [26, 18] on icon "open drawer" at bounding box center [24, 22] width 15 height 10
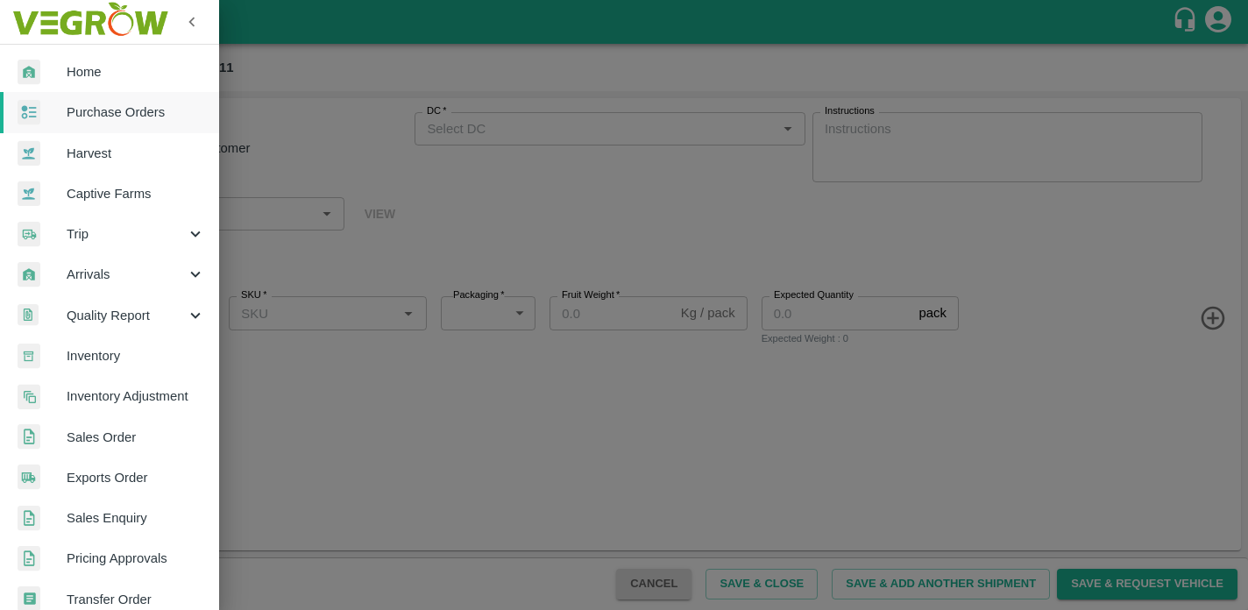
click at [101, 114] on span "Purchase Orders" at bounding box center [136, 112] width 139 height 19
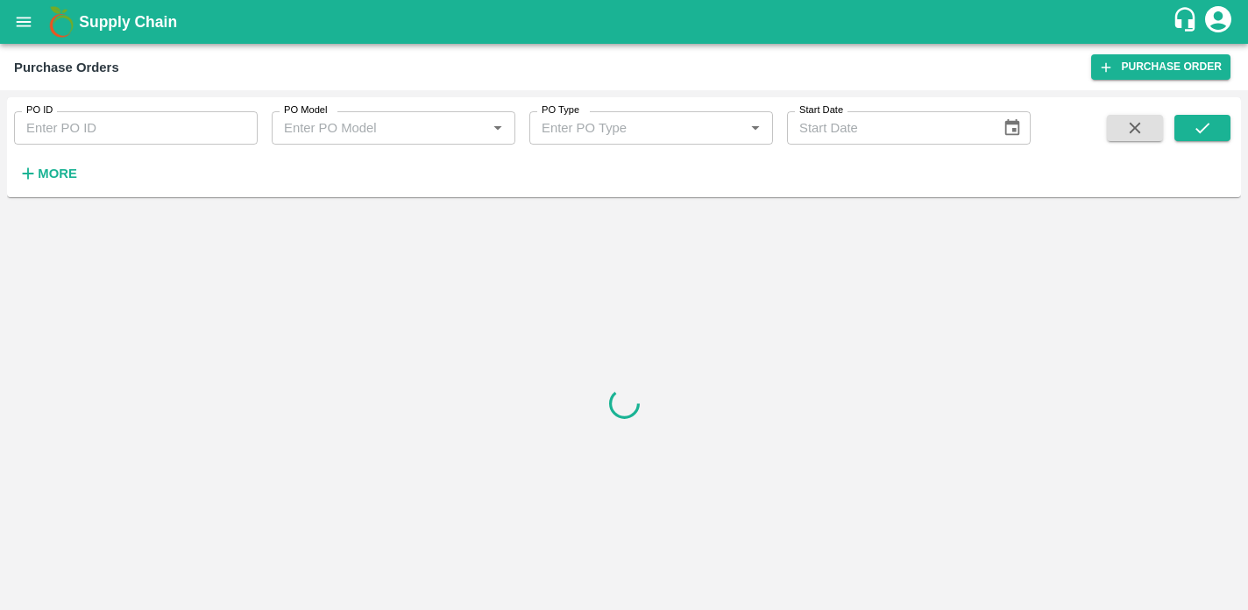
click at [56, 174] on strong "More" at bounding box center [57, 174] width 39 height 14
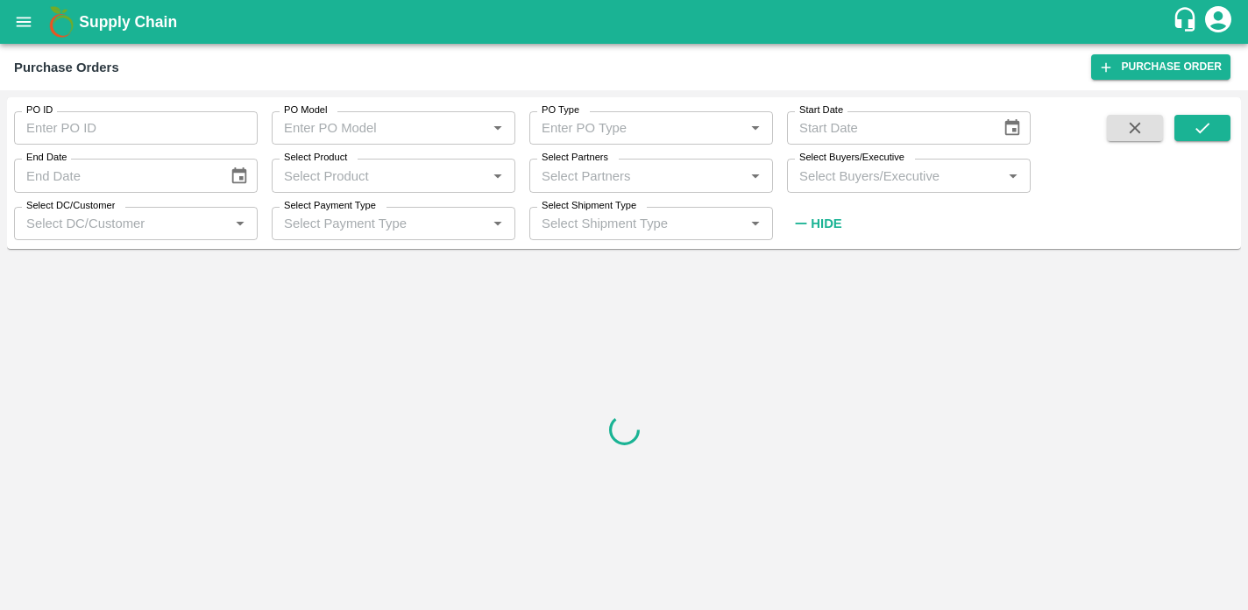
click at [1012, 180] on icon "Open" at bounding box center [1013, 176] width 19 height 19
click at [863, 362] on div at bounding box center [624, 429] width 1234 height 347
click at [1014, 181] on icon "Open" at bounding box center [1013, 176] width 19 height 19
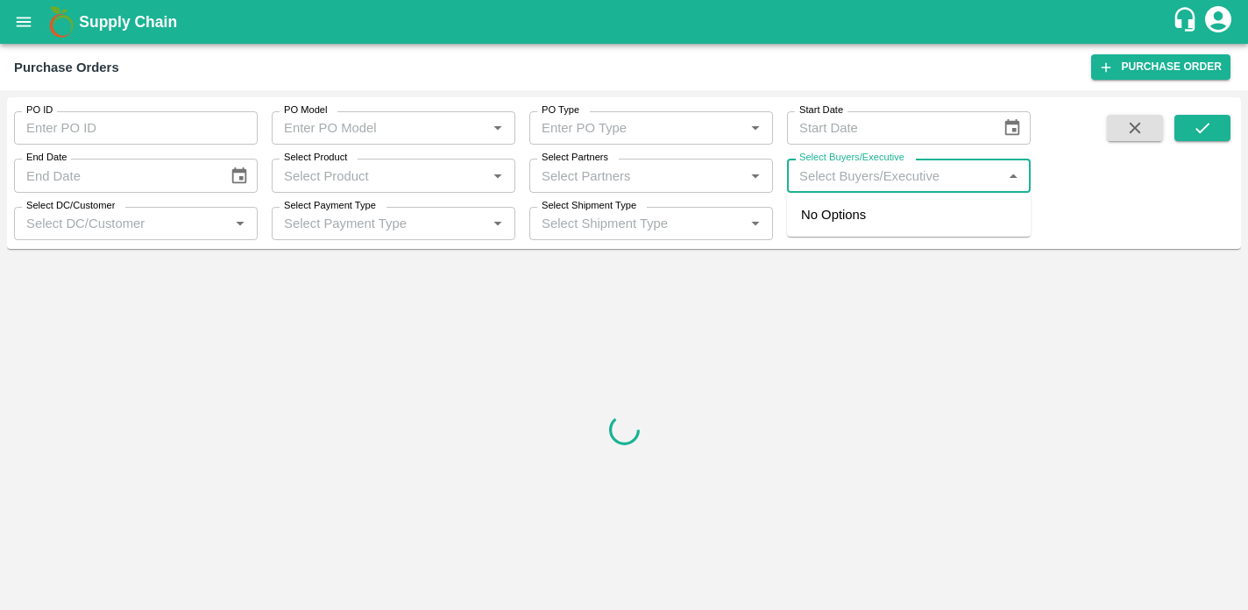
click at [1014, 181] on icon "Close" at bounding box center [1013, 176] width 19 height 19
click at [1014, 181] on icon "Open" at bounding box center [1013, 176] width 19 height 19
click at [1014, 181] on icon "Close" at bounding box center [1013, 176] width 19 height 19
click at [1014, 181] on icon "Open" at bounding box center [1013, 176] width 19 height 19
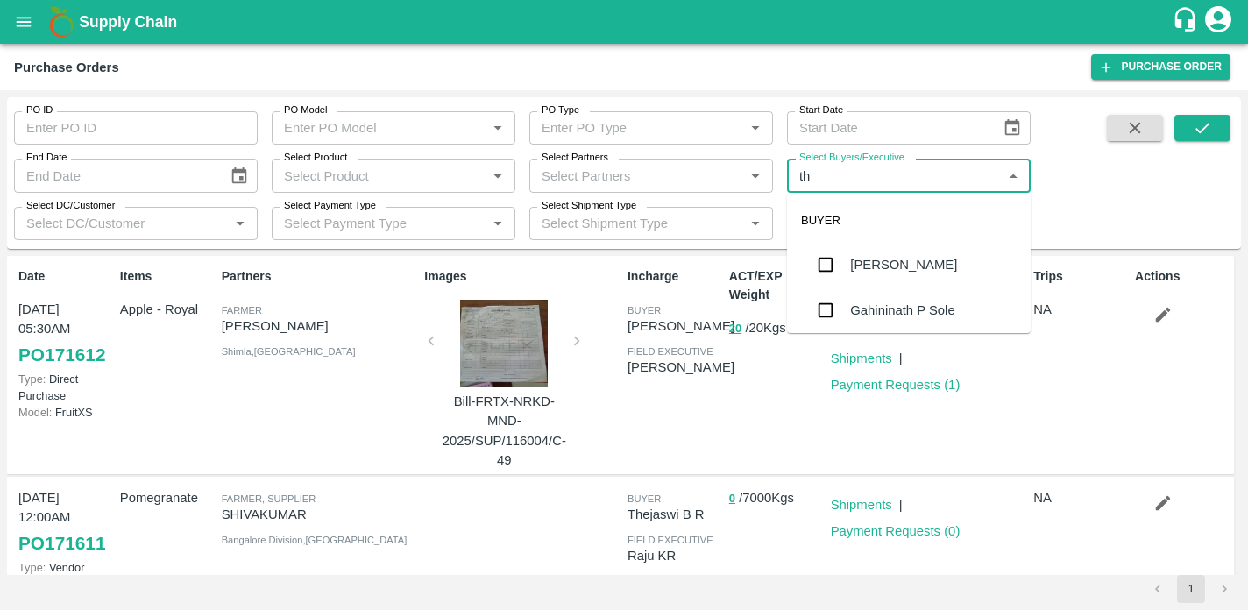
type input "the"
click at [837, 275] on input "checkbox" at bounding box center [825, 264] width 35 height 35
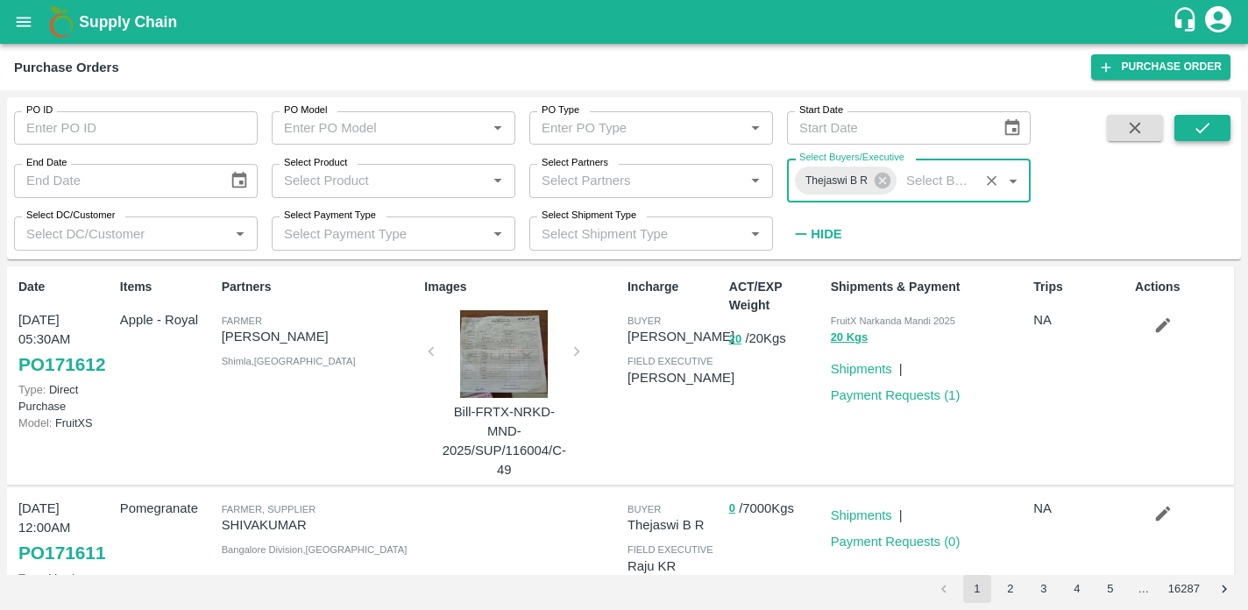
click at [1211, 120] on icon "submit" at bounding box center [1202, 127] width 19 height 19
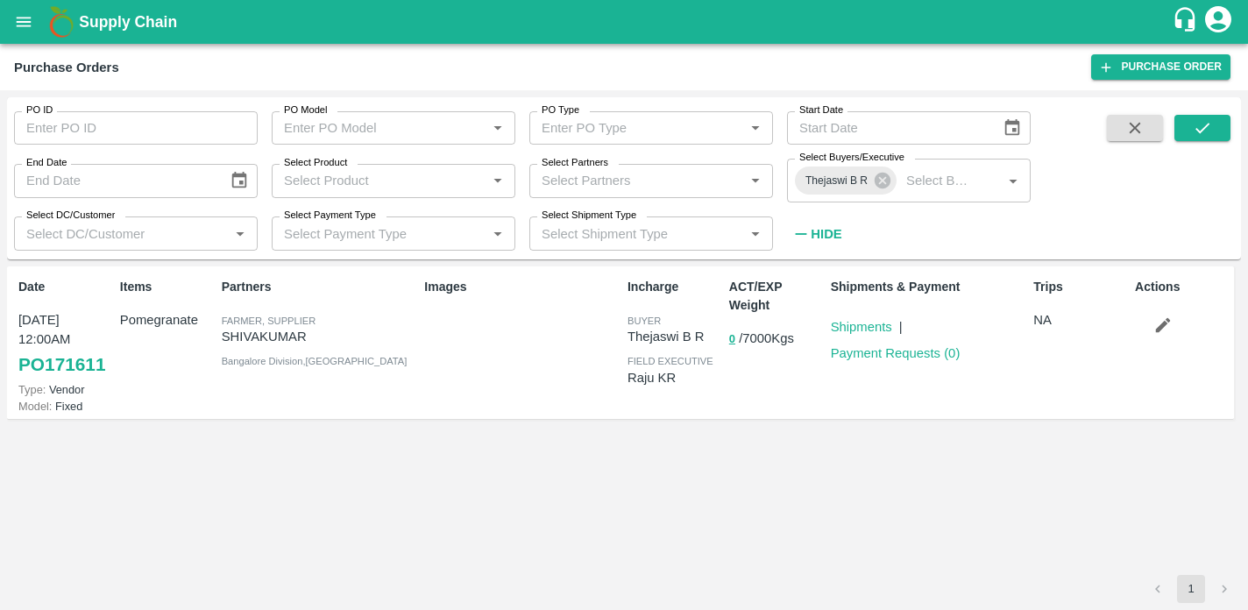
click at [76, 363] on link "PO 171611" at bounding box center [61, 365] width 87 height 32
click at [54, 363] on link "PO 171611" at bounding box center [61, 365] width 87 height 32
click at [59, 366] on link "PO 171611" at bounding box center [61, 365] width 87 height 32
click at [880, 184] on icon at bounding box center [883, 181] width 16 height 16
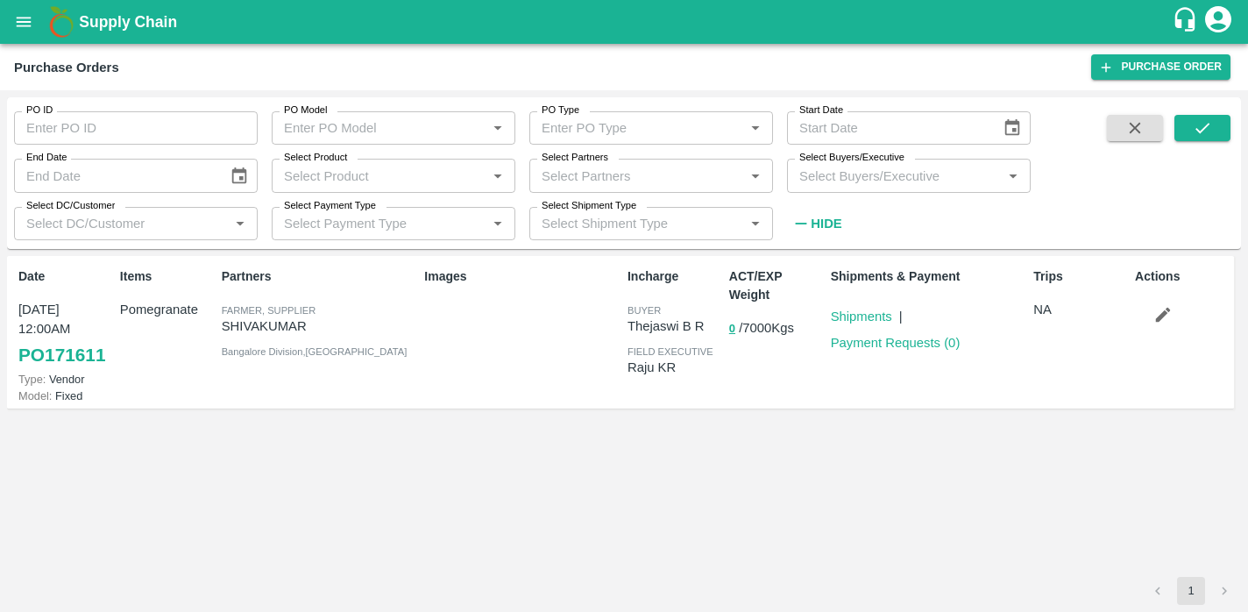
click at [880, 184] on input "Select Buyers/Executive" at bounding box center [895, 175] width 204 height 23
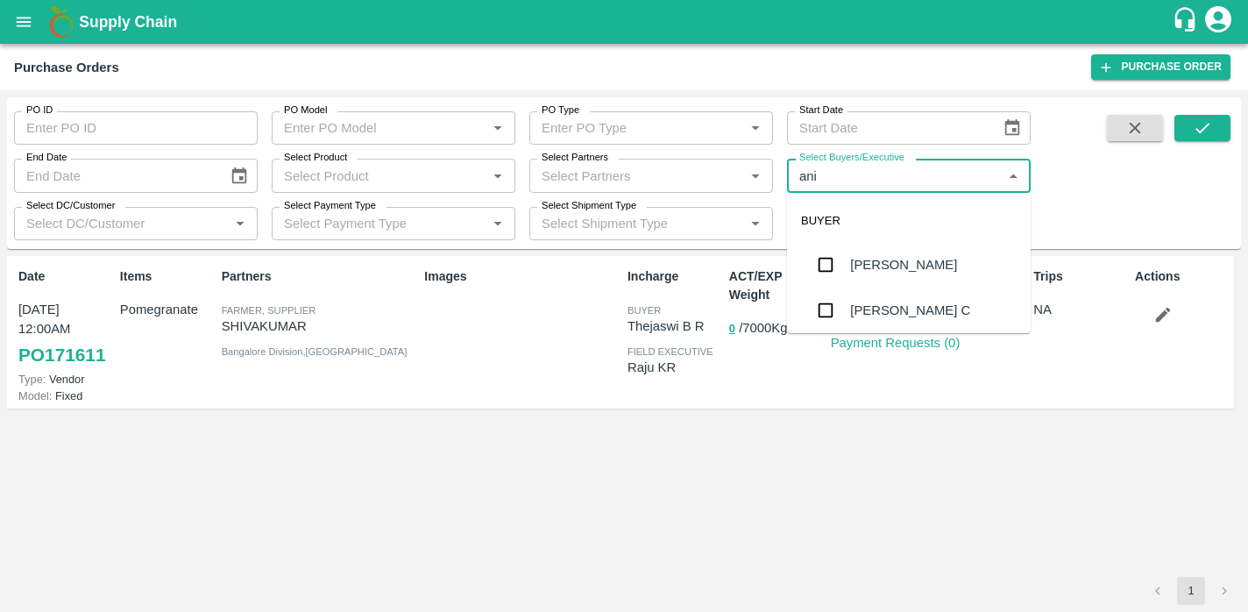
type input "anil"
click at [851, 266] on div "Anil Kumar" at bounding box center [903, 264] width 107 height 19
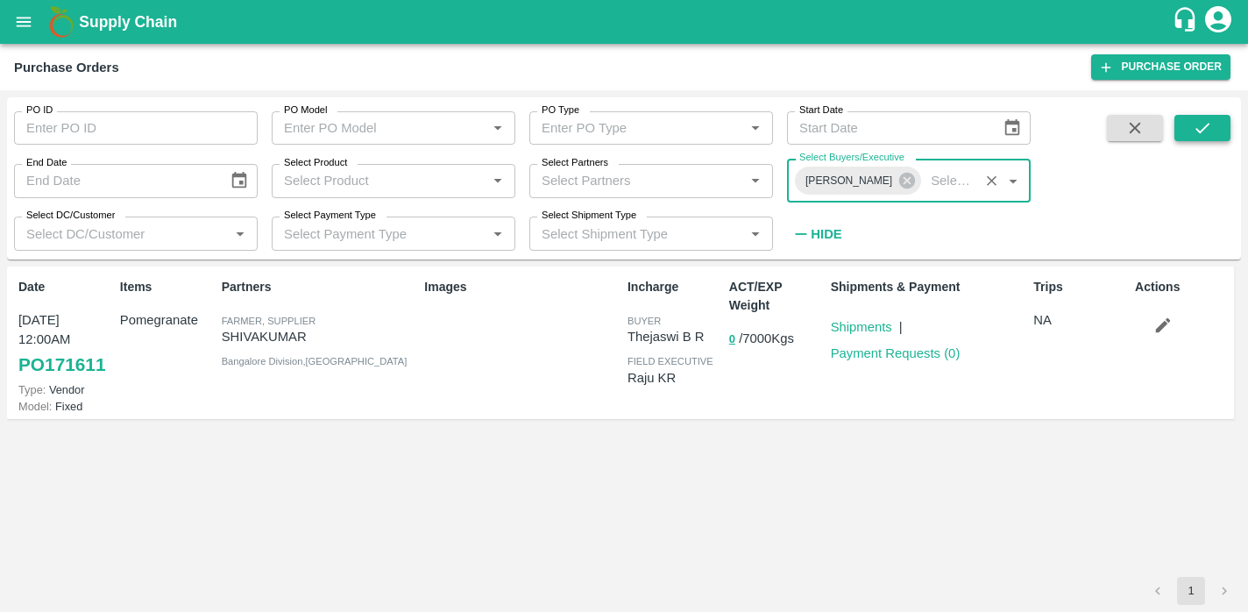
click at [1199, 130] on icon "submit" at bounding box center [1202, 127] width 19 height 19
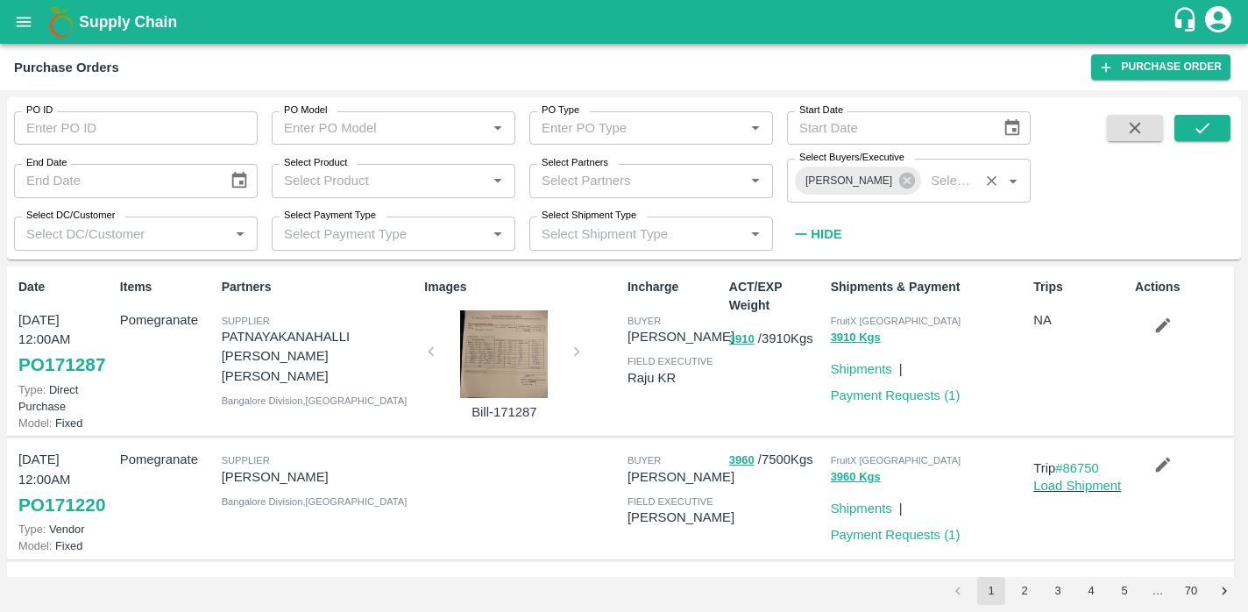
click at [498, 348] on div at bounding box center [504, 354] width 132 height 88
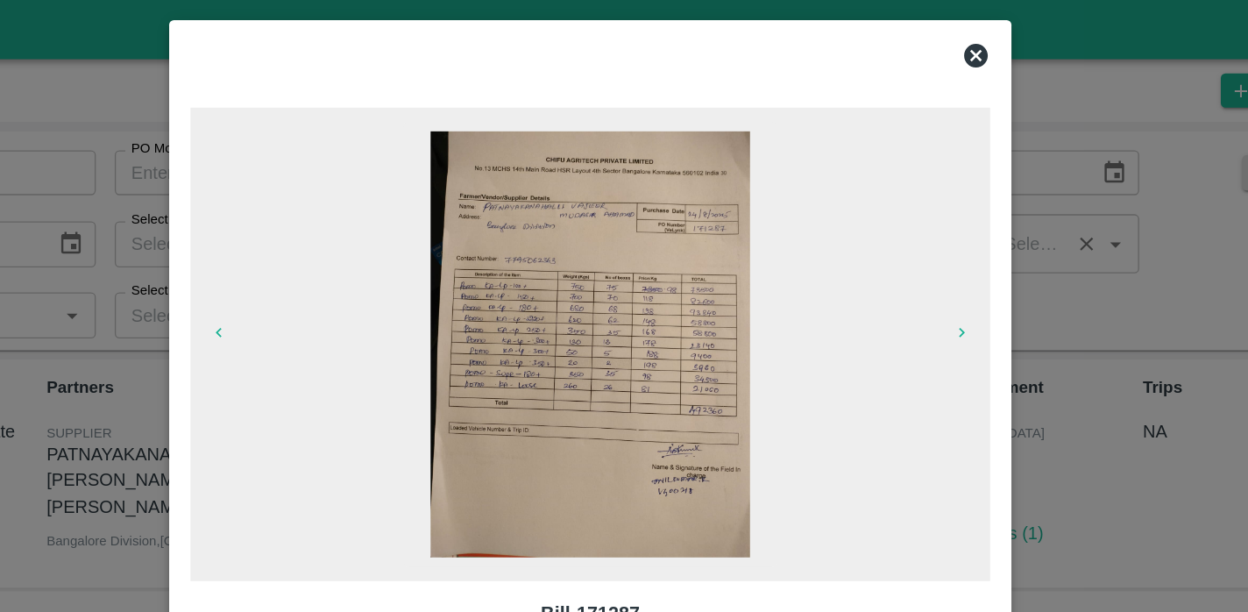
click at [918, 42] on icon at bounding box center [910, 41] width 18 height 18
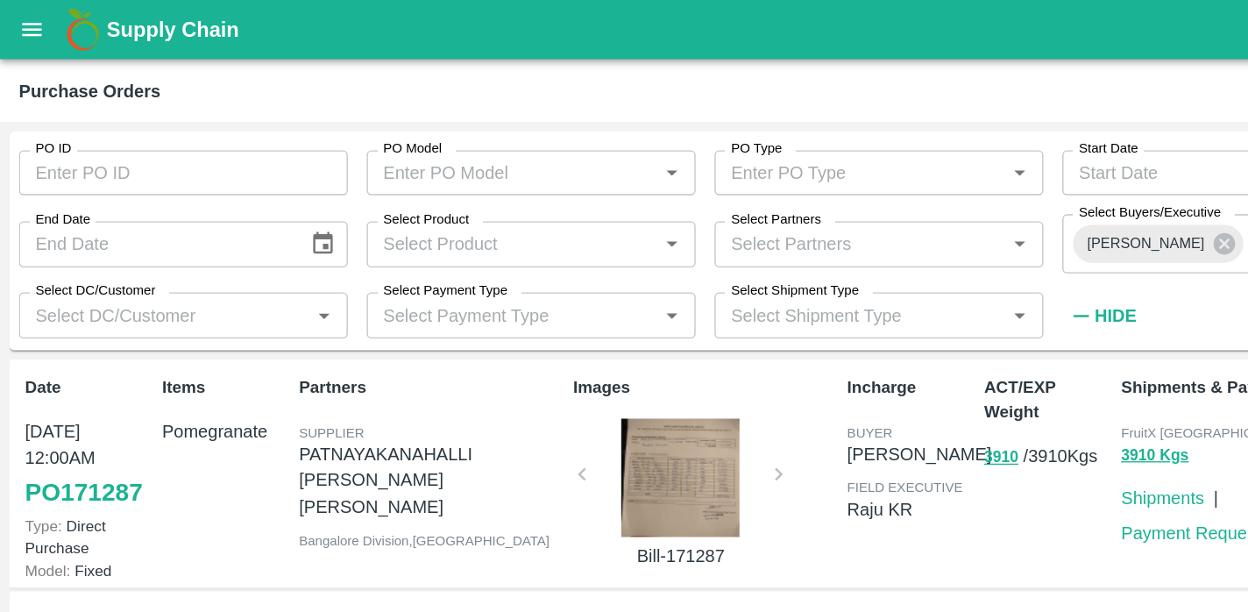
click at [56, 366] on link "PO 171287" at bounding box center [61, 365] width 87 height 32
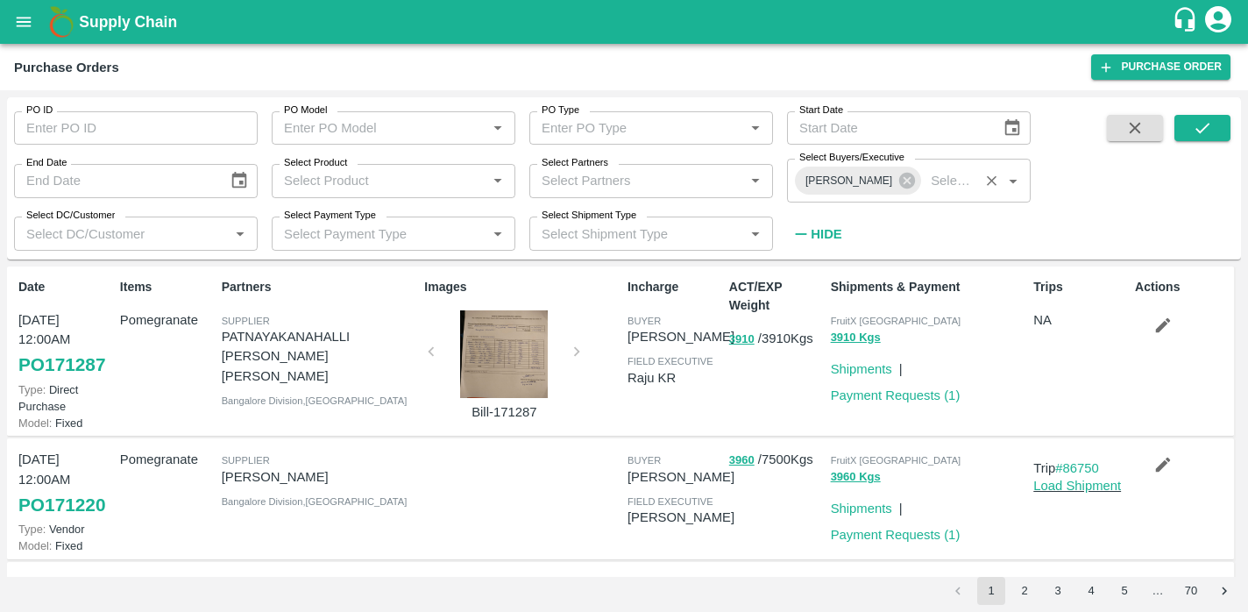
click at [924, 185] on input "Select Buyers/Executive" at bounding box center [949, 180] width 50 height 23
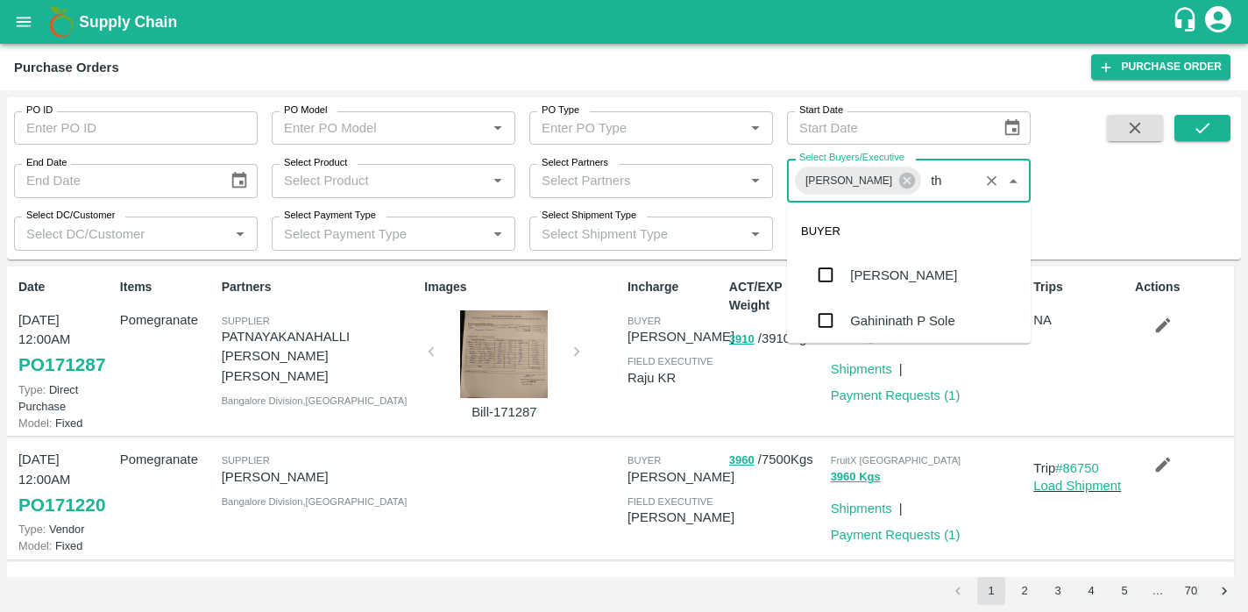
type input "the"
click at [866, 271] on div "Thejaswi B R" at bounding box center [888, 275] width 76 height 19
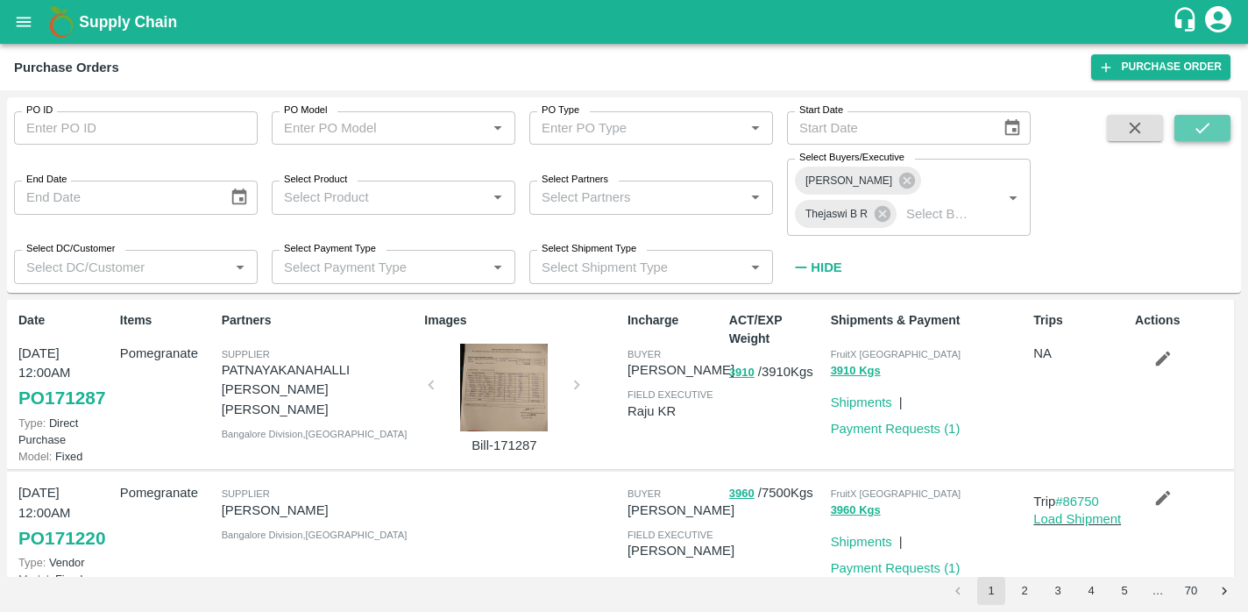
click at [1195, 120] on icon "submit" at bounding box center [1202, 127] width 19 height 19
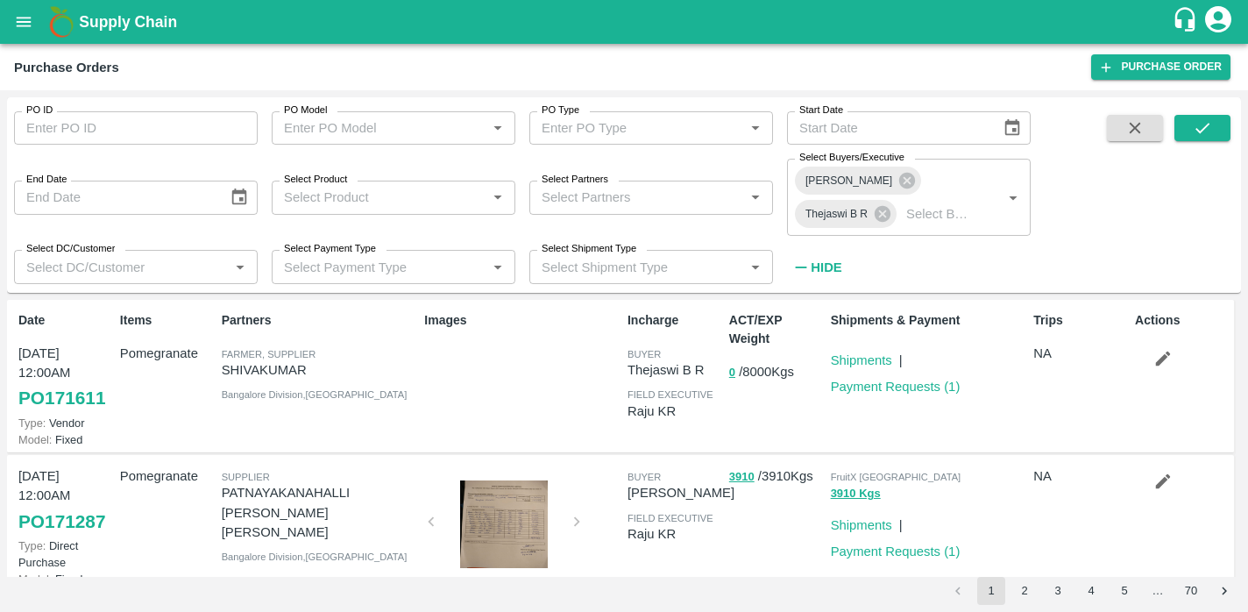
click at [61, 399] on link "PO 171611" at bounding box center [61, 398] width 87 height 32
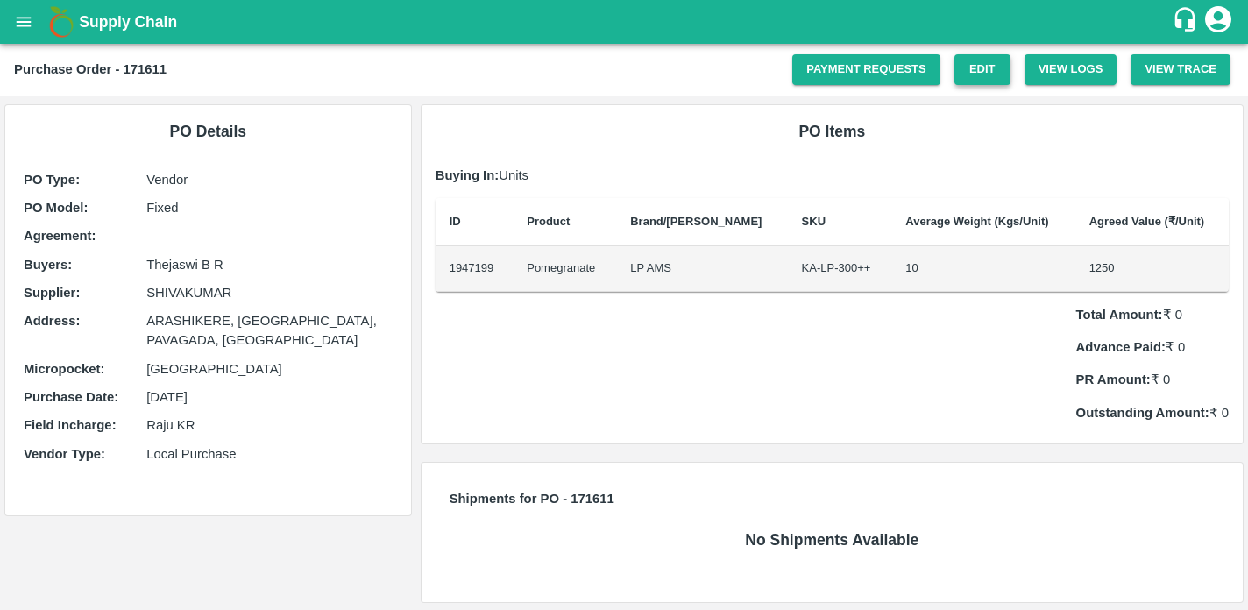
click at [966, 70] on link "Edit" at bounding box center [983, 69] width 56 height 31
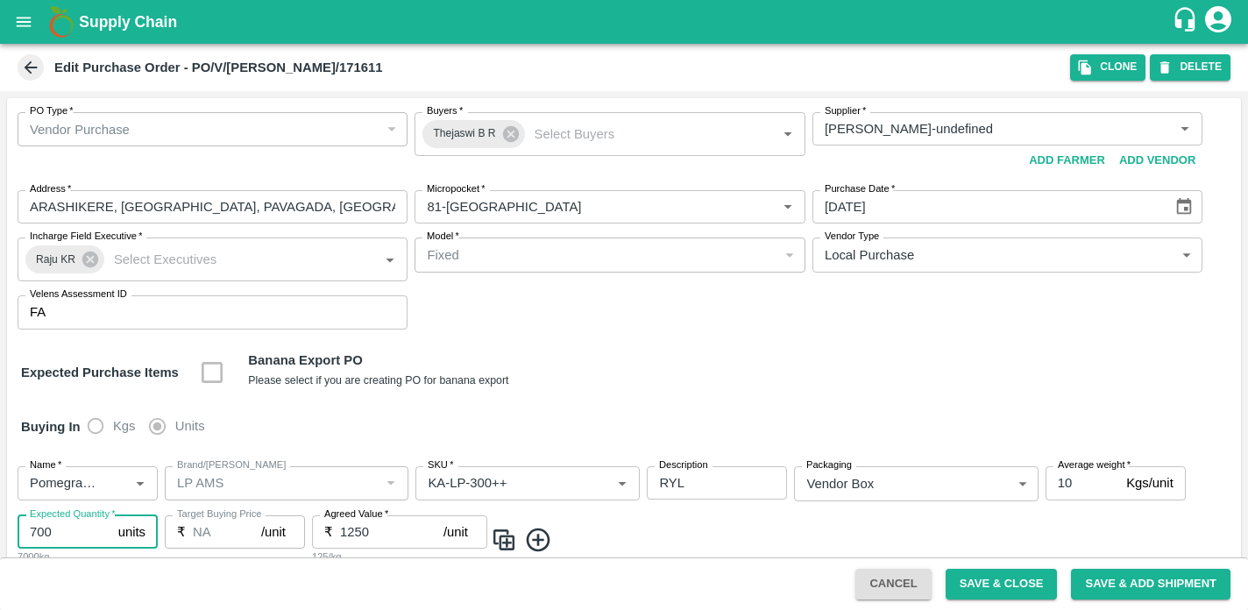
click at [65, 537] on input "700" at bounding box center [65, 532] width 94 height 33
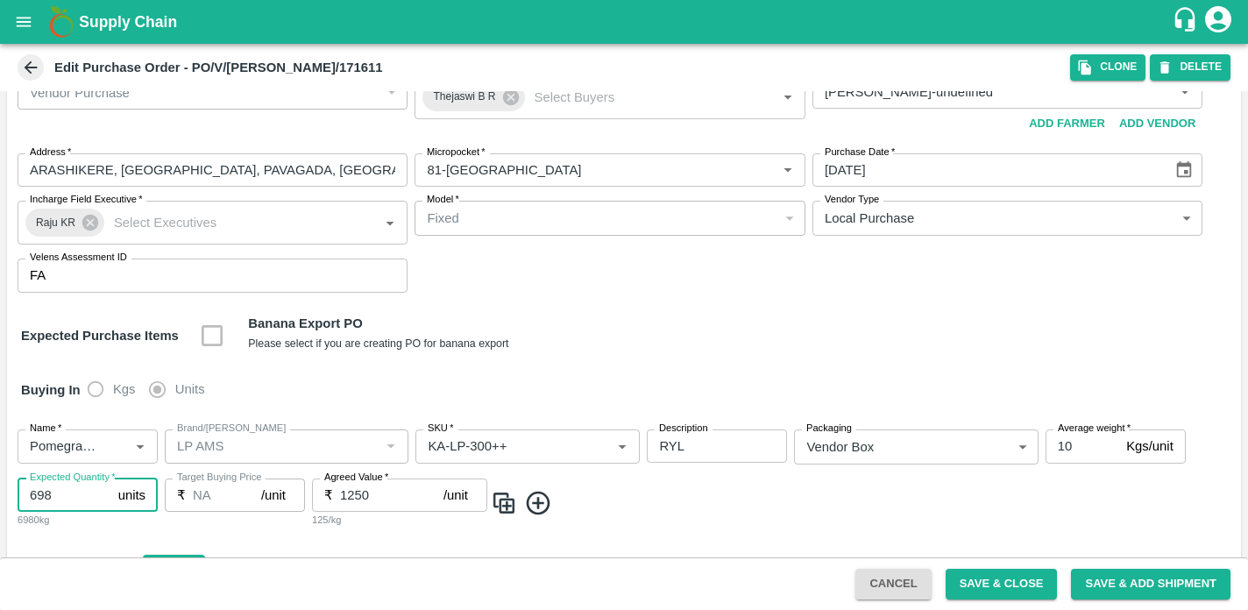
scroll to position [45, 0]
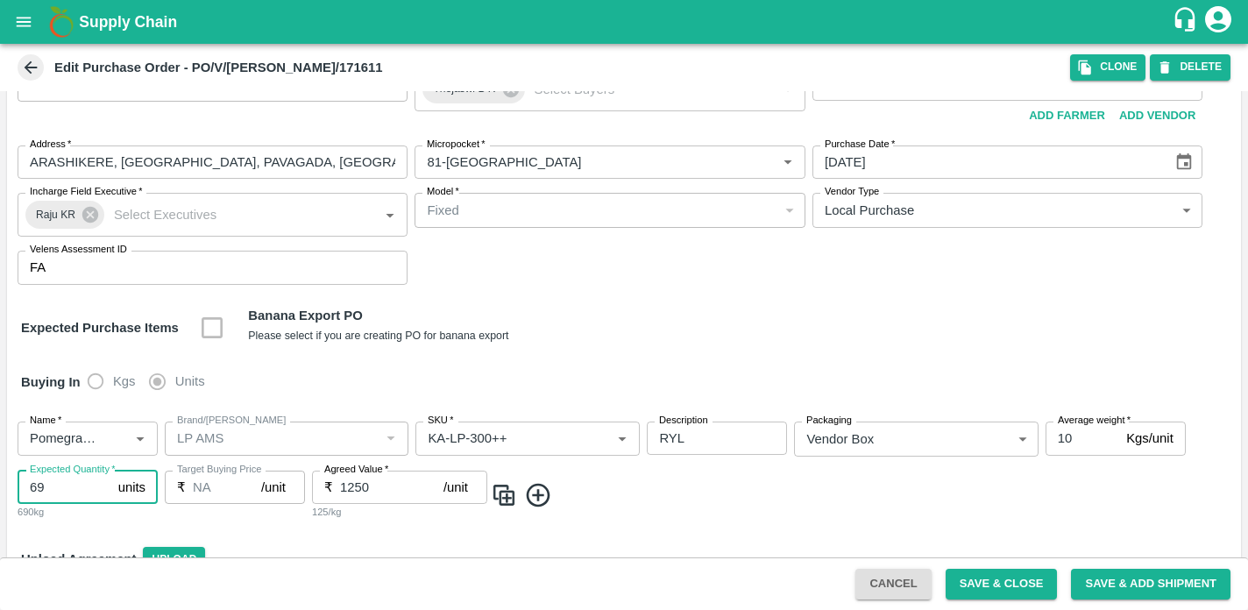
type input "6"
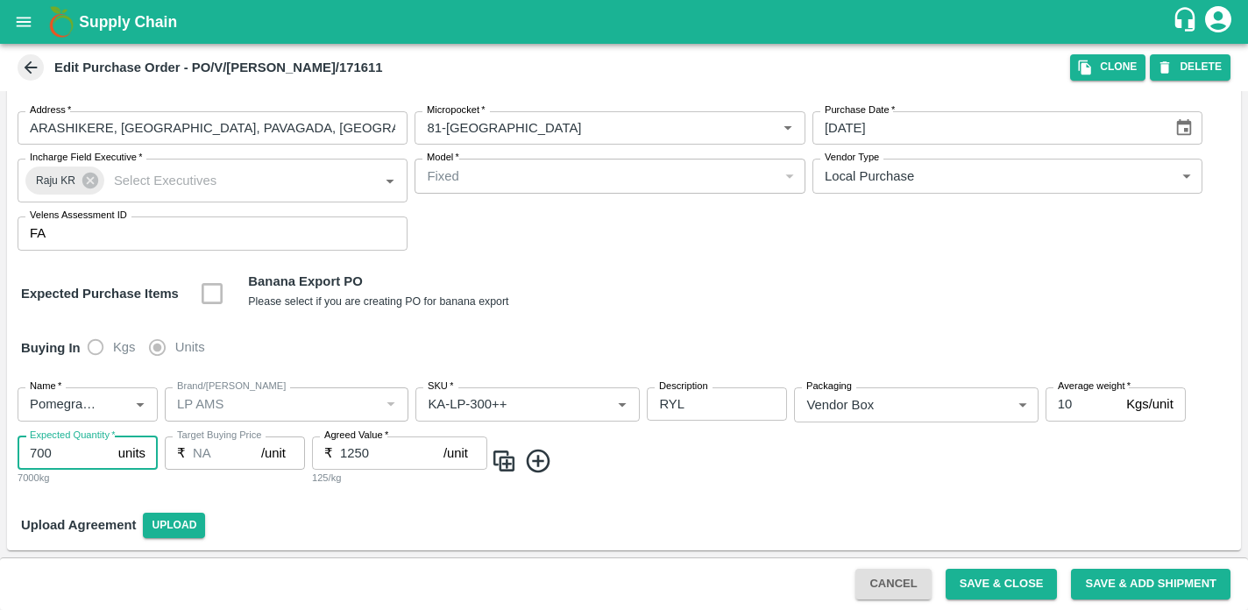
click at [541, 465] on icon at bounding box center [538, 461] width 29 height 29
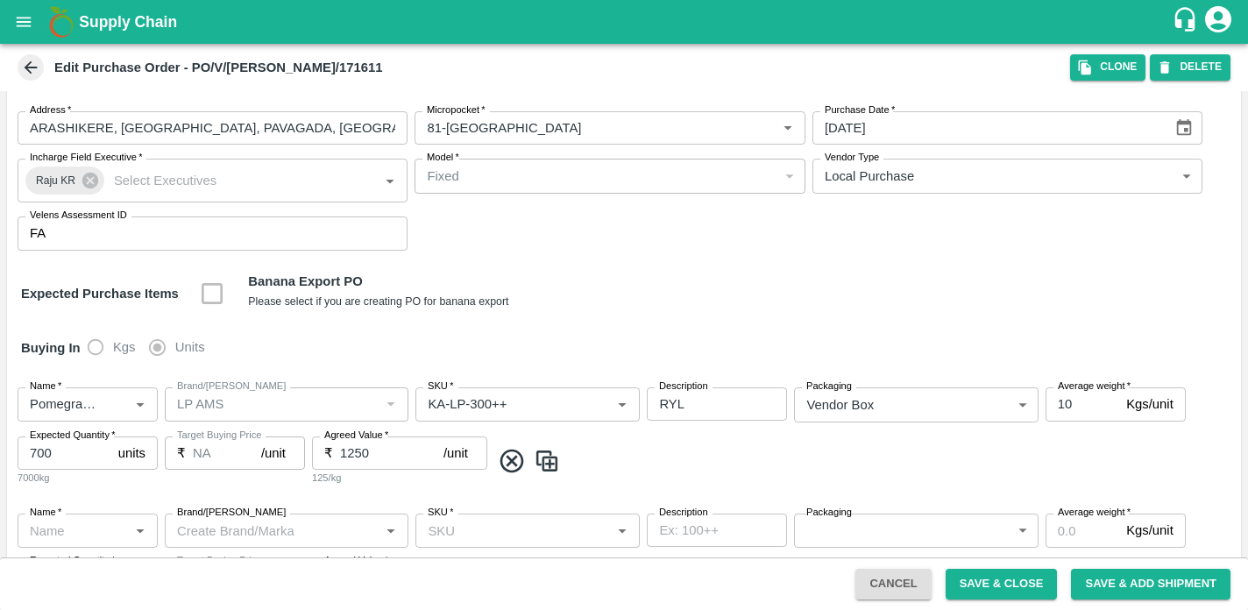
scroll to position [155, 0]
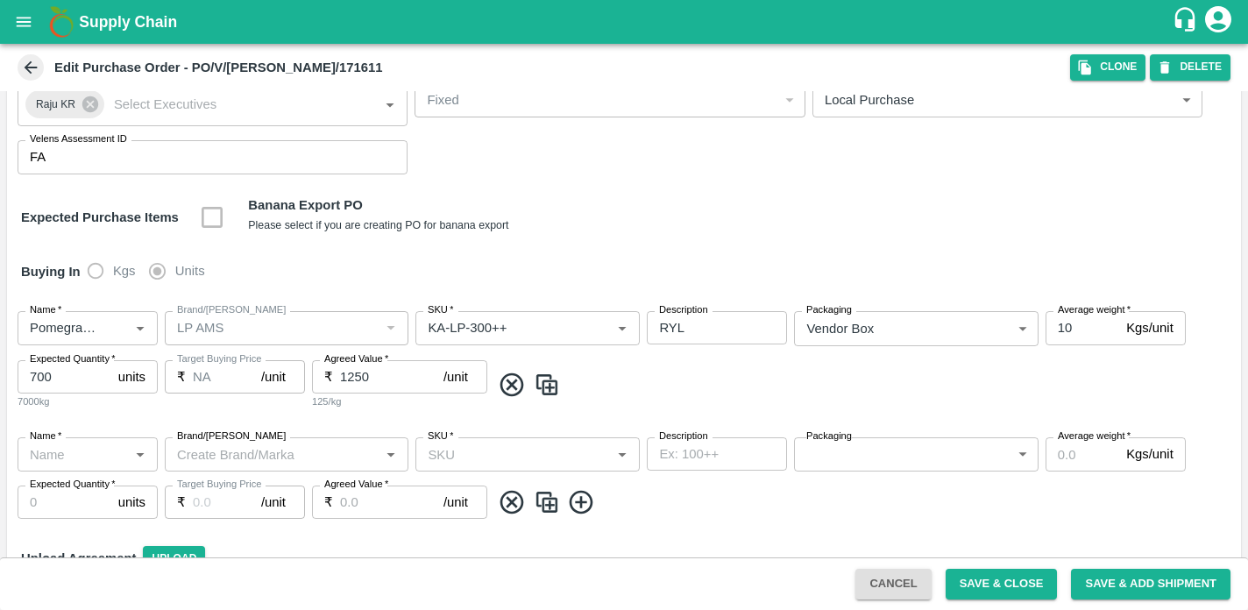
click at [54, 374] on input "700" at bounding box center [65, 376] width 94 height 33
type input "7"
click at [145, 457] on icon "Open" at bounding box center [140, 454] width 19 height 19
type input "600"
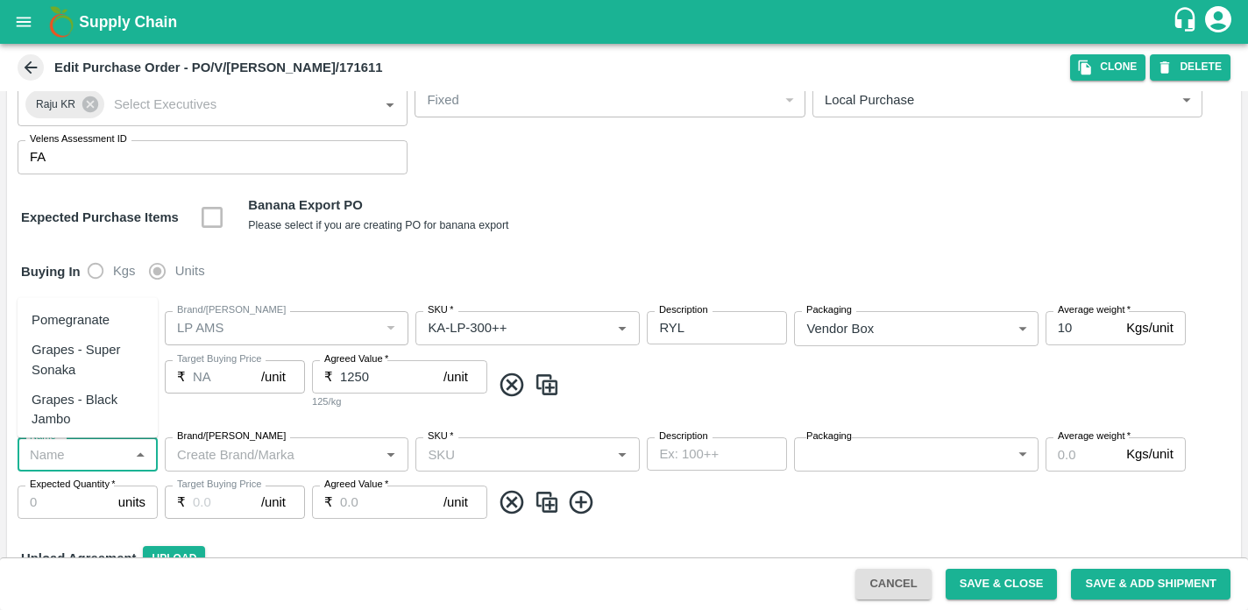
click at [96, 326] on div "Pomegranate" at bounding box center [71, 319] width 78 height 19
type input "Pomegranate"
click at [392, 455] on icon "Open" at bounding box center [390, 454] width 19 height 19
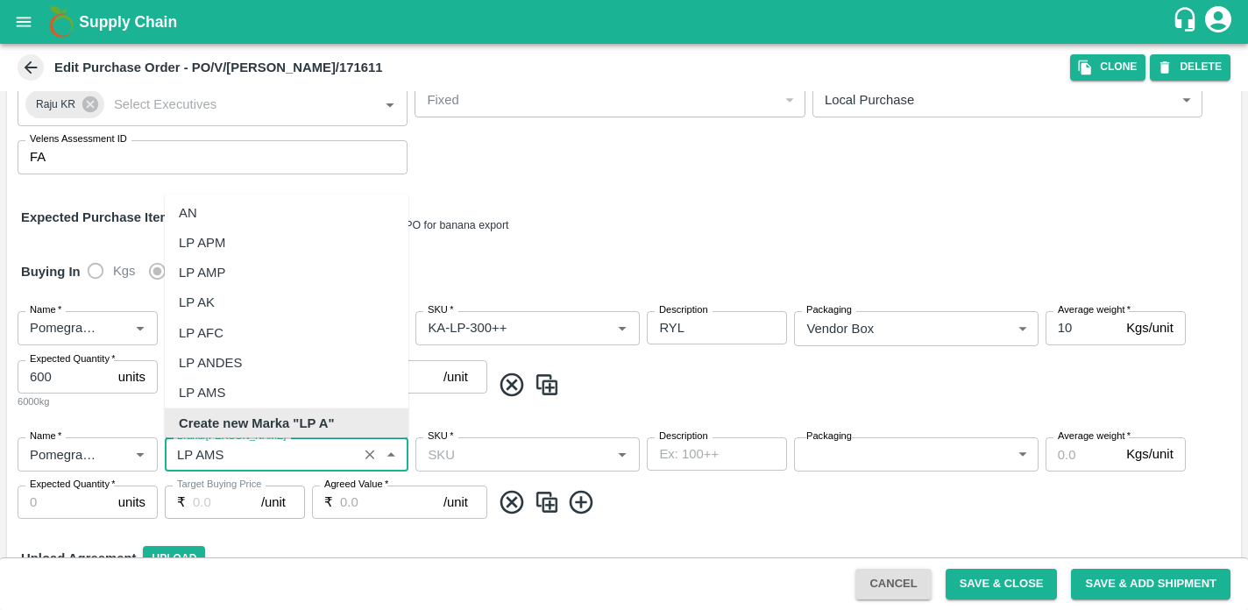
scroll to position [0, 0]
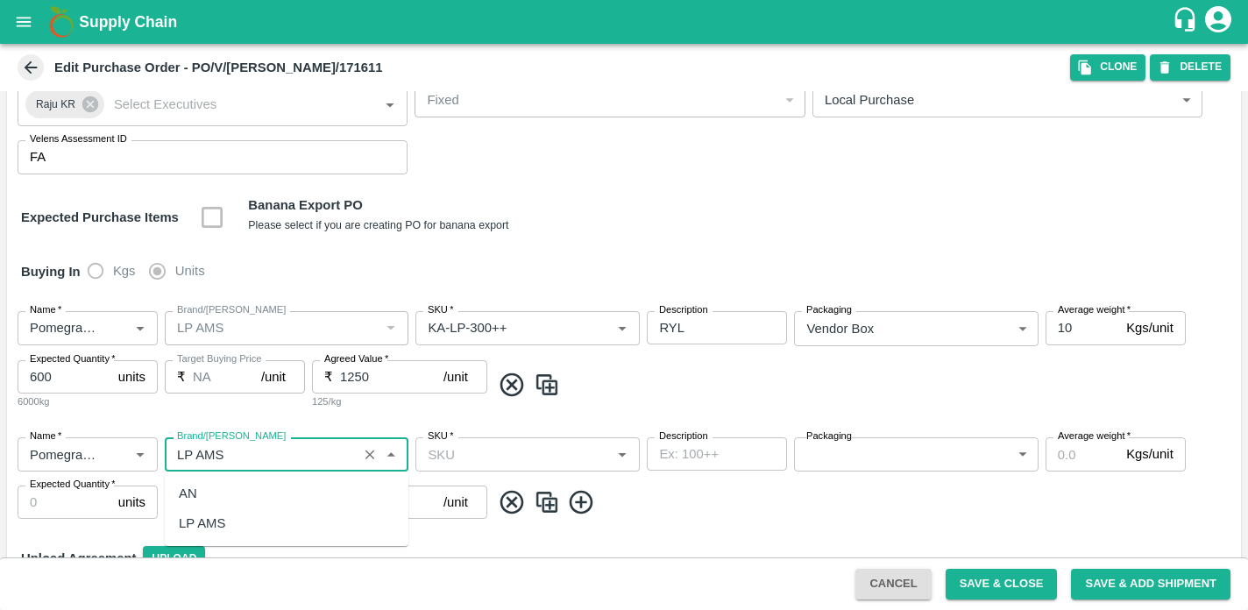
click at [232, 529] on div "LP AMS" at bounding box center [287, 524] width 244 height 30
type input "LP AMS"
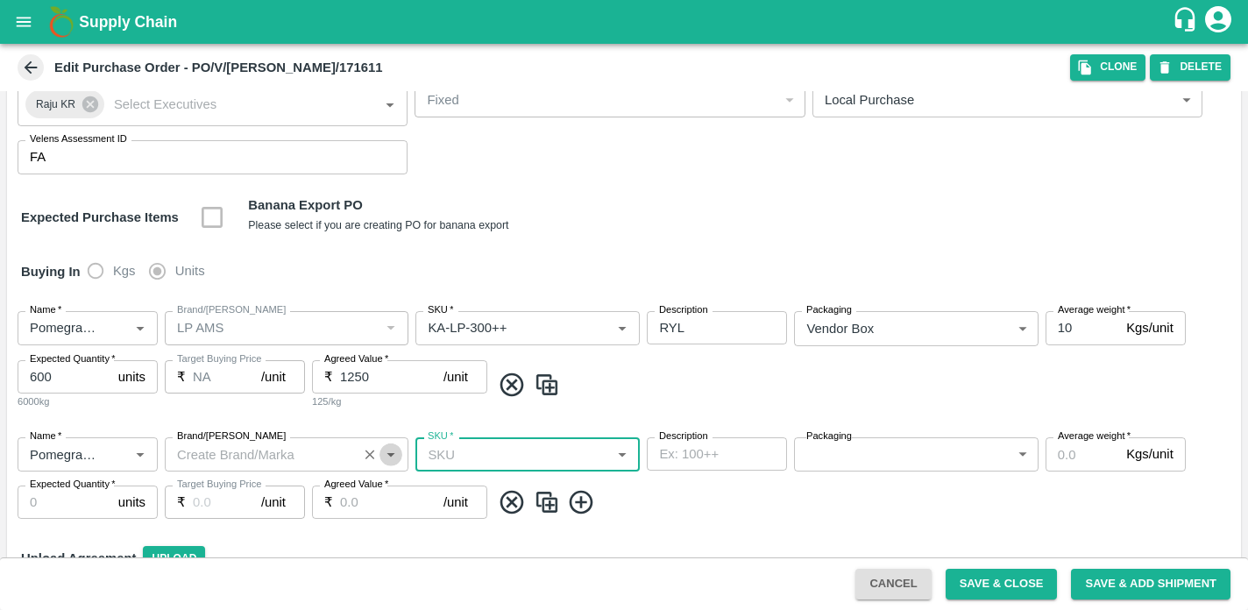
click at [395, 465] on button "Open" at bounding box center [391, 454] width 23 height 23
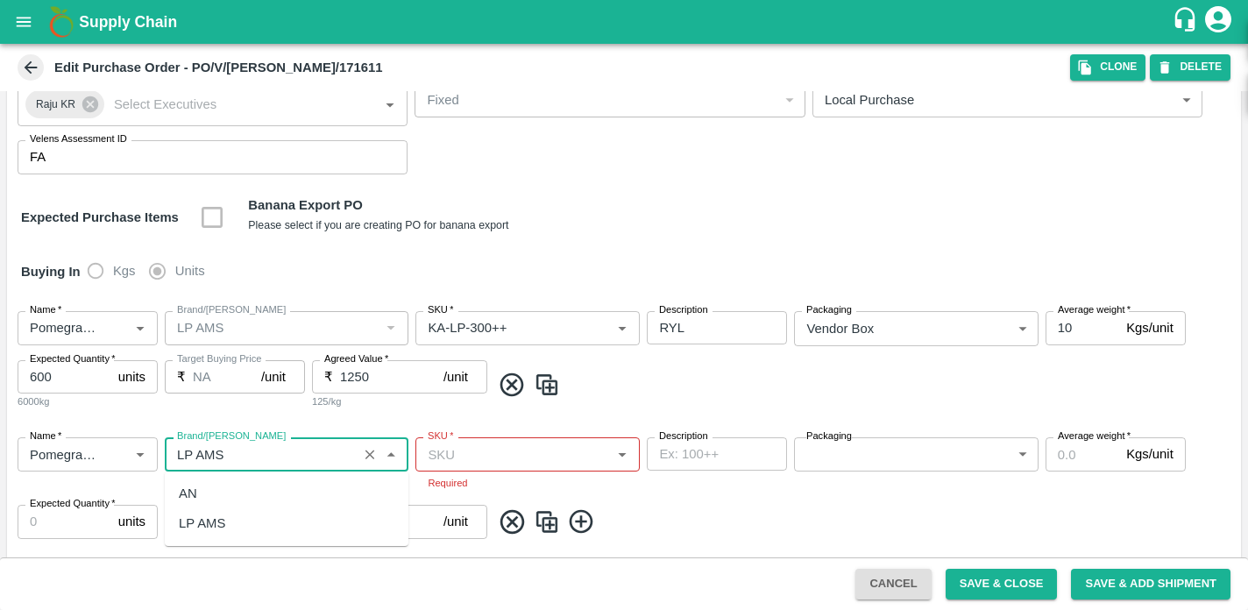
click at [217, 523] on div "LP AMS" at bounding box center [202, 523] width 46 height 19
type input "LP AMS"
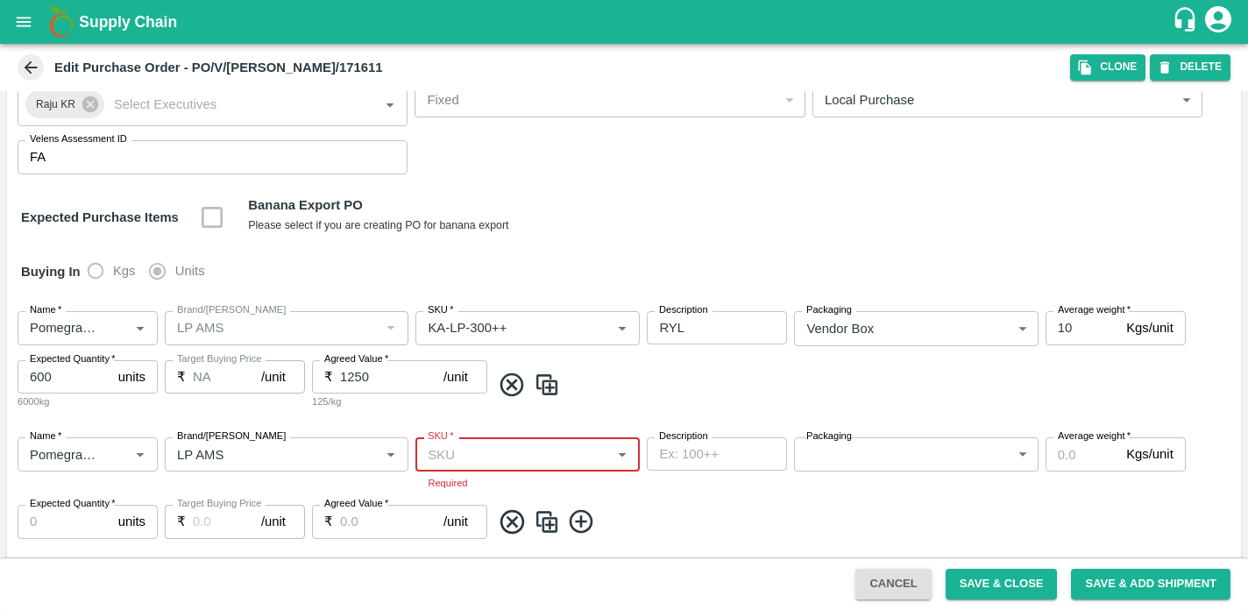
type input "j"
click at [484, 342] on div "KA-LP-100++" at bounding box center [469, 349] width 79 height 19
type input "KA-LP-100++"
type input "NA"
type input "KA-LP-100++"
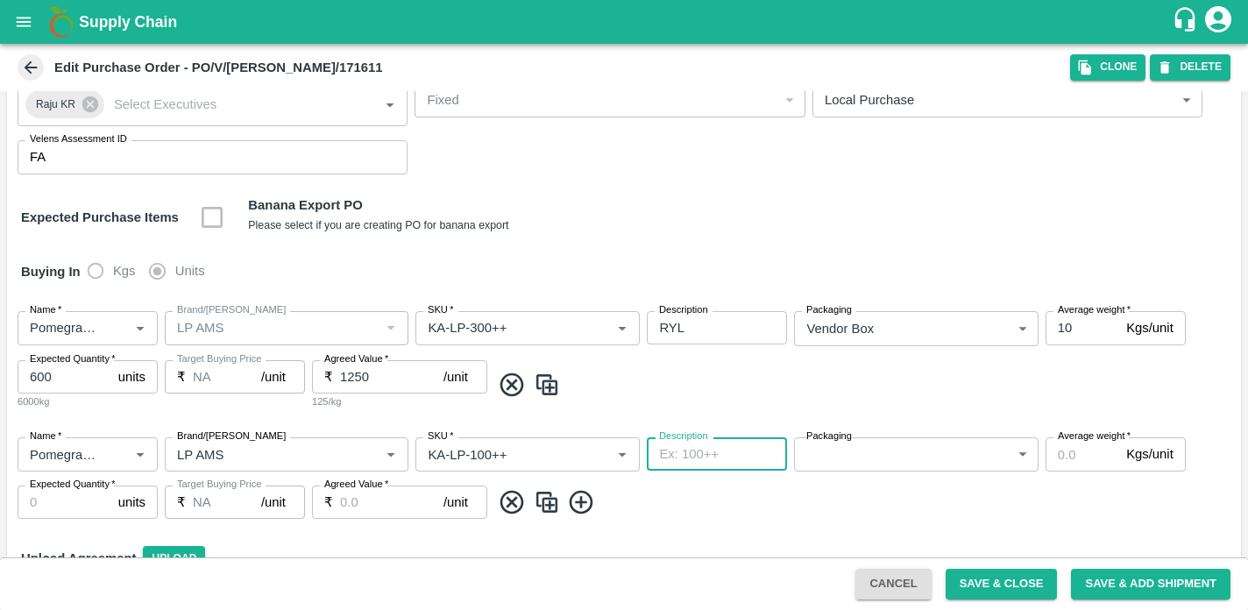
click at [723, 458] on textarea "Description" at bounding box center [717, 454] width 116 height 18
type textarea "ryl"
click at [1017, 456] on body "Supply Chain Edit Purchase Order - PO/V/[PERSON_NAME]/171611 Clone DELETE PO Ty…" at bounding box center [624, 305] width 1248 height 610
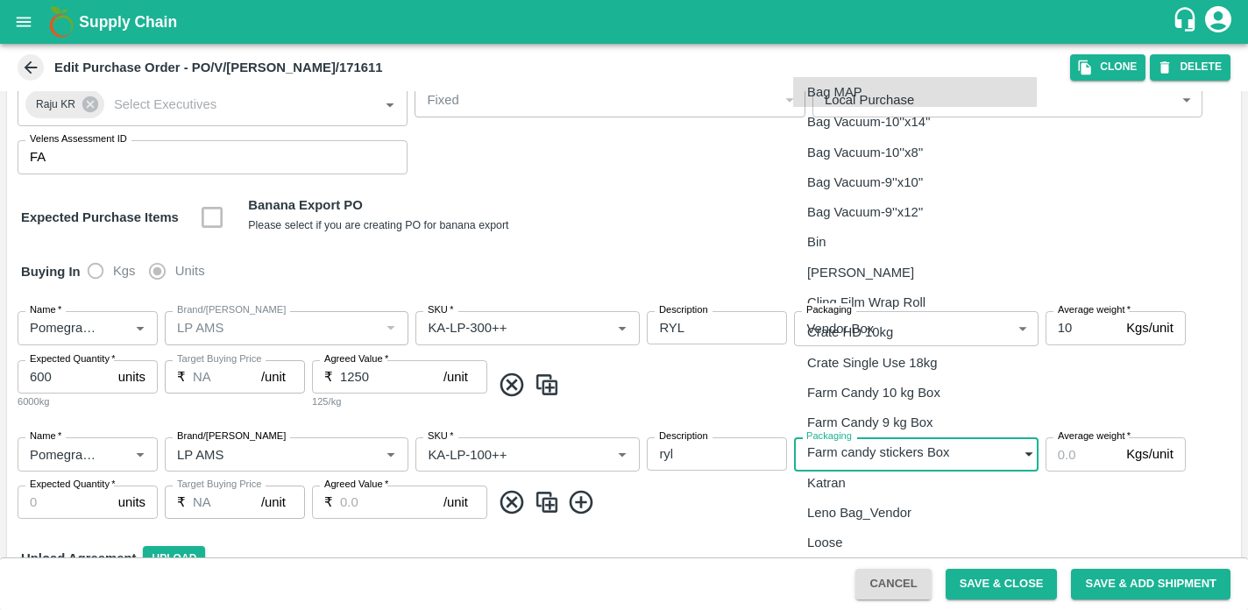
scroll to position [239, 0]
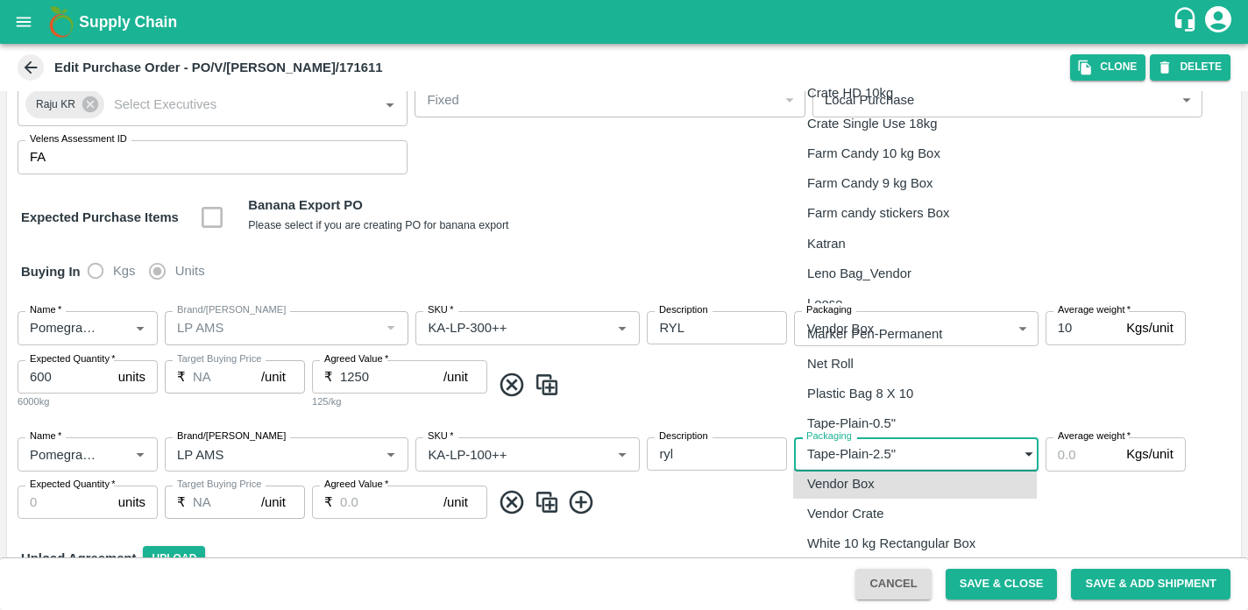
click at [921, 486] on div "Vendor Box" at bounding box center [915, 483] width 216 height 19
type input "276"
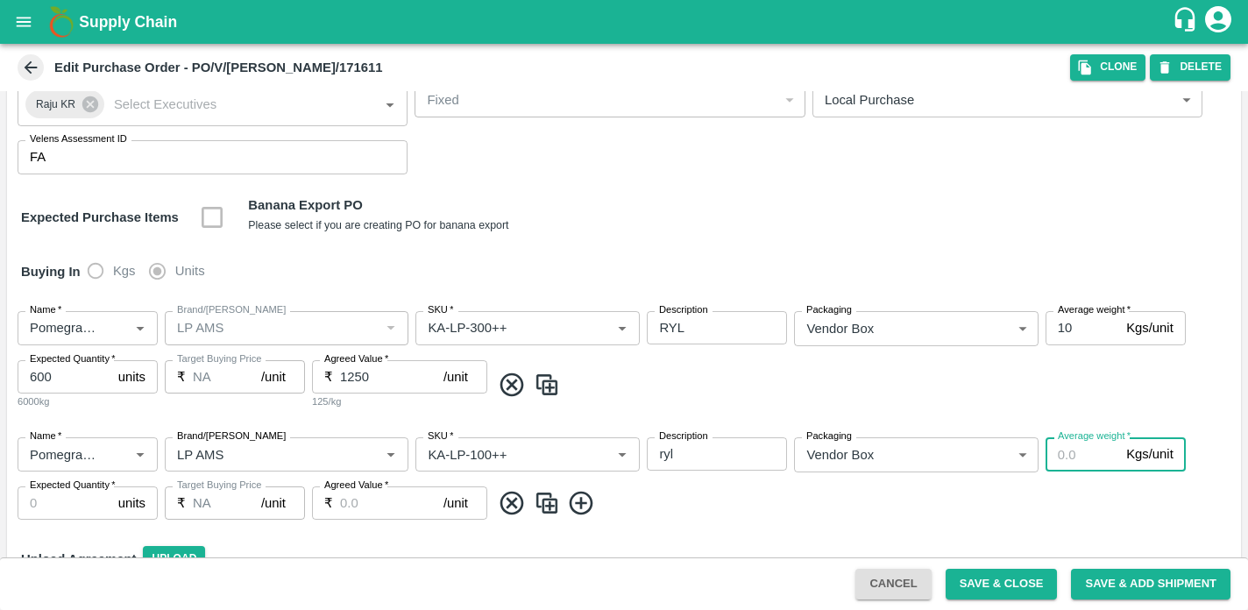
click at [1066, 463] on input "Average weight   *" at bounding box center [1083, 454] width 74 height 33
type input "10"
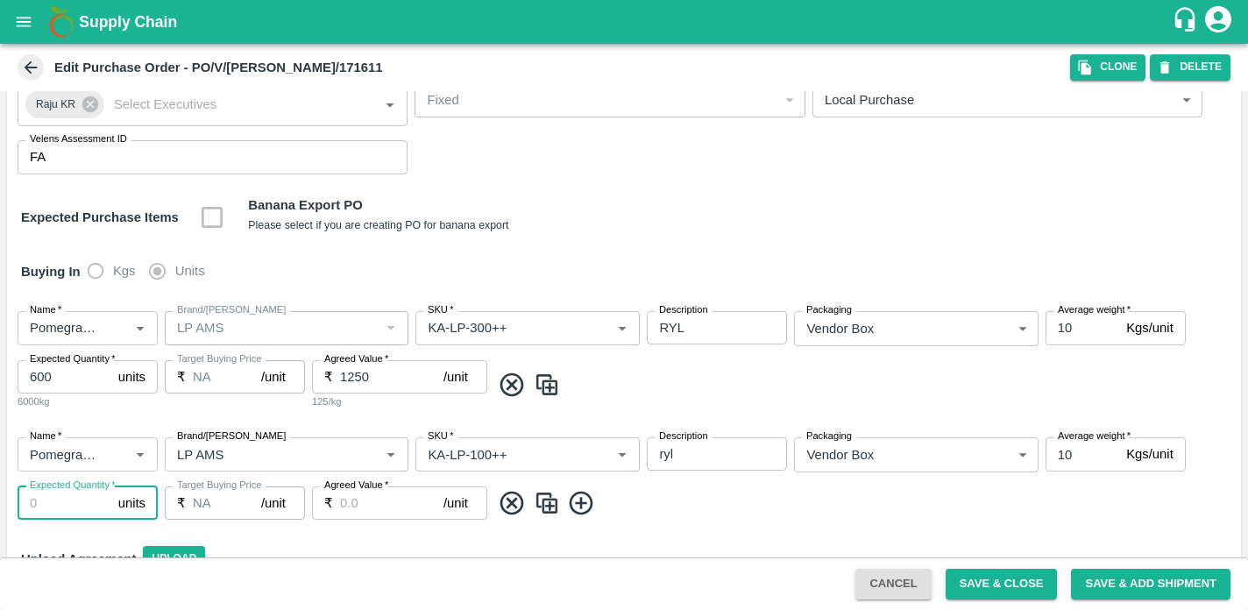
click at [73, 509] on input "Expected Quantity   *" at bounding box center [65, 503] width 94 height 33
type input "100"
click at [984, 578] on button "Save & Close" at bounding box center [1002, 584] width 112 height 31
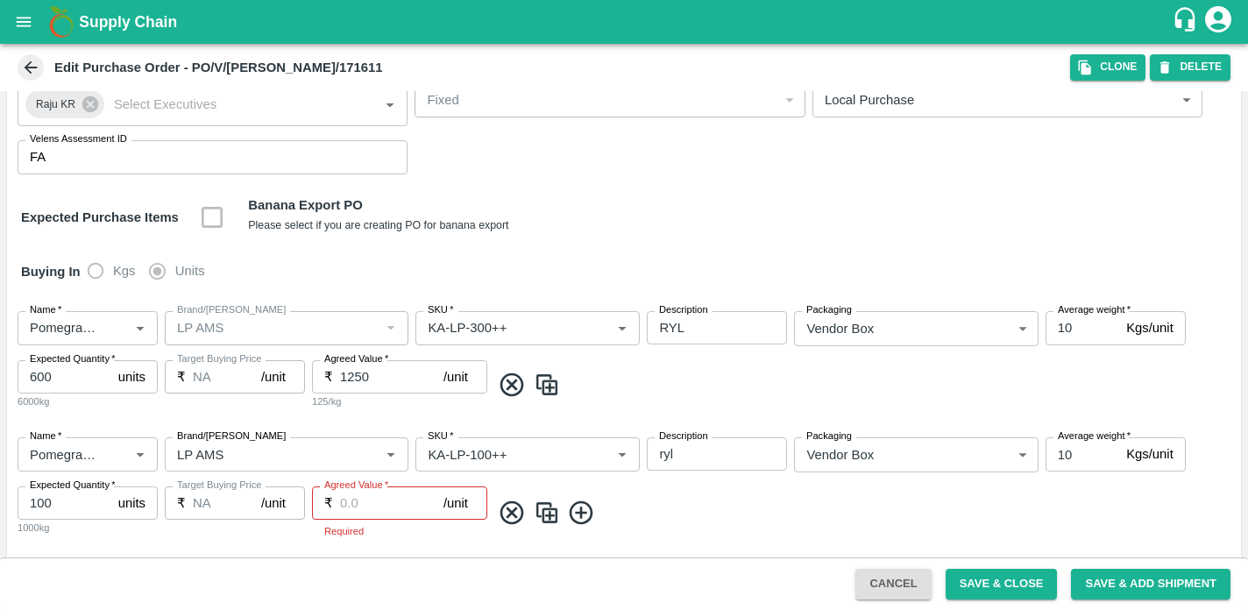
click at [381, 505] on input "Agreed Value   *" at bounding box center [391, 503] width 103 height 33
type input "1250"
click at [1014, 586] on button "Save & Close" at bounding box center [1002, 584] width 112 height 31
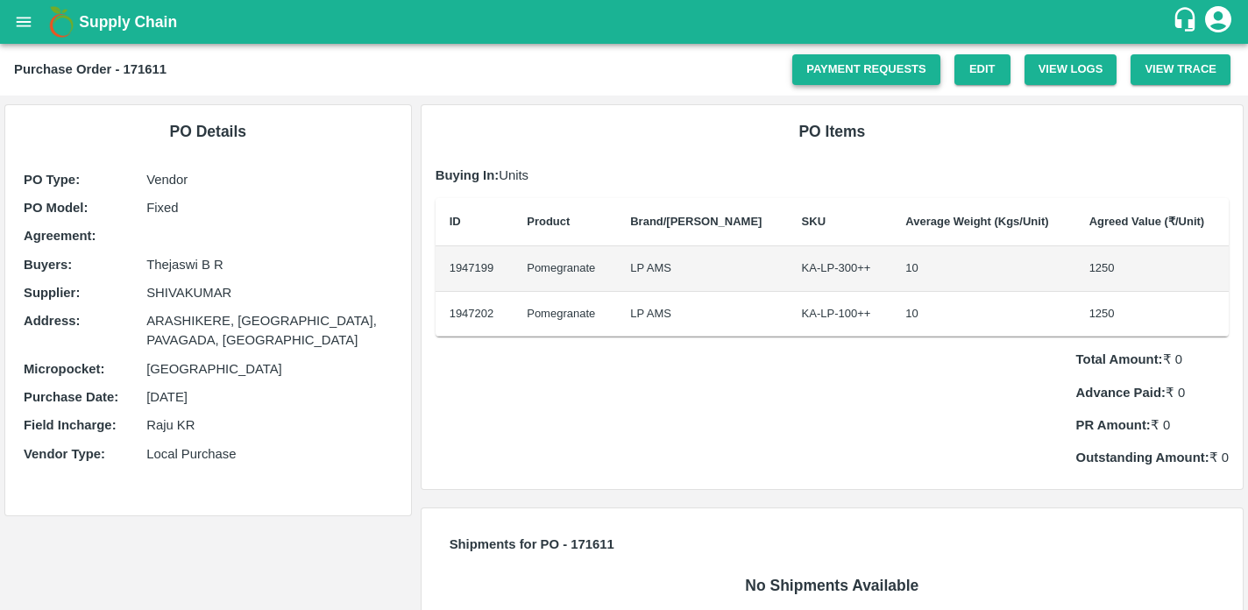
click at [858, 58] on link "Payment Requests" at bounding box center [867, 69] width 148 height 31
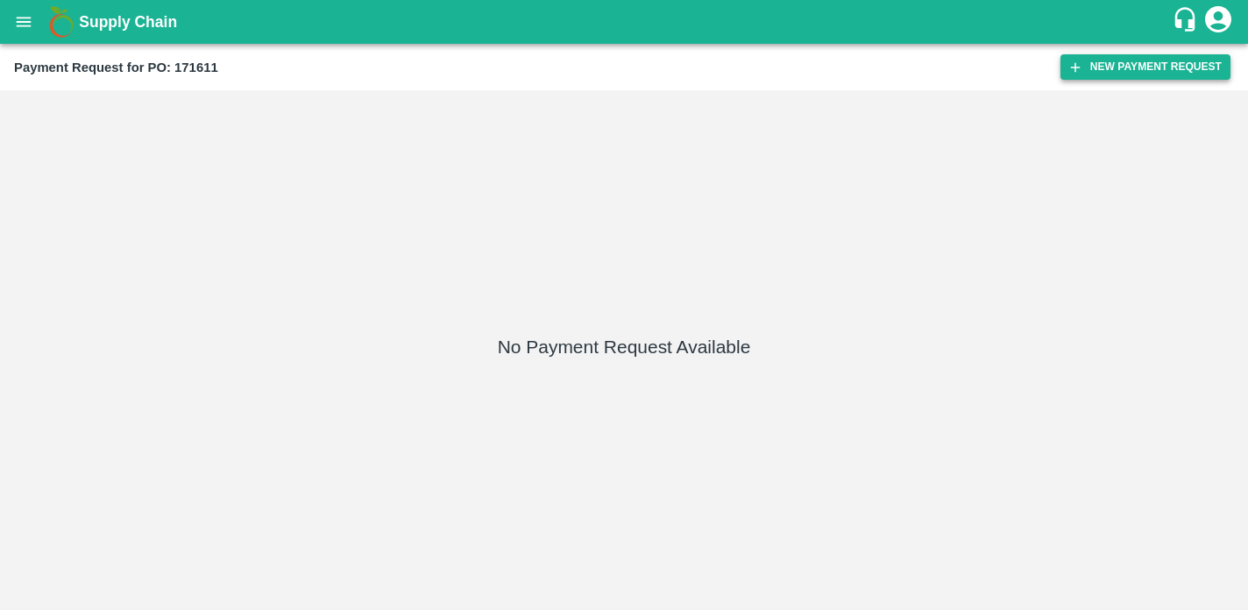
click at [1136, 68] on button "New Payment Request" at bounding box center [1146, 66] width 170 height 25
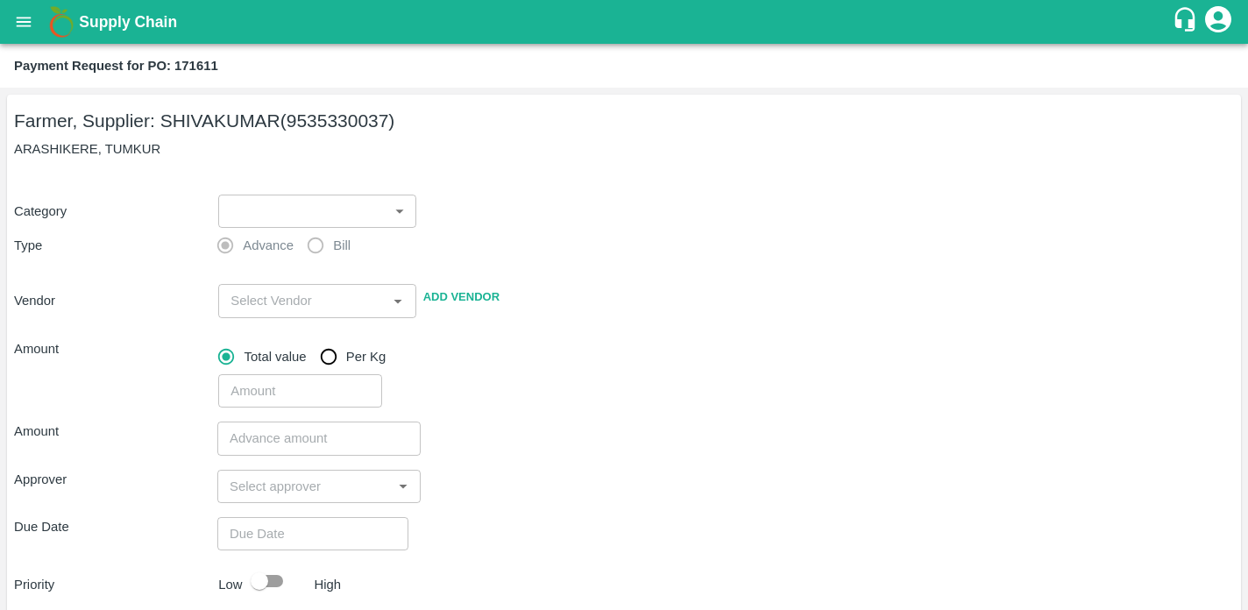
click at [381, 198] on body "Supply Chain Payment Request for PO: 171611 Farmer, Supplier: [PERSON_NAME] (95…" at bounding box center [624, 305] width 1248 height 610
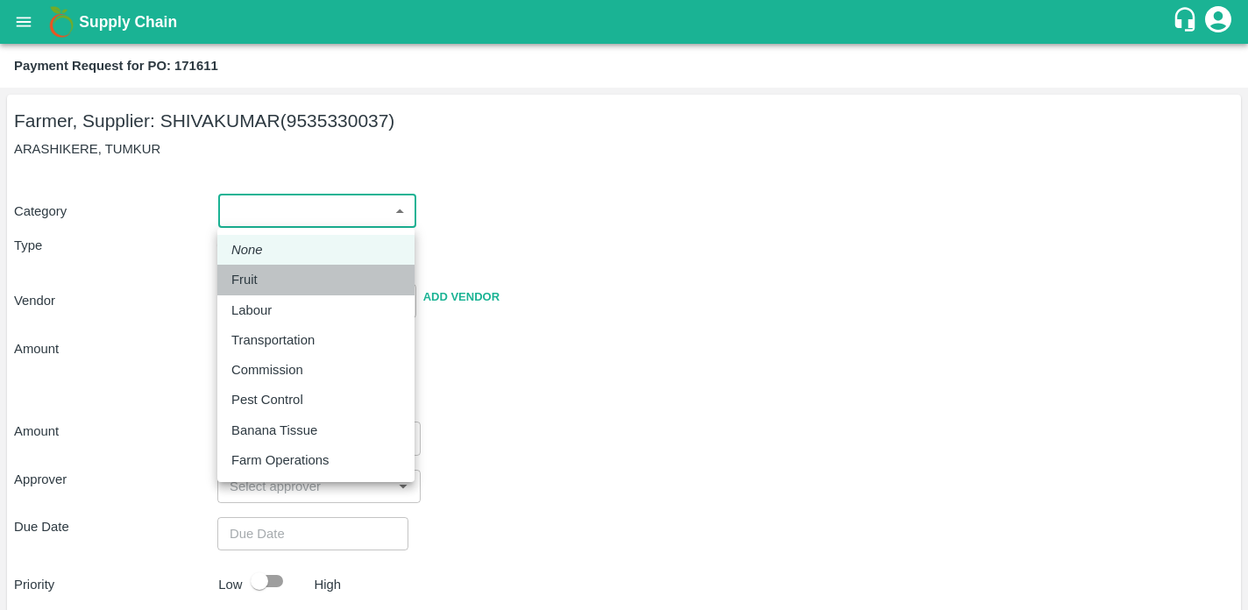
click at [260, 279] on div "Fruit" at bounding box center [248, 279] width 35 height 19
type input "1"
type input "[PERSON_NAME] - 9535330037(Farmer, Supplier)"
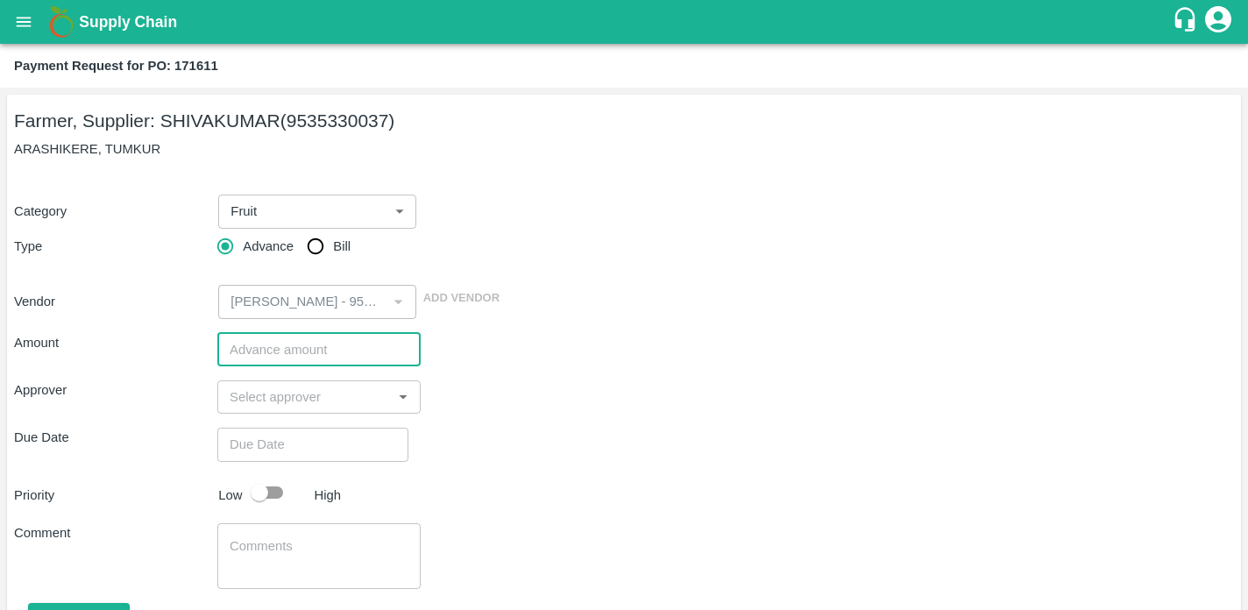
click at [277, 352] on input "number" at bounding box center [318, 349] width 203 height 33
type input "700000"
click at [295, 397] on input "input" at bounding box center [305, 397] width 164 height 23
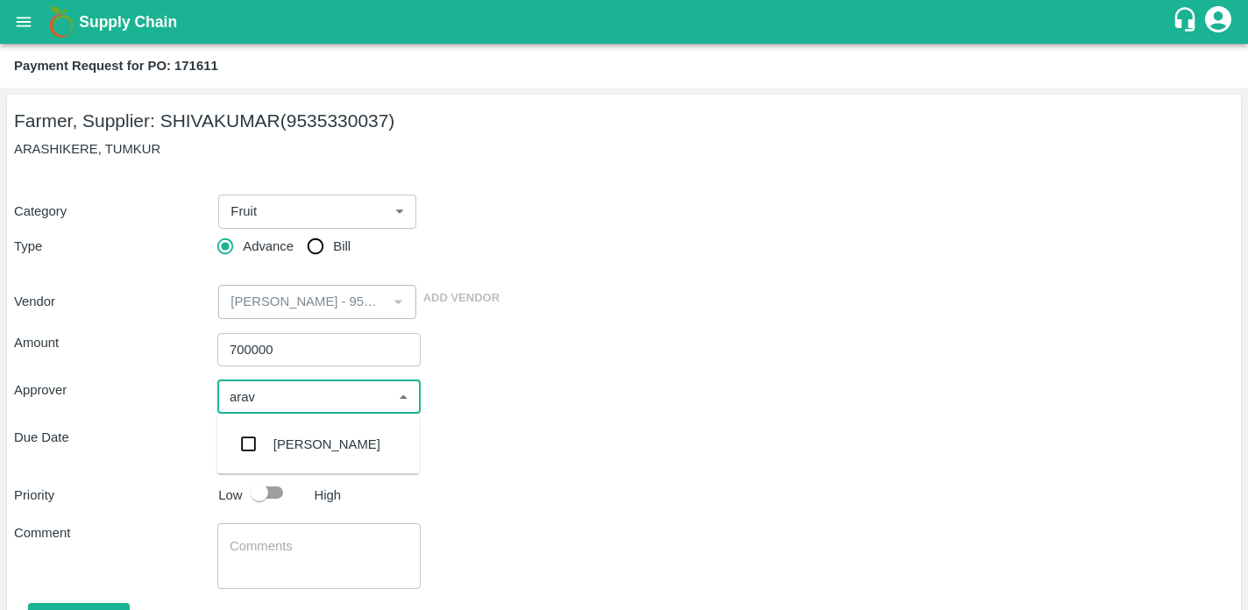
type input "aravi"
click at [260, 442] on input "checkbox" at bounding box center [248, 444] width 35 height 35
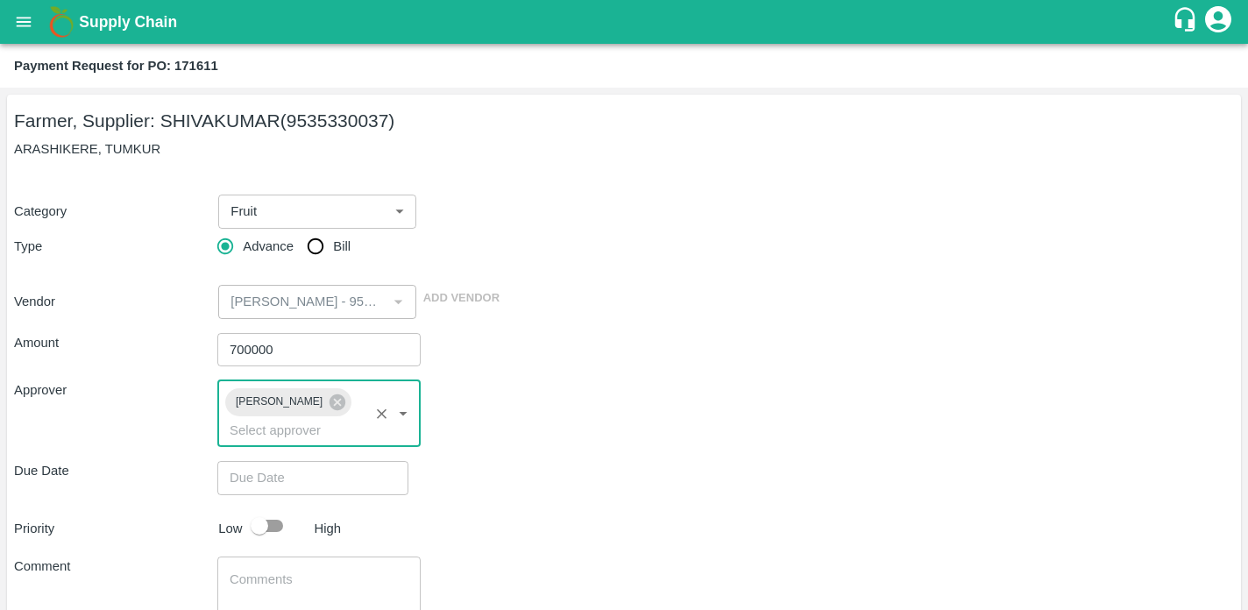
type input "DD/MM/YYYY hh:mm aa"
click at [265, 486] on input "DD/MM/YYYY hh:mm aa" at bounding box center [306, 477] width 179 height 33
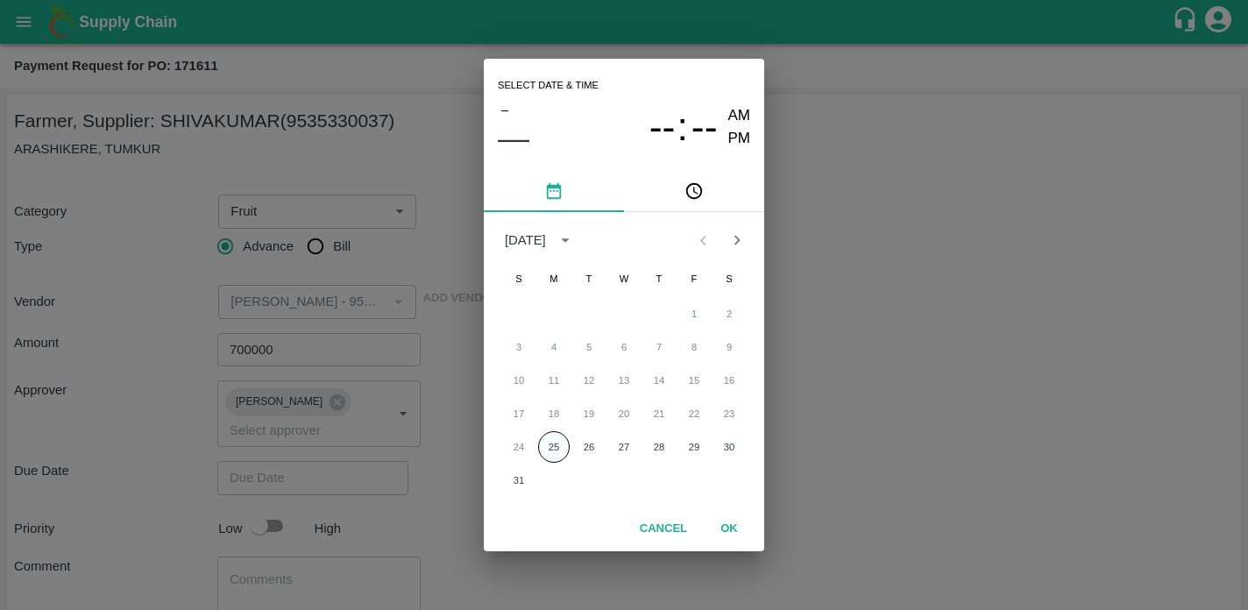
click at [554, 442] on button "25" at bounding box center [554, 447] width 32 height 32
type input "25/08/2025 12:00 AM"
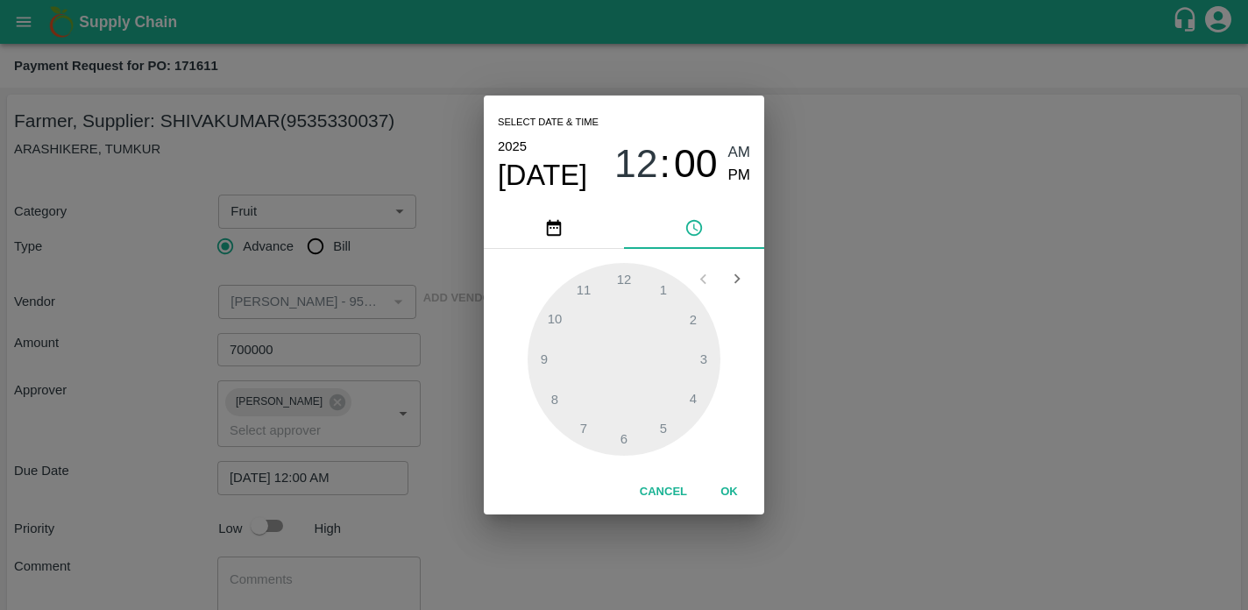
click at [729, 487] on button "OK" at bounding box center [729, 492] width 56 height 31
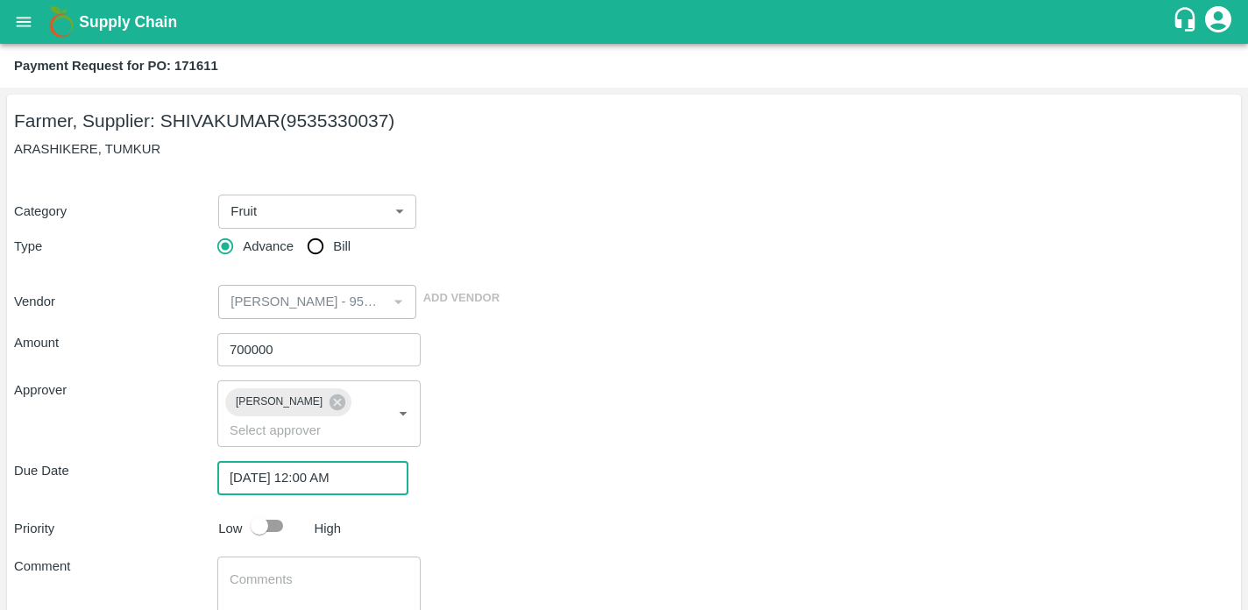
scroll to position [122, 0]
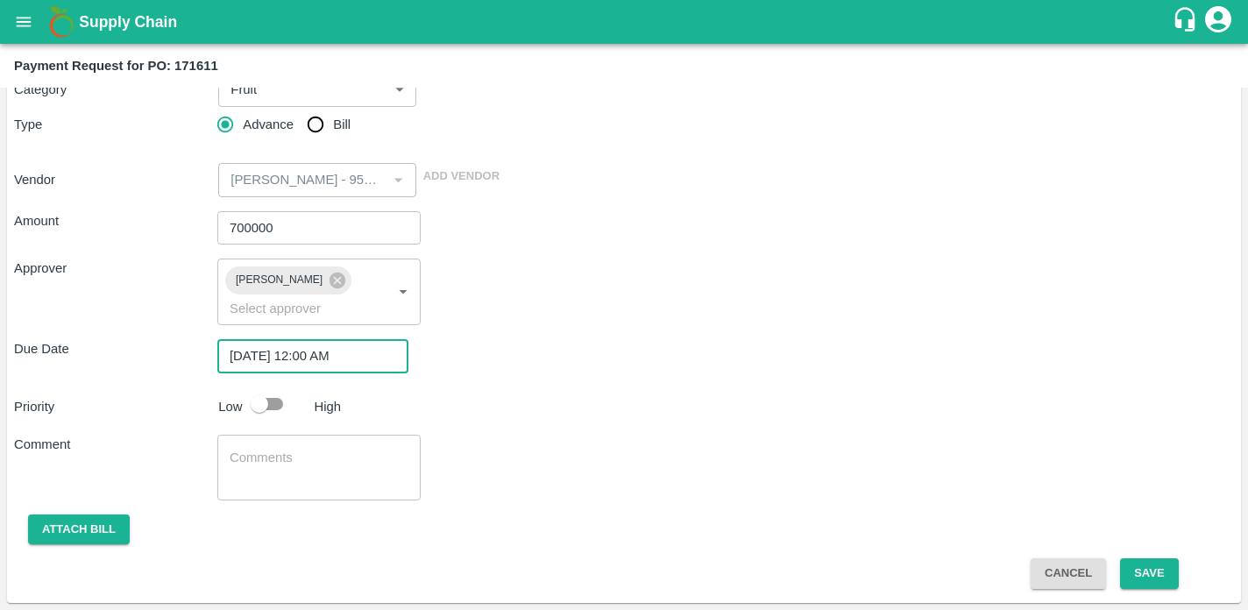
click at [275, 408] on input "checkbox" at bounding box center [260, 404] width 100 height 33
checkbox input "true"
click at [1135, 573] on button "Save" at bounding box center [1149, 573] width 58 height 31
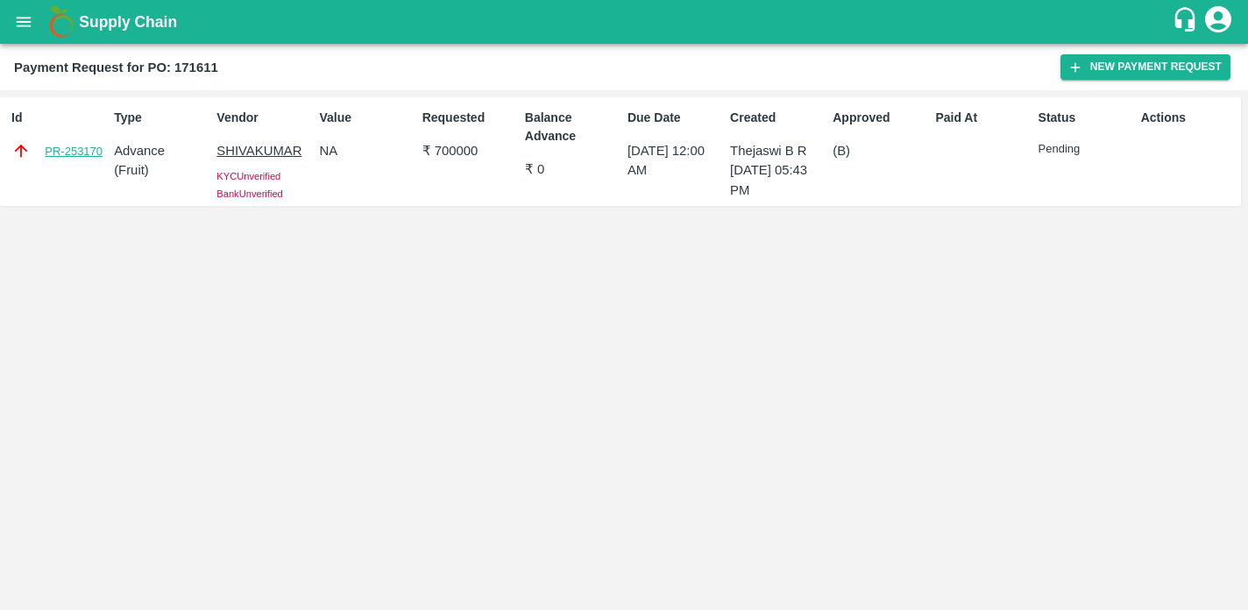
click at [102, 152] on link "PR-253170" at bounding box center [74, 152] width 58 height 18
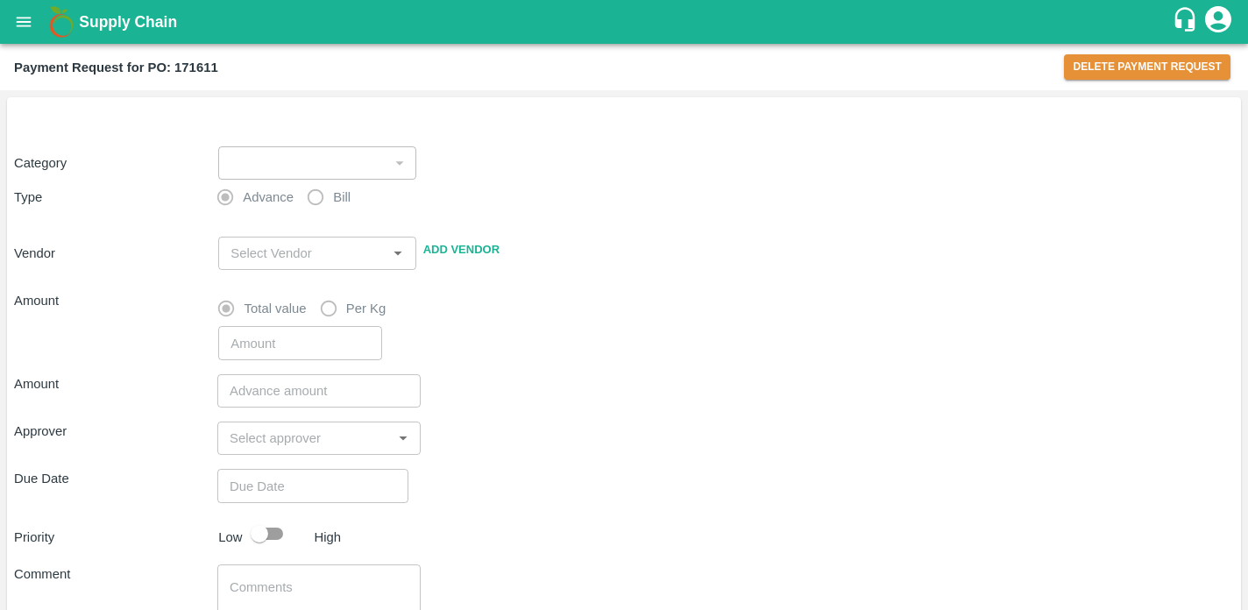
type input "1"
type input "[PERSON_NAME] - 9535330037(Farmer, Supplier)"
type input "700000"
checkbox input "true"
type input "25/08/2025 12:00 AM"
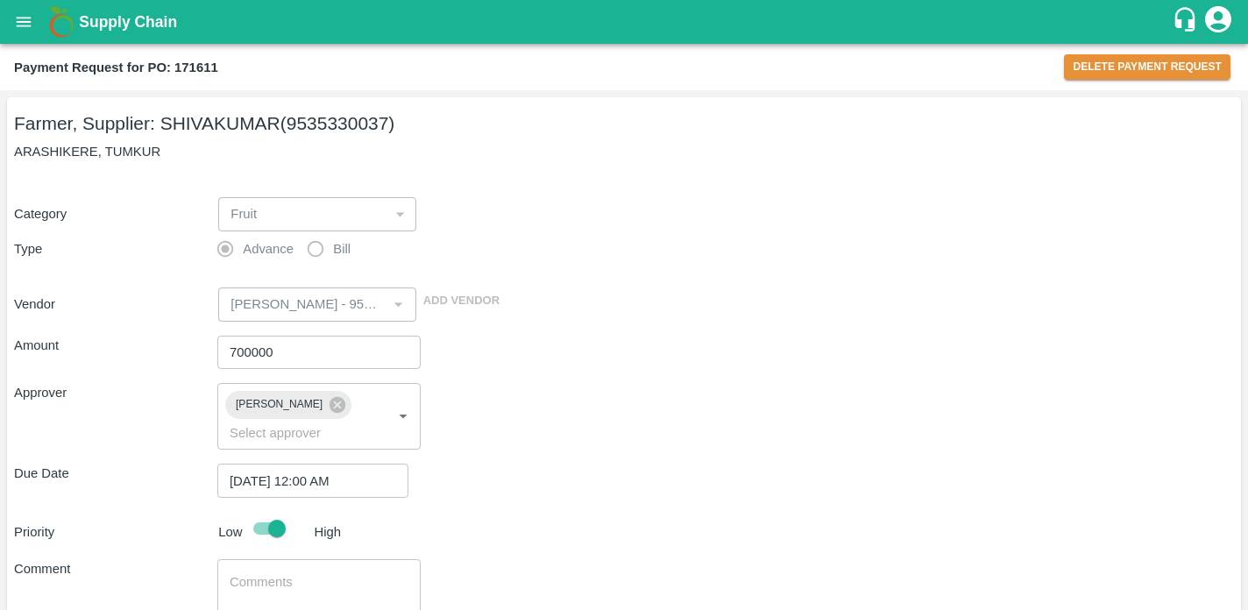
click at [289, 356] on input "700000" at bounding box center [318, 352] width 203 height 33
type input "7"
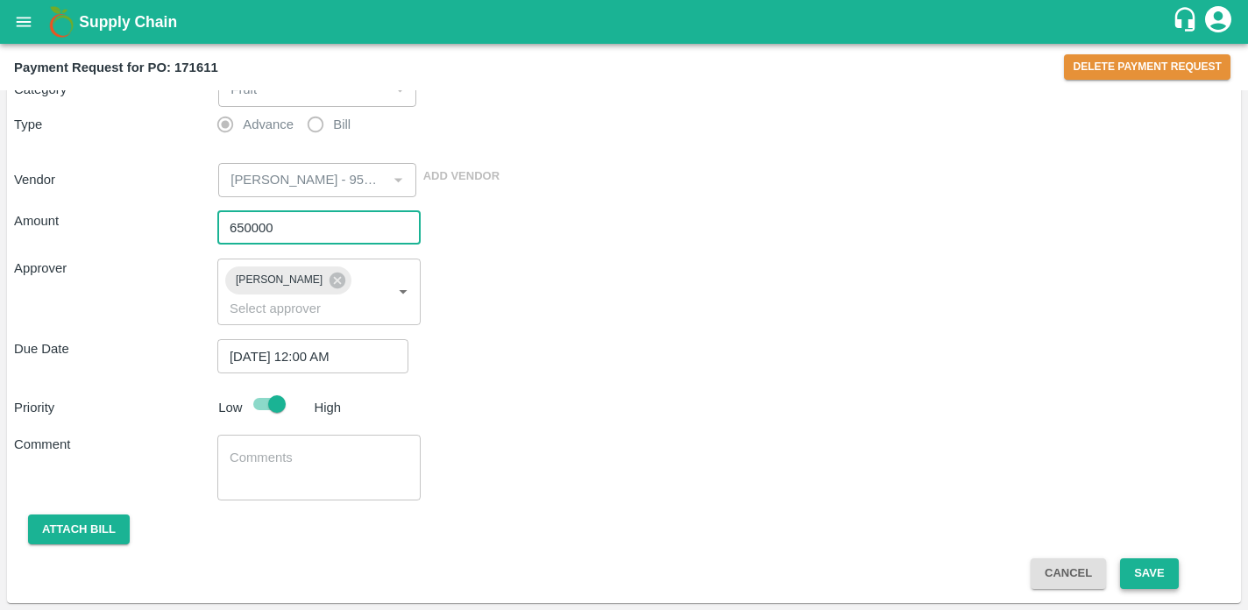
type input "700000"
click at [1150, 574] on button "Save" at bounding box center [1149, 573] width 58 height 31
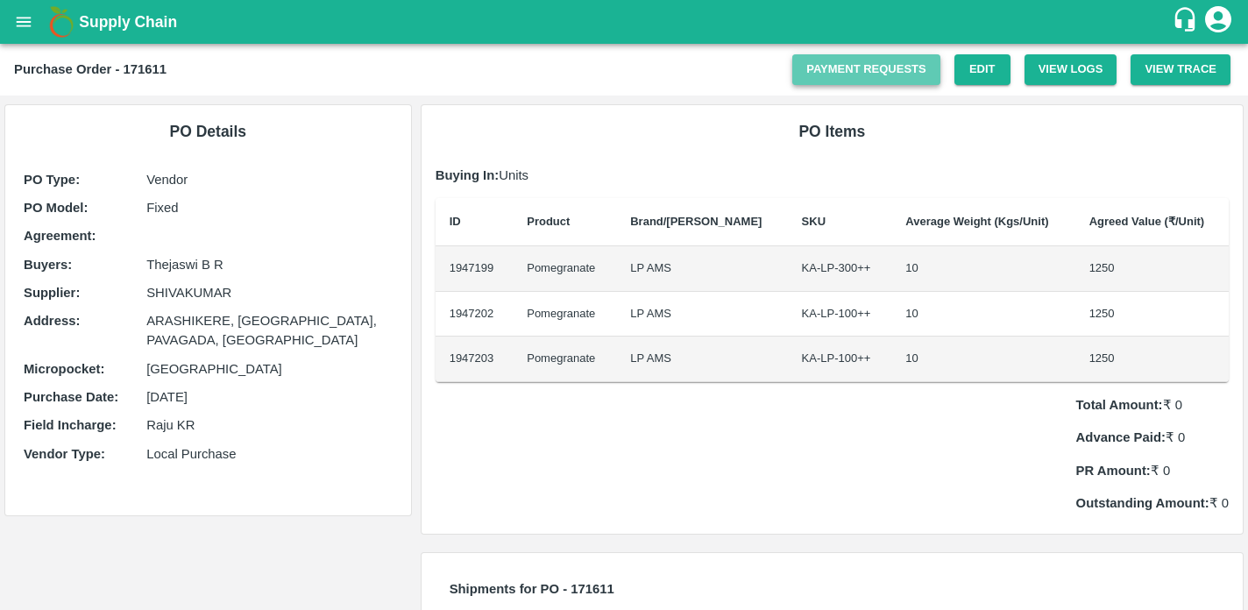
click at [868, 66] on link "Payment Requests" at bounding box center [867, 69] width 148 height 31
click at [846, 79] on link "Payment Requests" at bounding box center [867, 69] width 148 height 31
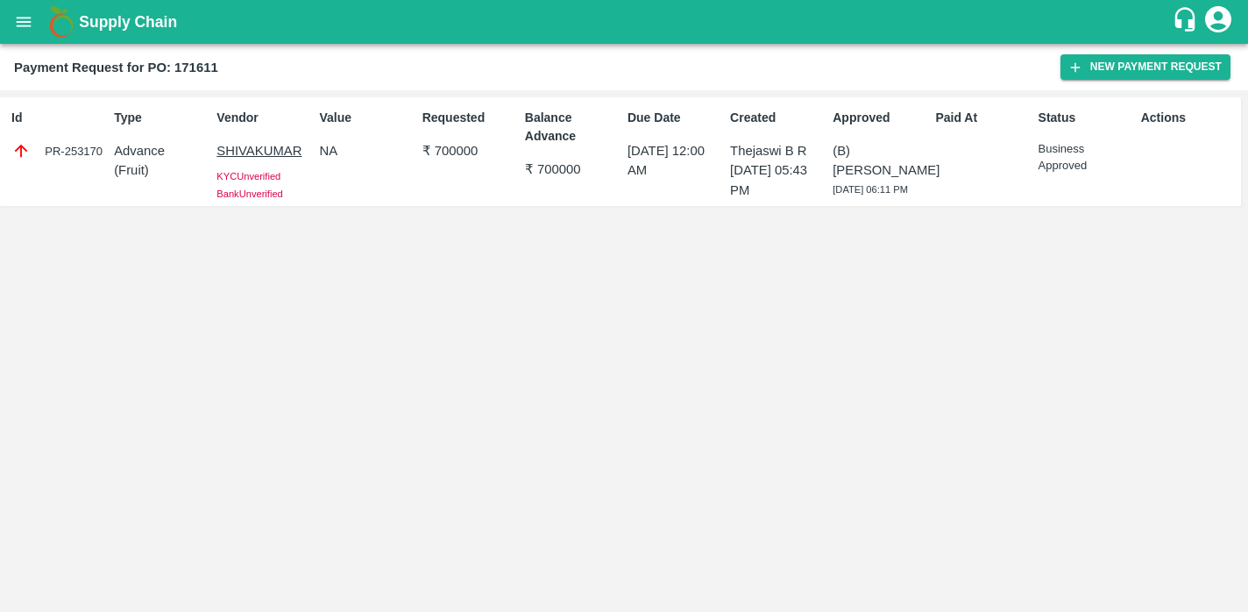
click at [931, 284] on div "Id PR-253170 Type Advance ( Fruit ) Vendor [PERSON_NAME] Unverified Bank Unveri…" at bounding box center [624, 351] width 1248 height 522
click at [22, 22] on icon "open drawer" at bounding box center [24, 22] width 15 height 10
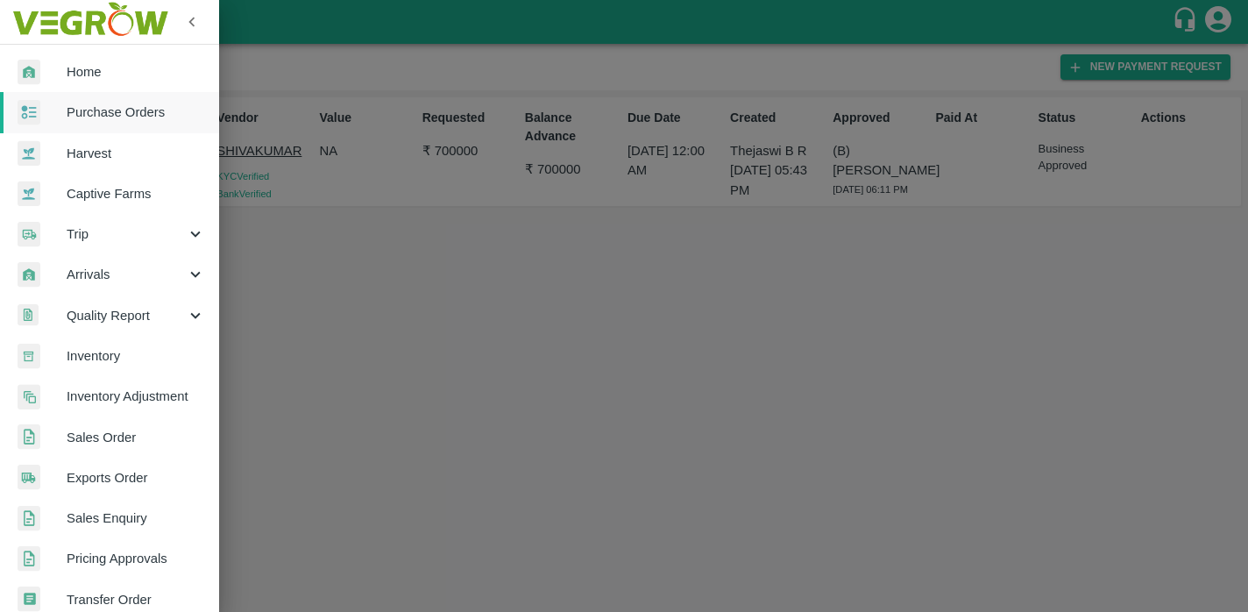
click at [105, 115] on span "Purchase Orders" at bounding box center [136, 112] width 139 height 19
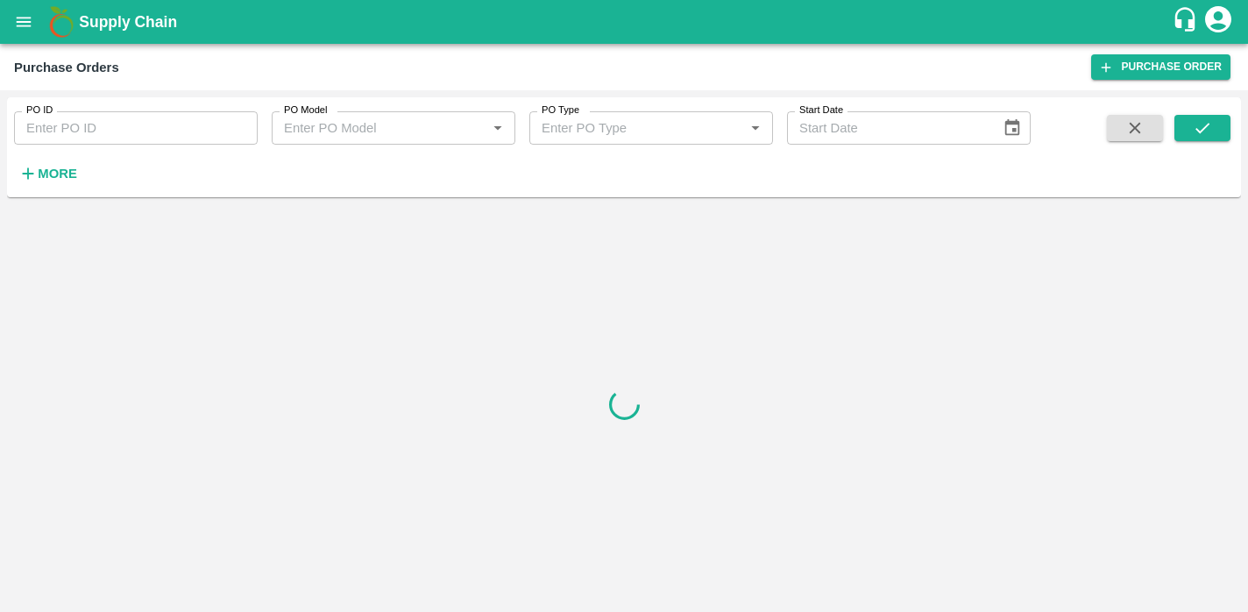
click at [50, 176] on strong "More" at bounding box center [57, 174] width 39 height 14
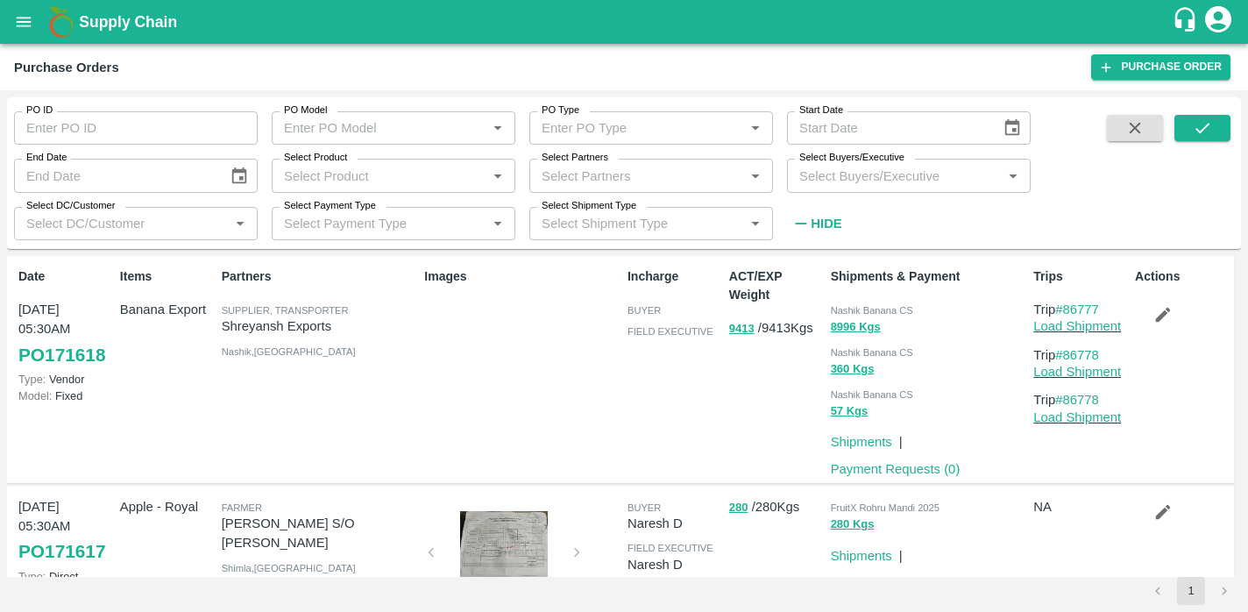
click at [876, 178] on input "Select Buyers/Executive" at bounding box center [895, 175] width 204 height 23
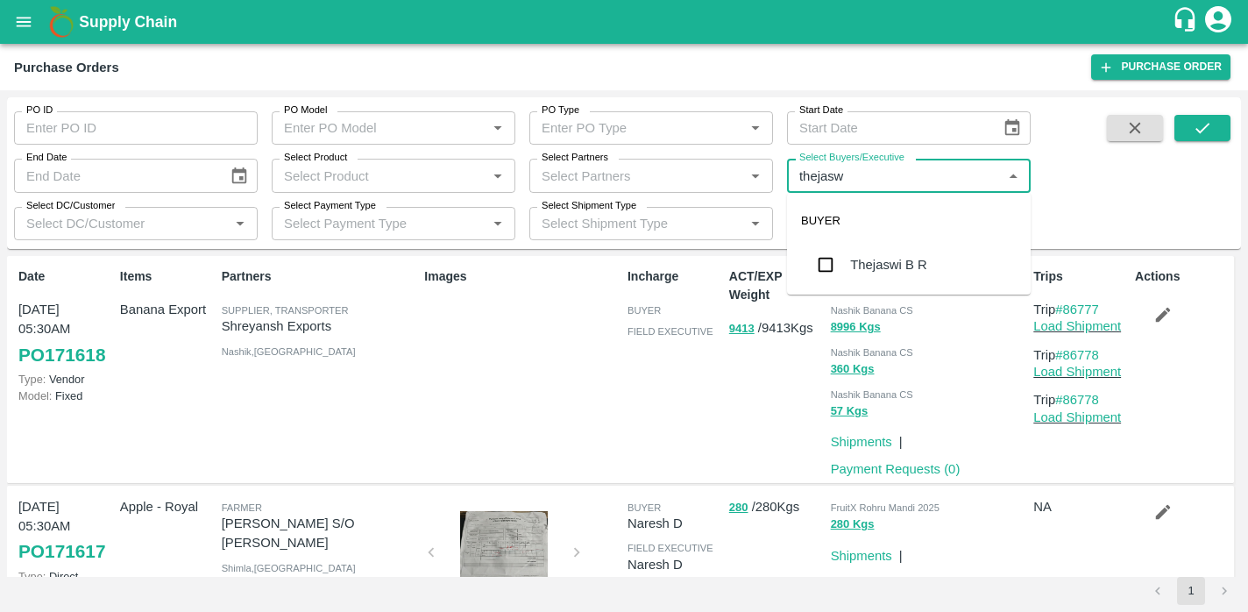
type input "thejaswi"
click at [912, 261] on div "Thejaswi B R" at bounding box center [888, 264] width 76 height 19
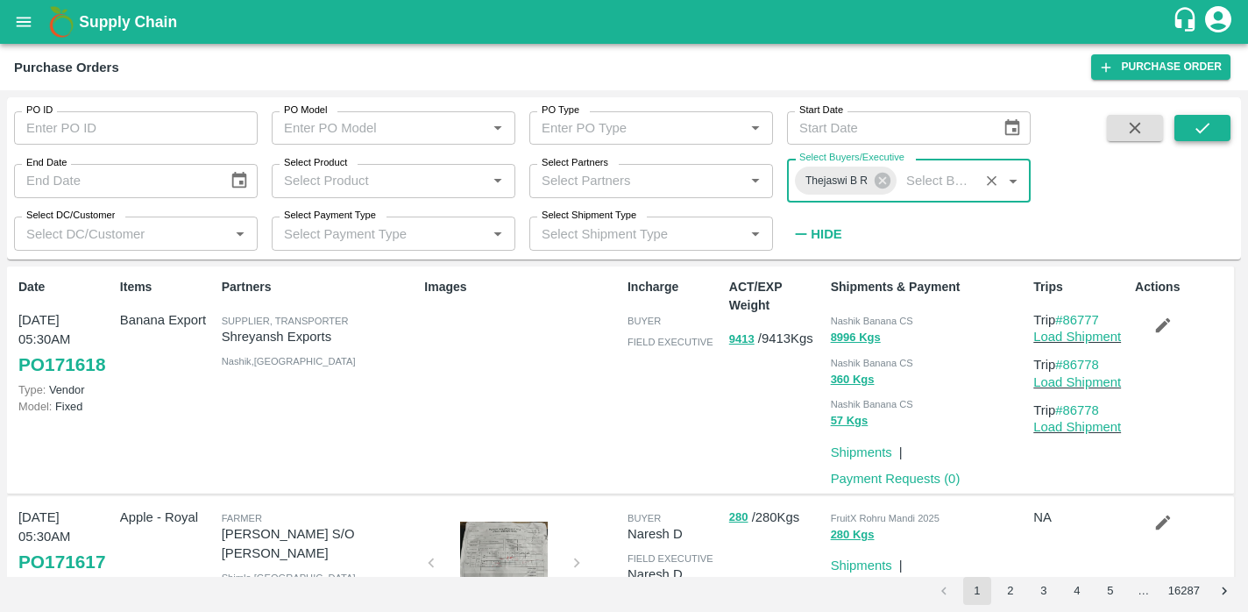
click at [1221, 122] on button "submit" at bounding box center [1203, 128] width 56 height 26
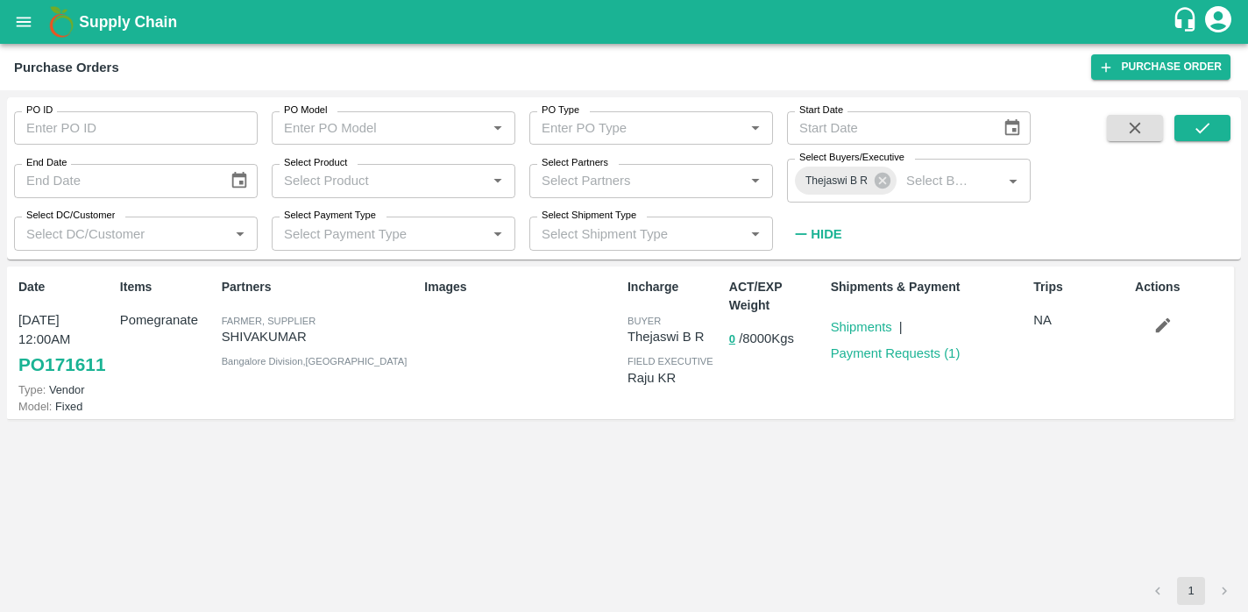
click at [68, 362] on link "PO 171611" at bounding box center [61, 365] width 87 height 32
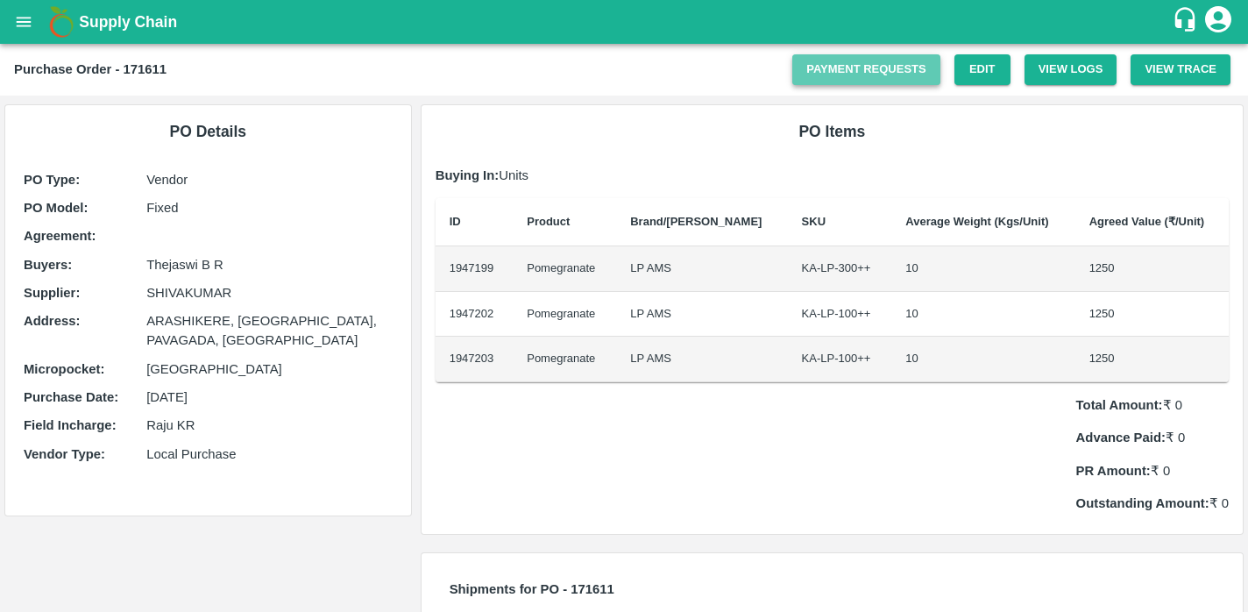
click at [848, 68] on link "Payment Requests" at bounding box center [867, 69] width 148 height 31
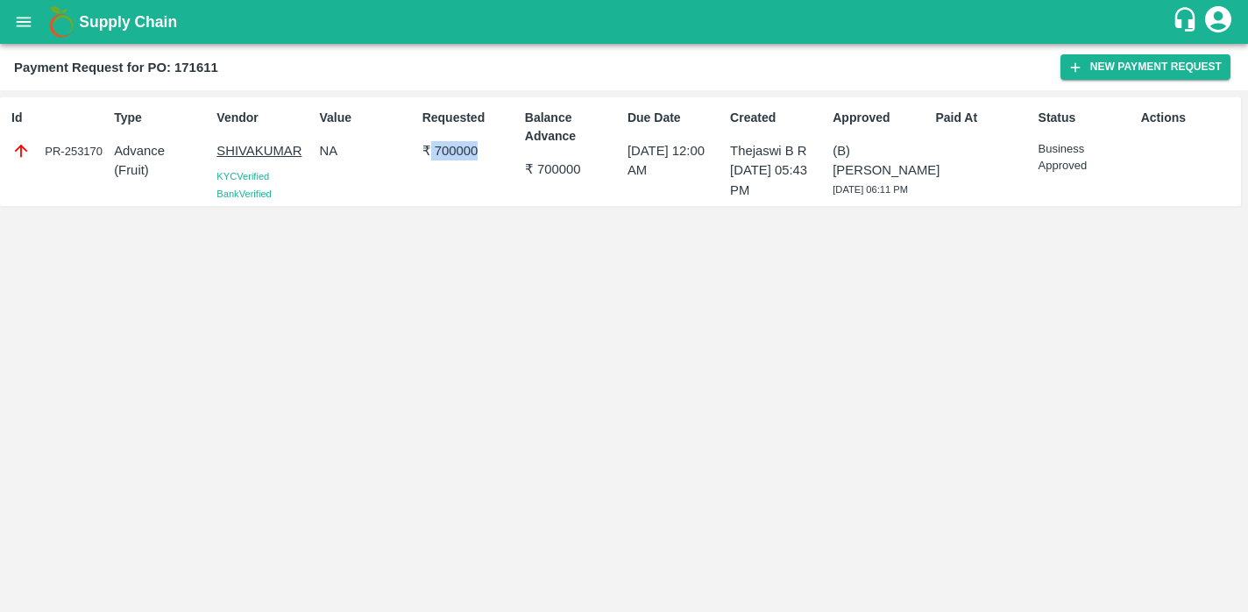
drag, startPoint x: 427, startPoint y: 155, endPoint x: 510, endPoint y: 179, distance: 86.6
click at [510, 179] on div "Requested ₹ 700000" at bounding box center [467, 152] width 103 height 100
drag, startPoint x: 529, startPoint y: 160, endPoint x: 598, endPoint y: 201, distance: 80.6
click at [598, 201] on div "Balance Advance ₹ 700000" at bounding box center [569, 152] width 103 height 100
click at [577, 241] on div "Id PR-253170 Type Advance ( Fruit ) Vendor SHIVAKUMAR KYC Verified Bank Verifie…" at bounding box center [624, 351] width 1248 height 522
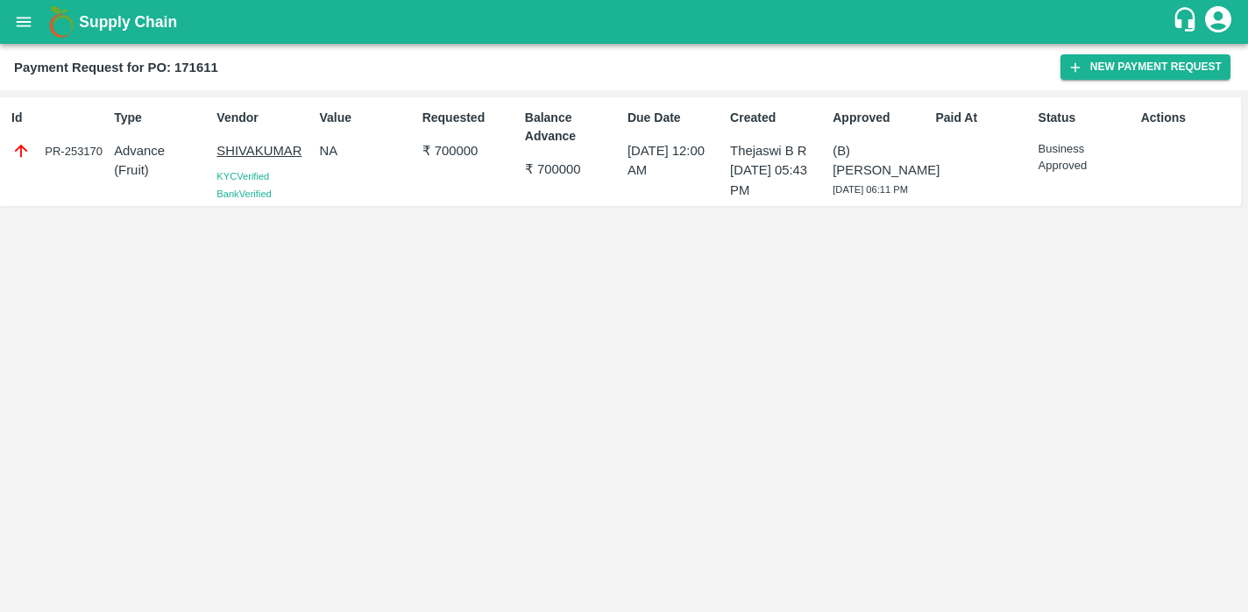
drag, startPoint x: 857, startPoint y: 208, endPoint x: 832, endPoint y: 147, distance: 65.3
click at [833, 147] on div "(B) Aravindha Raj R 25 Aug 2025, 06:11 PM" at bounding box center [881, 169] width 96 height 56
click at [833, 268] on div "Id PR-253170 Type Advance ( Fruit ) Vendor SHIVAKUMAR KYC Verified Bank Verifie…" at bounding box center [624, 351] width 1248 height 522
click at [259, 150] on p "SHIVAKUMAR" at bounding box center [265, 150] width 96 height 19
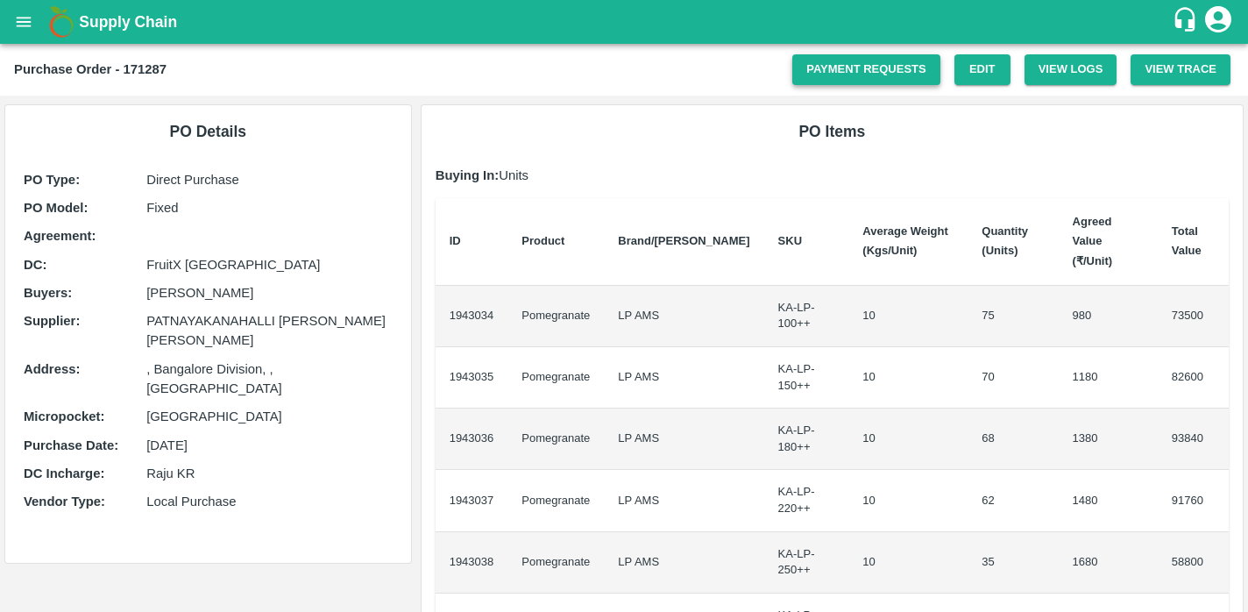
click at [853, 80] on link "Payment Requests" at bounding box center [867, 69] width 148 height 31
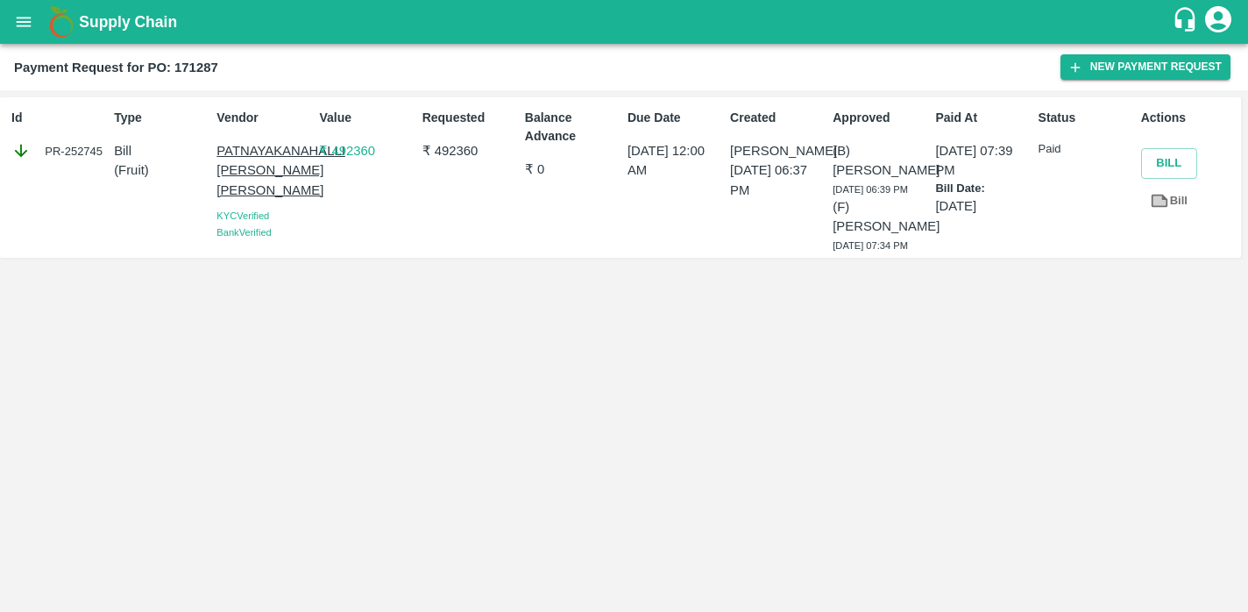
click at [243, 164] on p "PATNAYAKANAHALLI [PERSON_NAME] [PERSON_NAME]" at bounding box center [265, 170] width 96 height 59
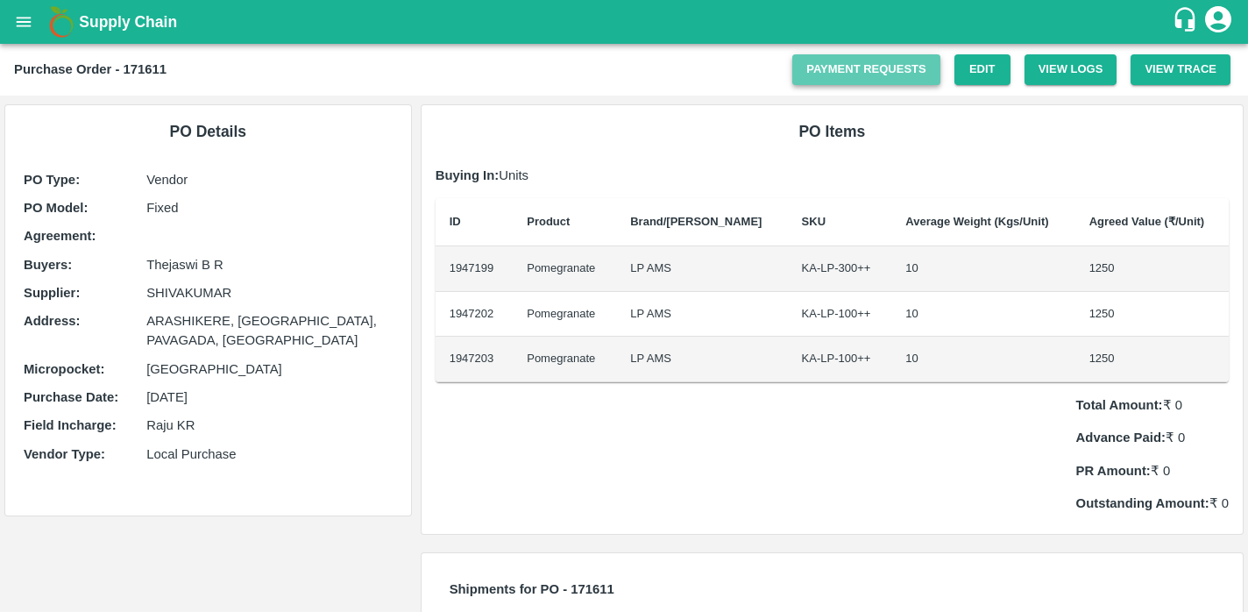
click at [871, 70] on link "Payment Requests" at bounding box center [867, 69] width 148 height 31
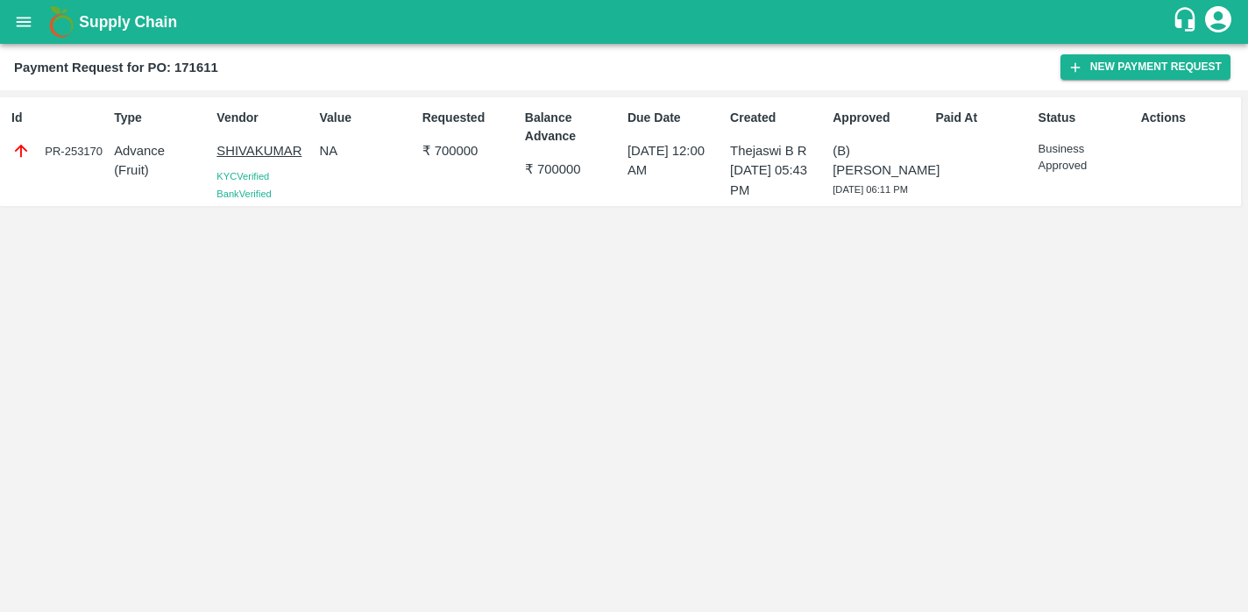
click at [242, 146] on p "SHIVAKUMAR" at bounding box center [265, 150] width 96 height 19
click at [268, 151] on p "SHIVAKUMAR" at bounding box center [265, 150] width 96 height 19
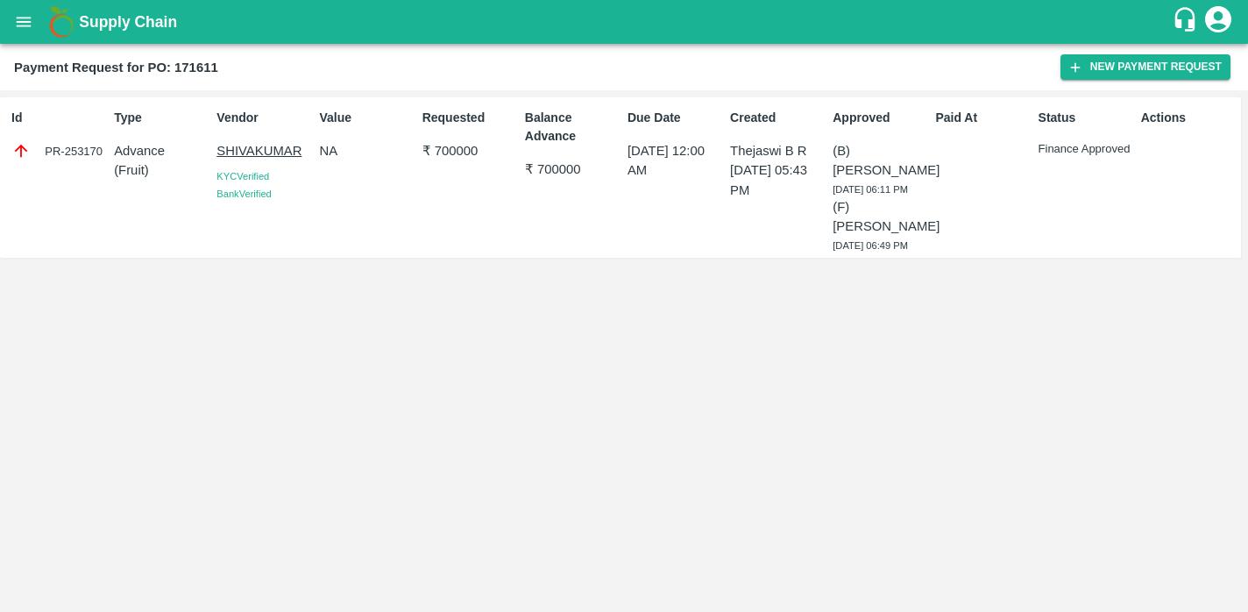
click at [246, 155] on p "SHIVAKUMAR" at bounding box center [265, 150] width 96 height 19
click at [23, 150] on icon at bounding box center [20, 150] width 19 height 19
